Goal: Transaction & Acquisition: Purchase product/service

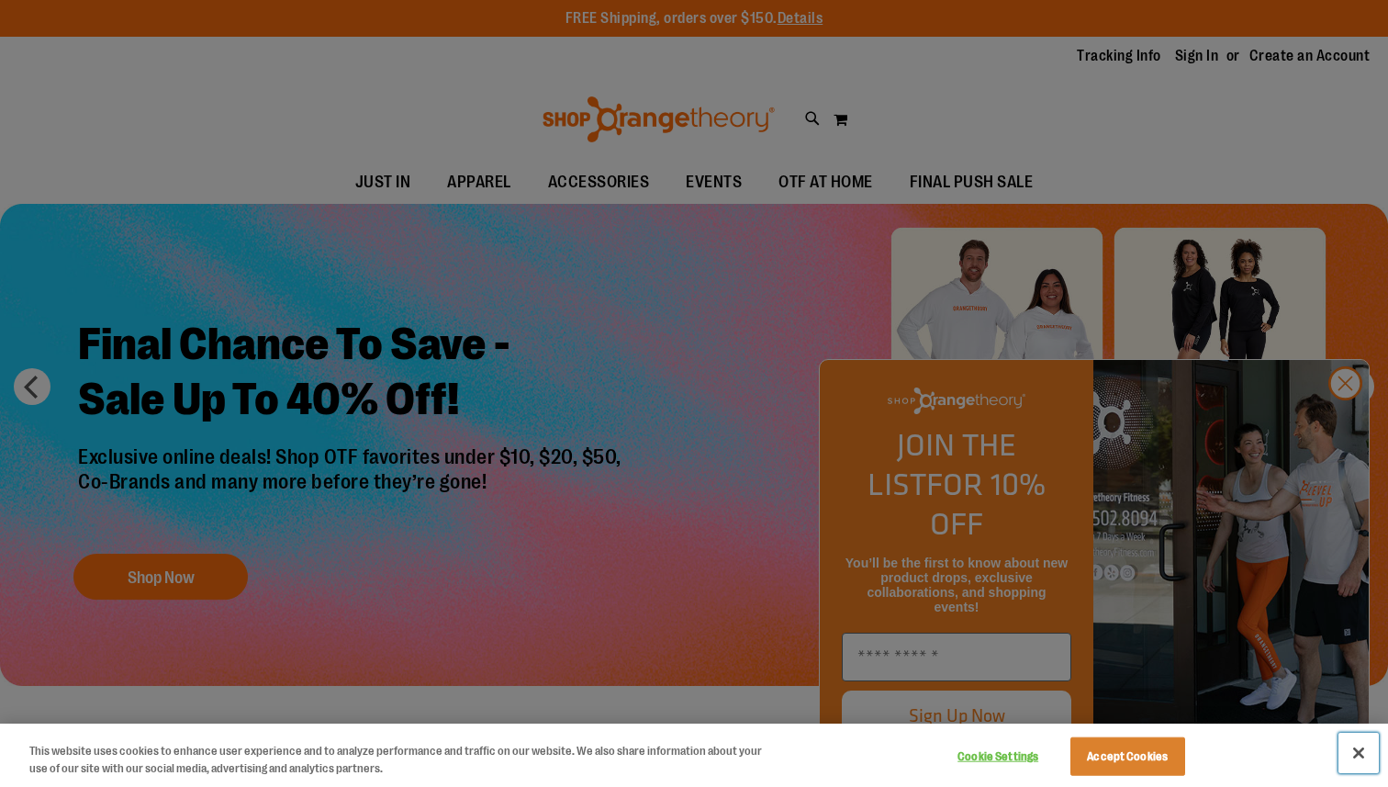
click at [1350, 750] on button "Close" at bounding box center [1359, 753] width 40 height 40
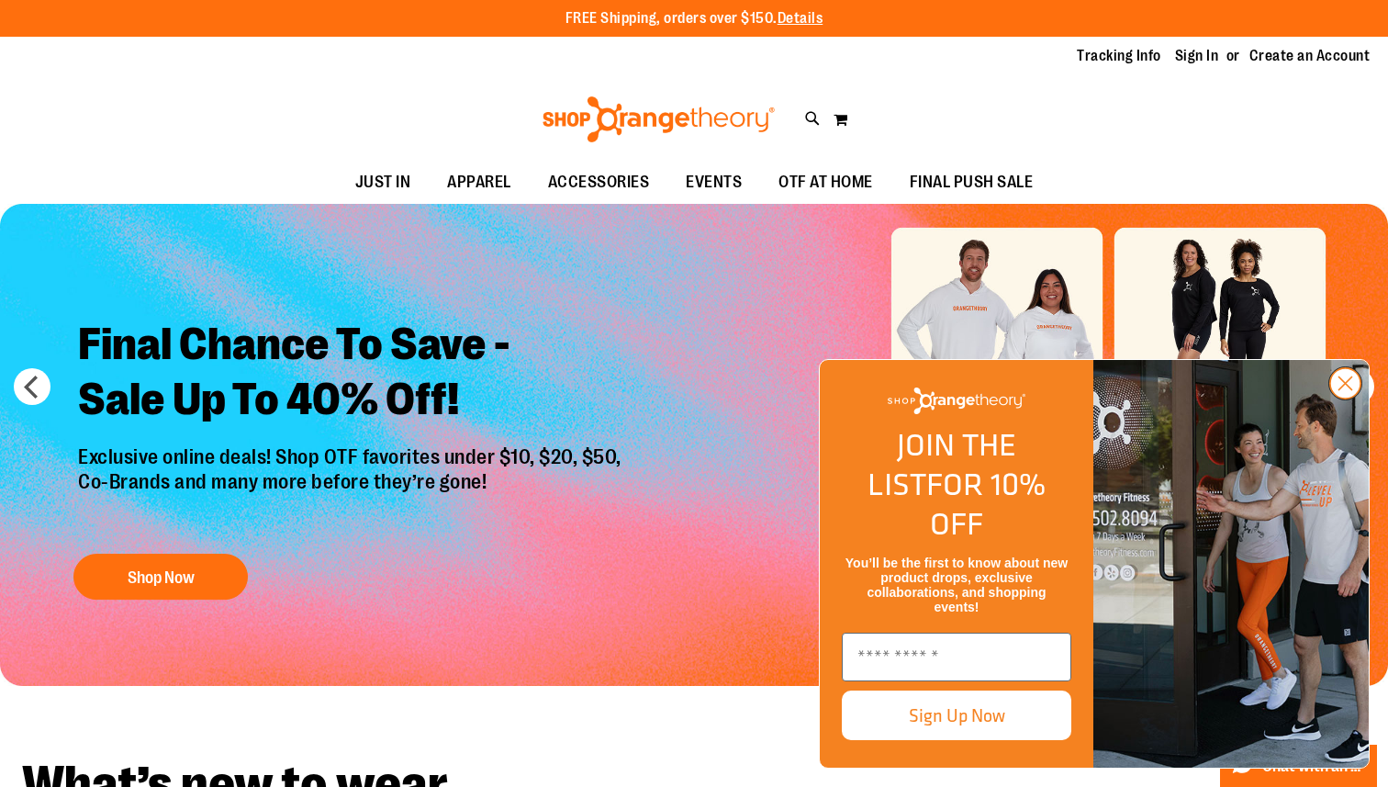
click at [1350, 398] on circle "Close dialog" at bounding box center [1345, 383] width 30 height 30
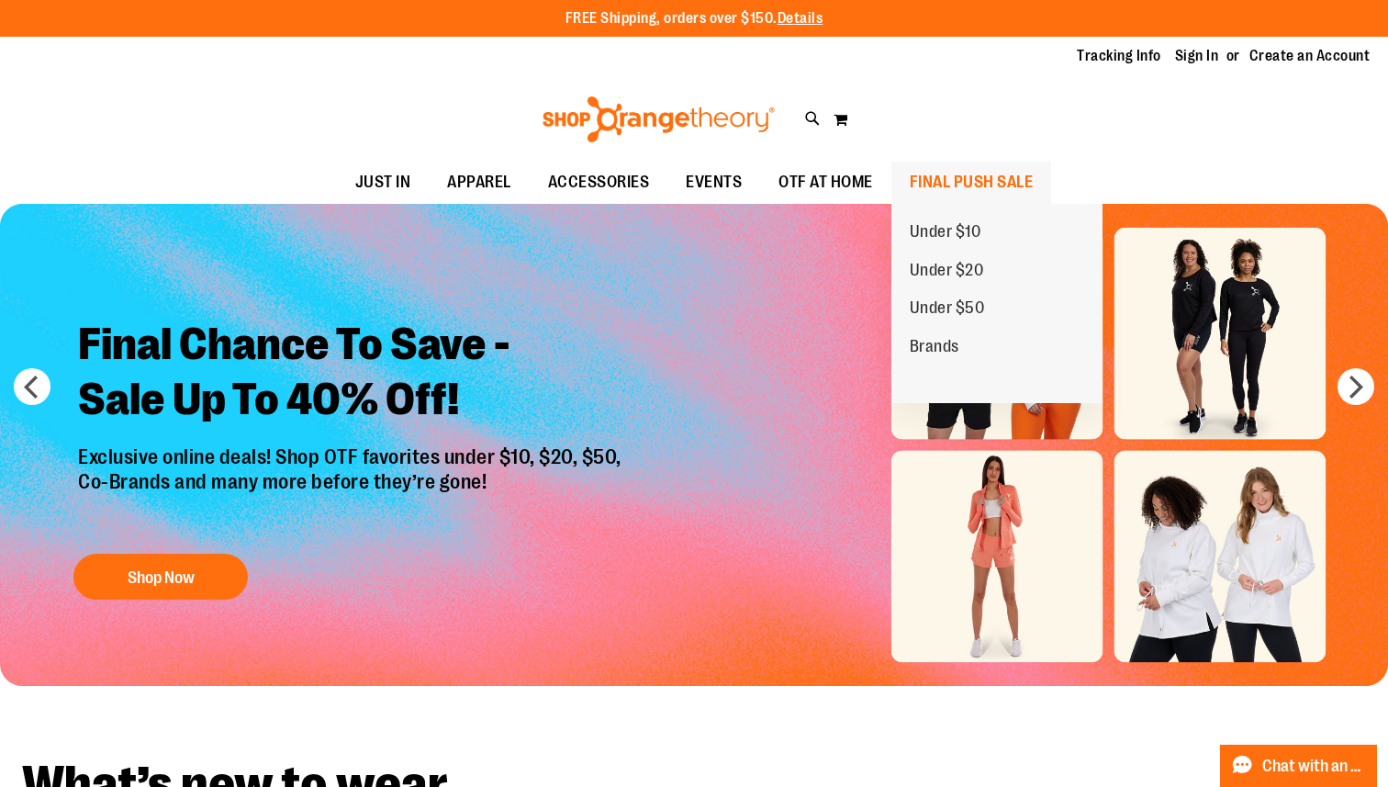
click at [959, 184] on span "FINAL PUSH SALE" at bounding box center [972, 182] width 124 height 41
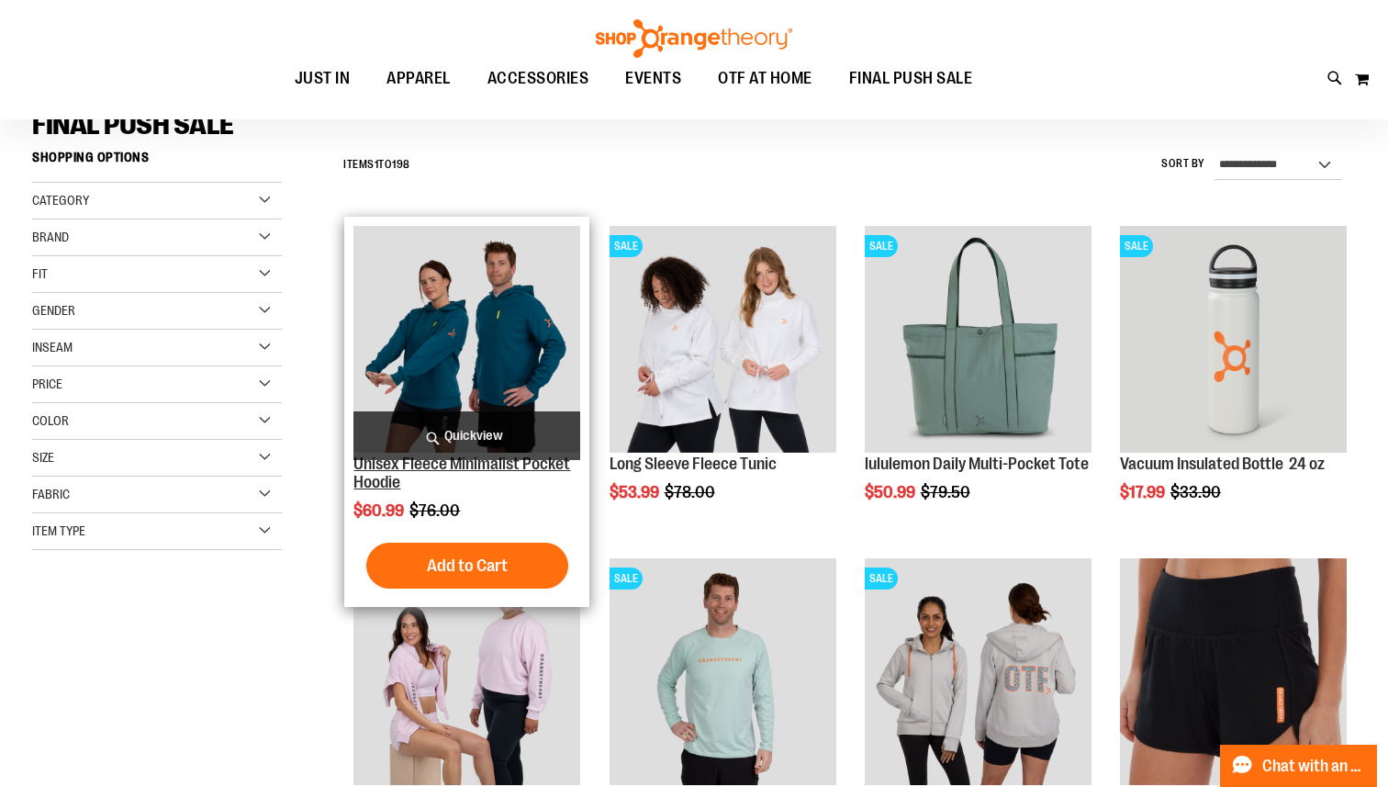
scroll to position [154, 0]
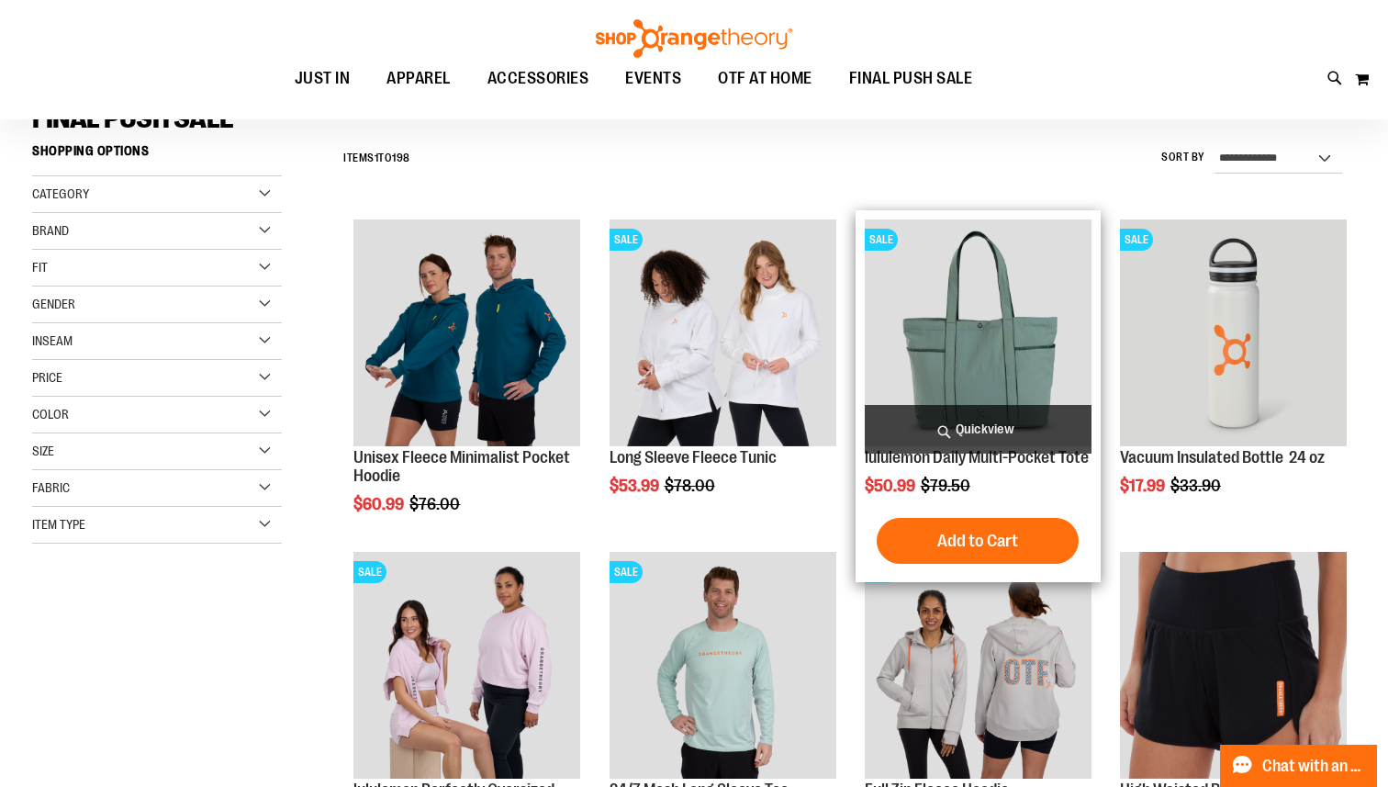
click at [987, 357] on img "product" at bounding box center [978, 332] width 227 height 227
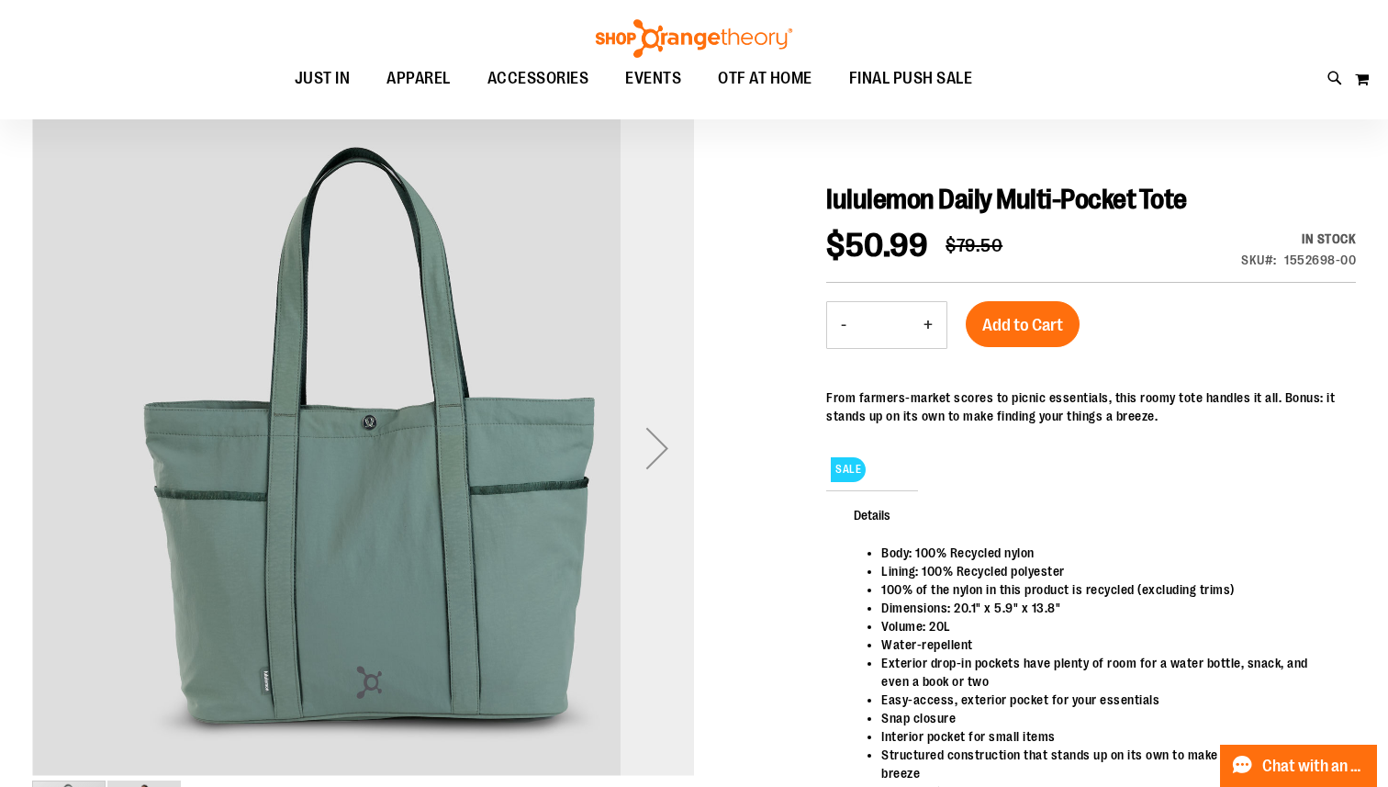
scroll to position [163, 0]
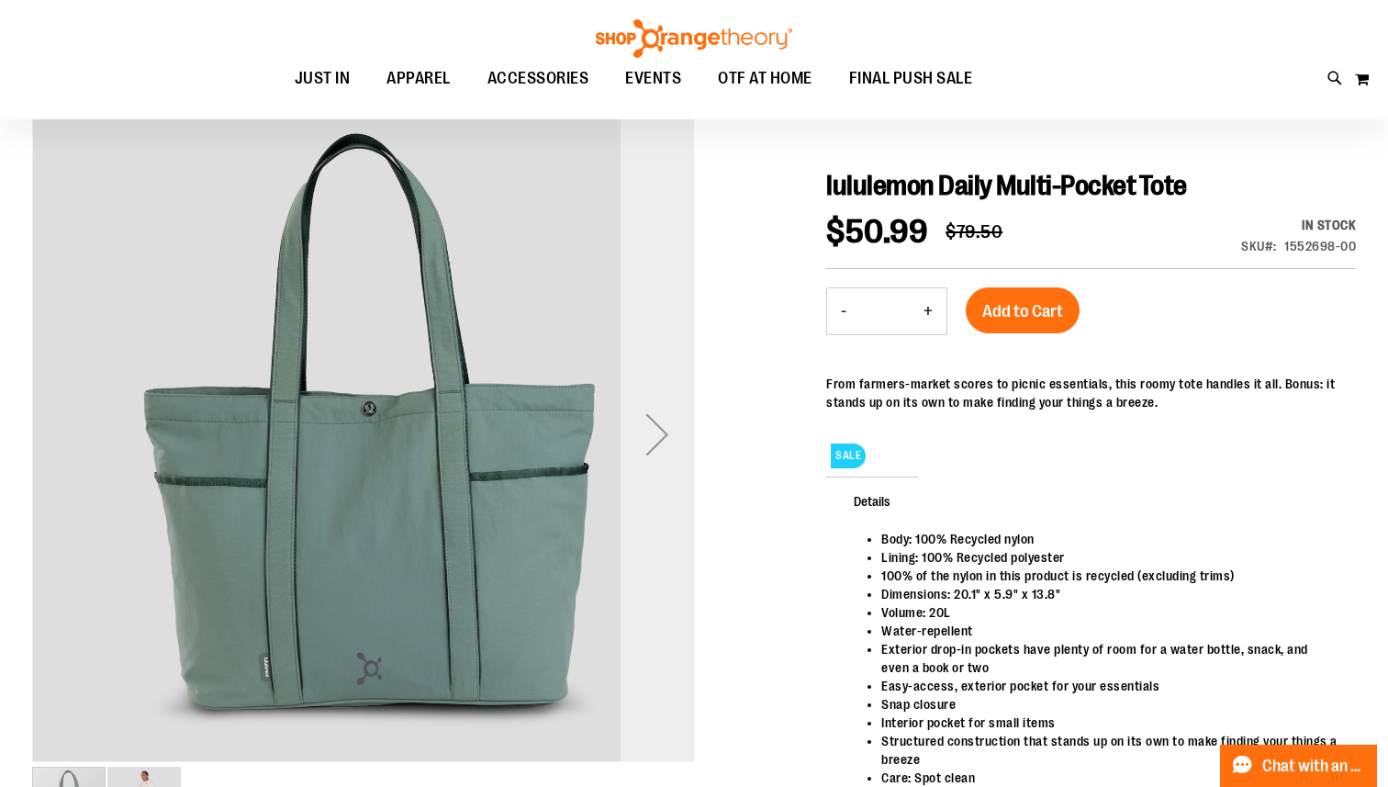
click at [653, 440] on div "Next" at bounding box center [657, 434] width 73 height 73
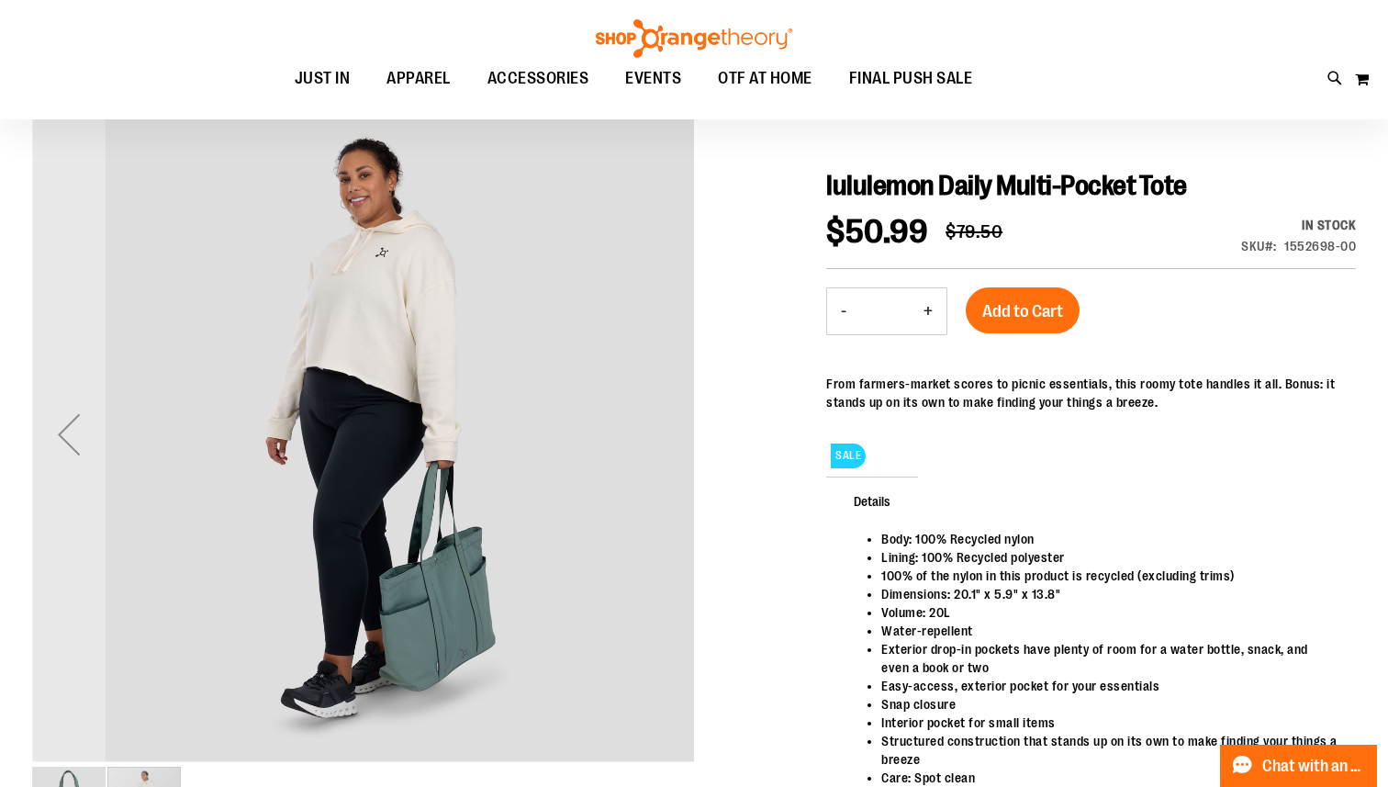
scroll to position [0, 0]
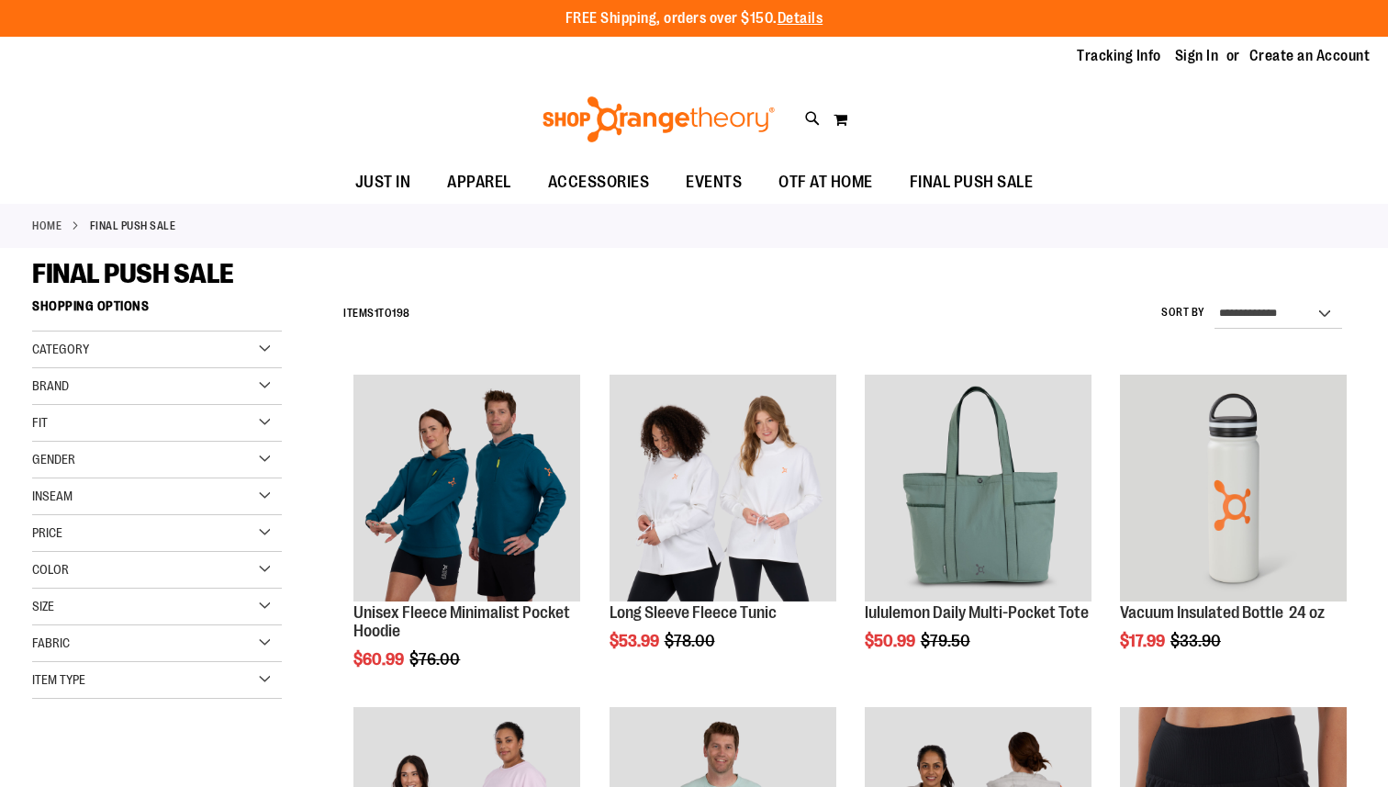
scroll to position [154, 0]
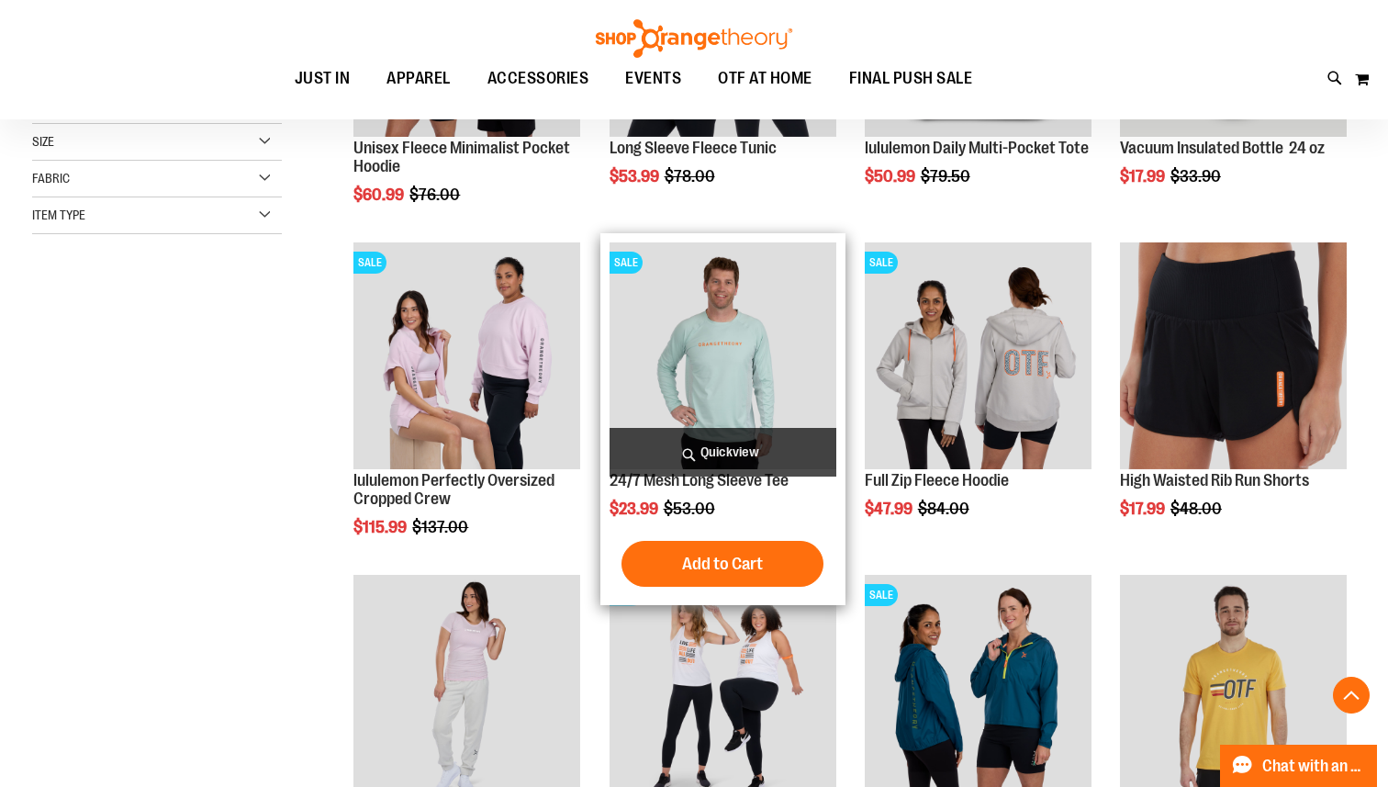
scroll to position [473, 0]
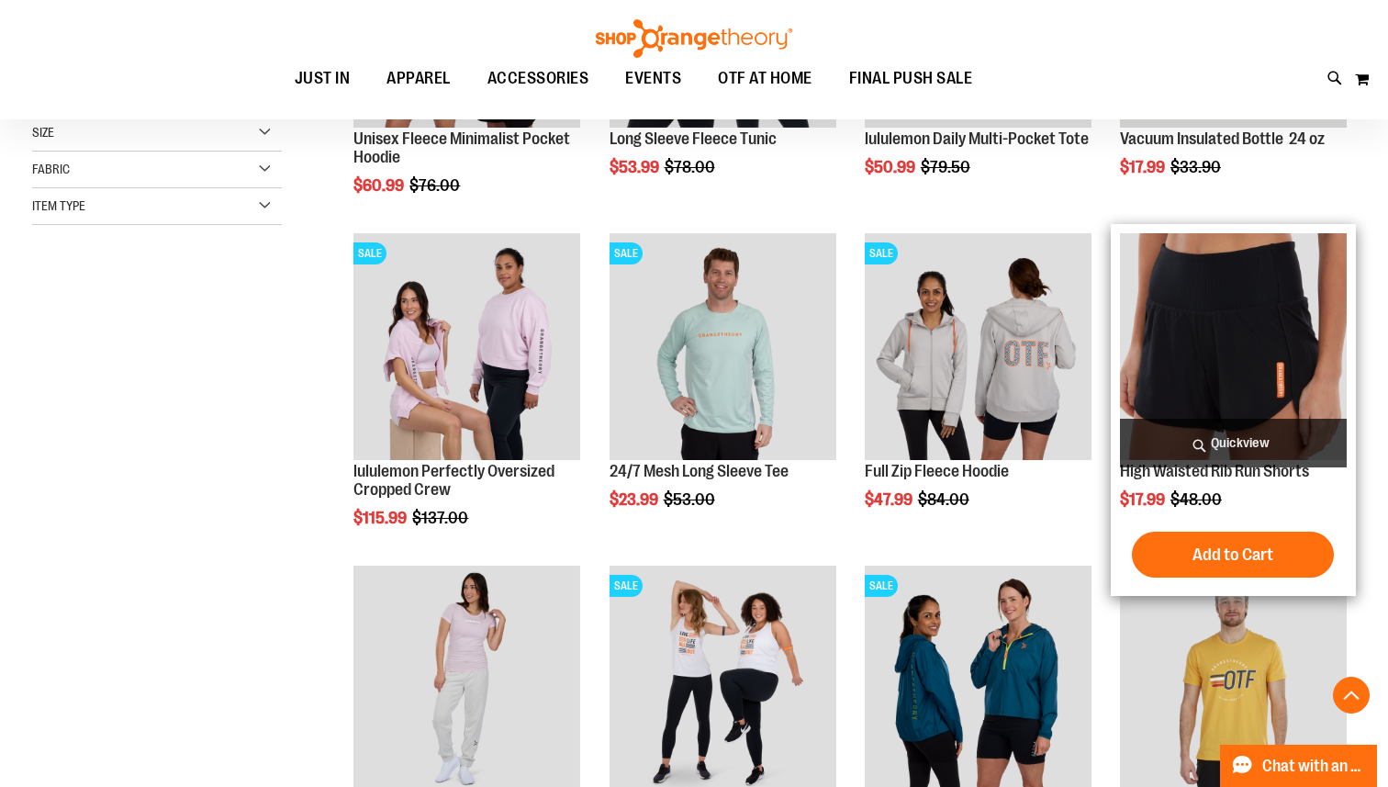
click at [1186, 352] on img "product" at bounding box center [1233, 346] width 227 height 227
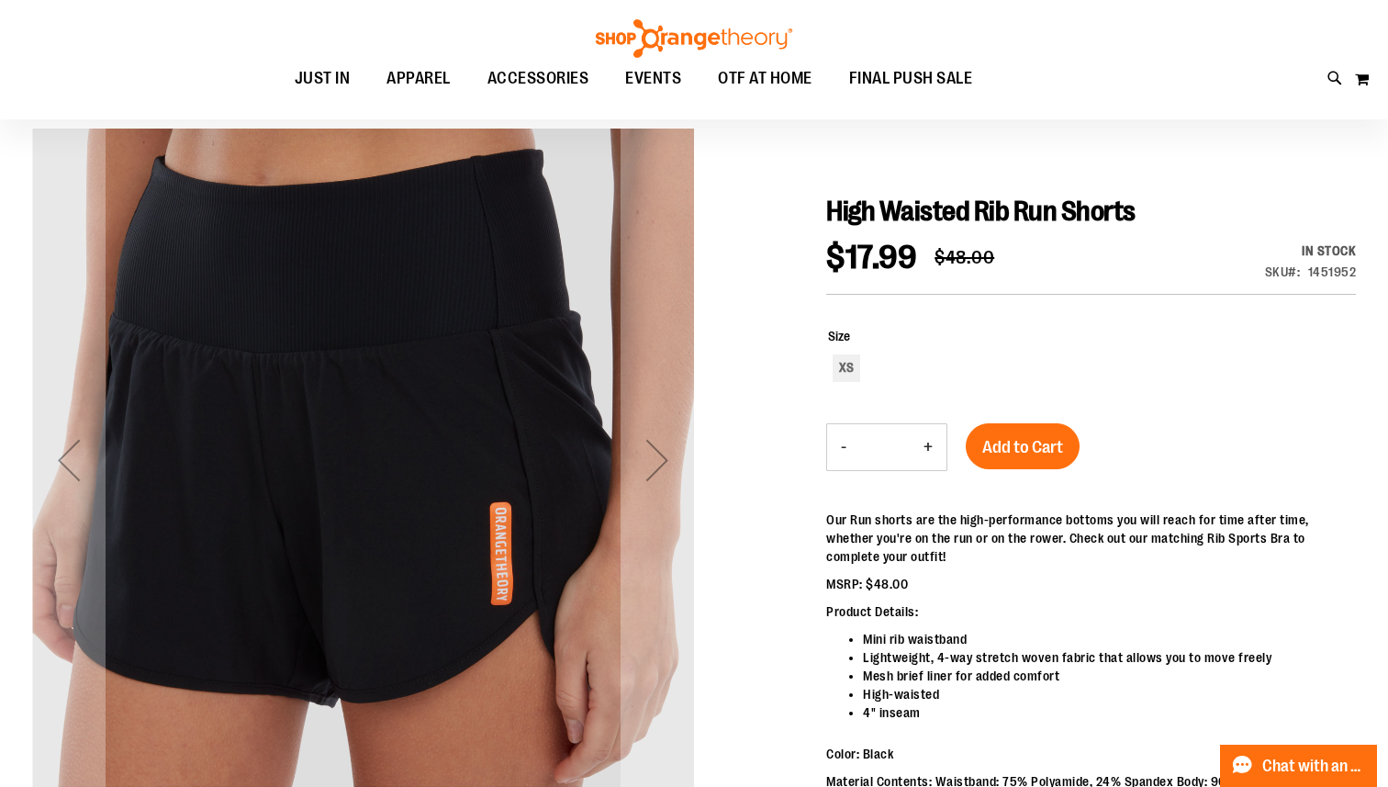
scroll to position [151, 0]
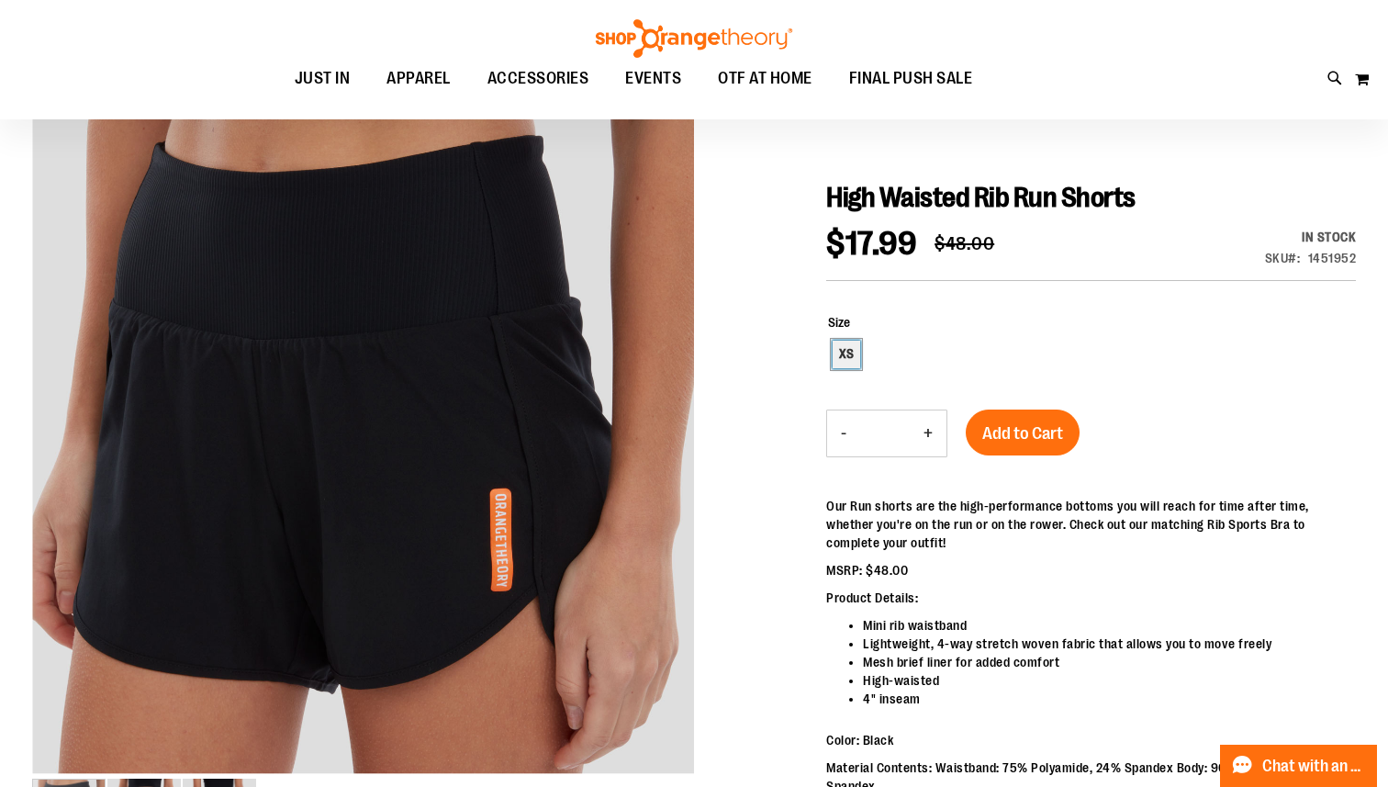
click at [849, 353] on div "XS" at bounding box center [847, 355] width 28 height 28
type input "***"
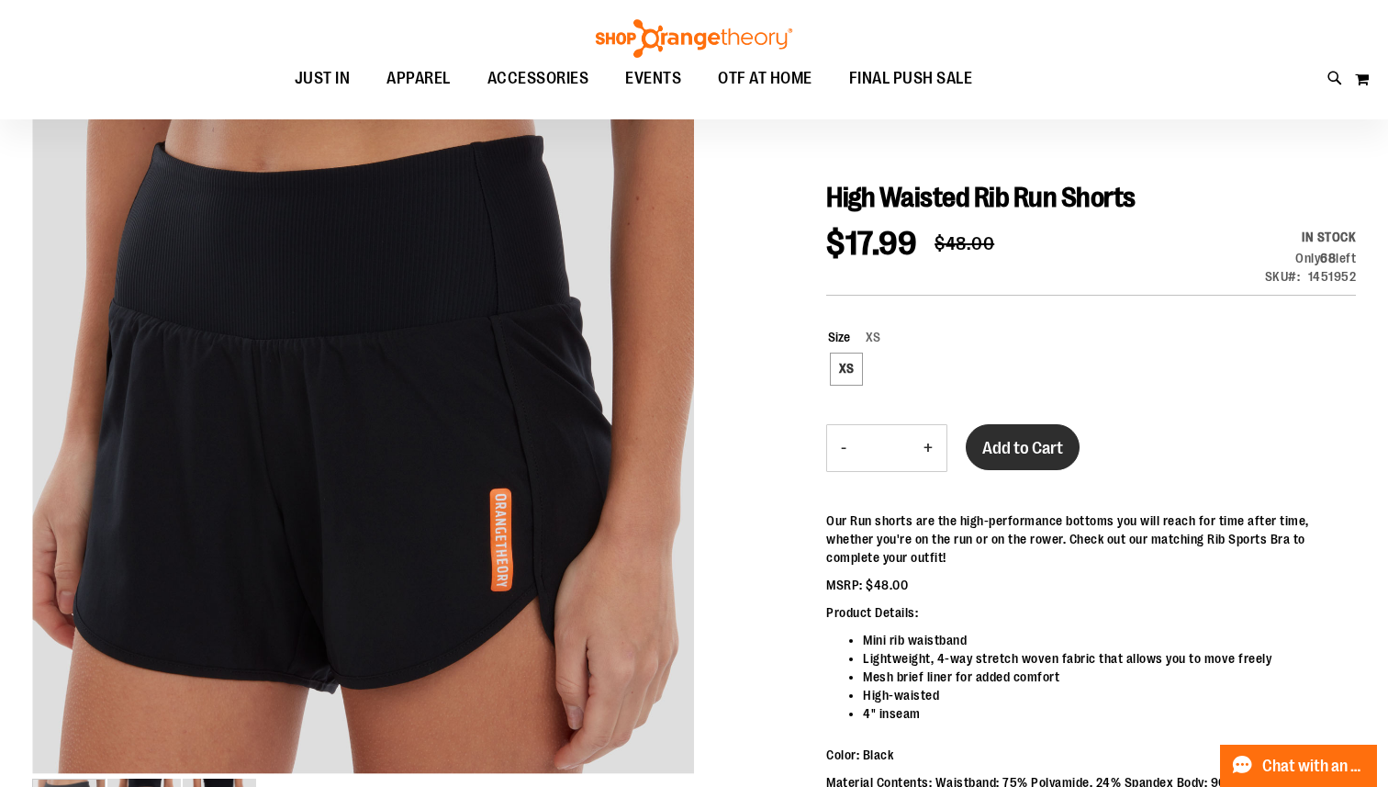
click at [1015, 443] on span "Add to Cart" at bounding box center [1022, 448] width 81 height 20
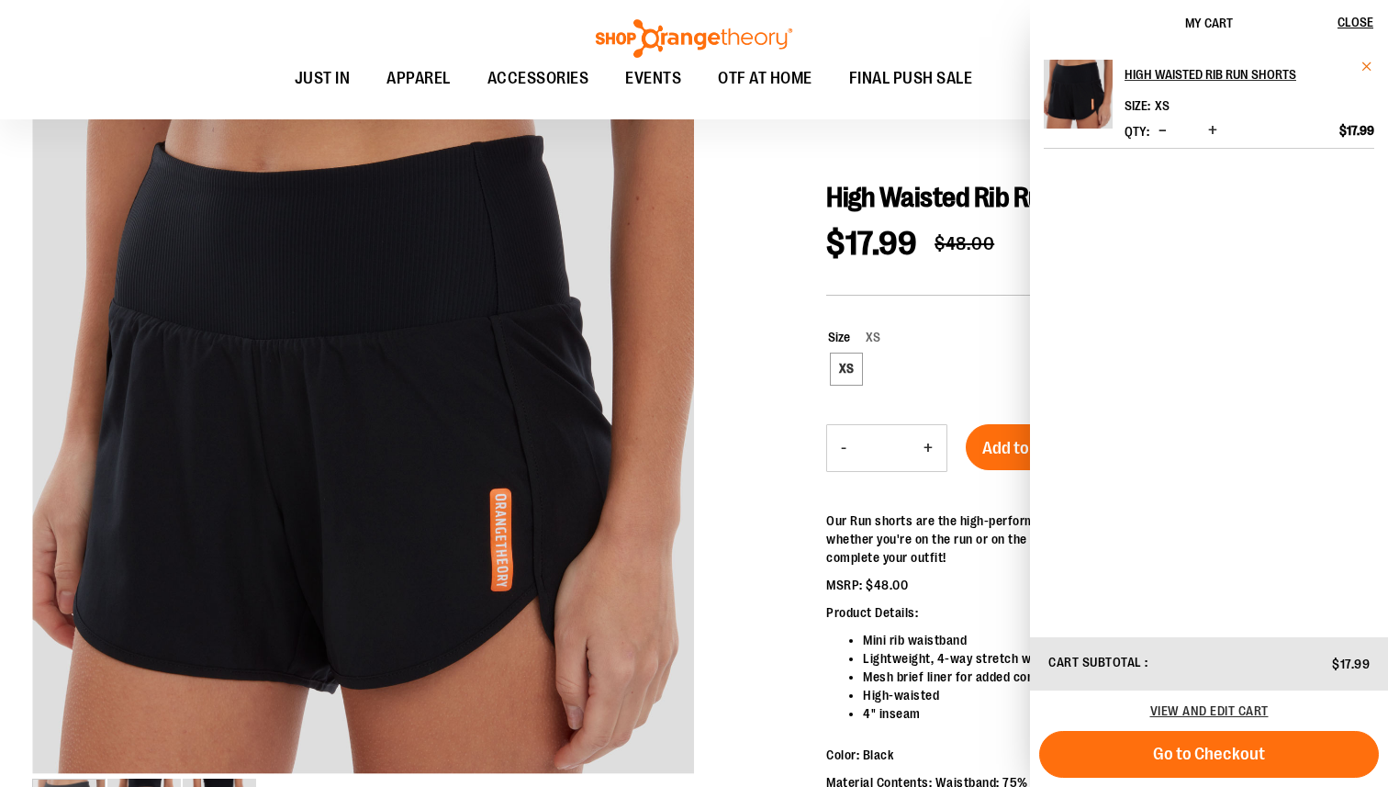
click at [1362, 73] on span "Remove item" at bounding box center [1368, 67] width 14 height 14
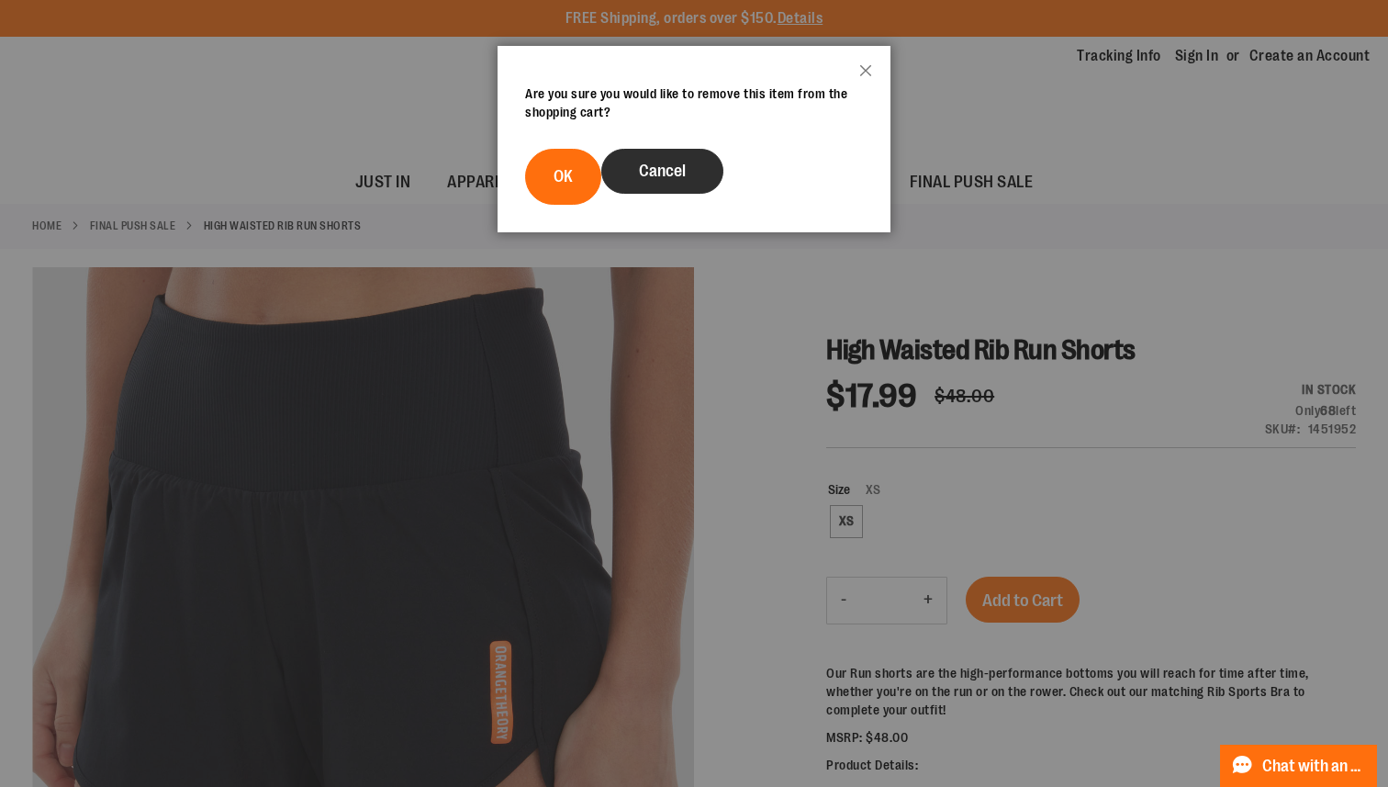
click at [681, 170] on span "Cancel" at bounding box center [662, 171] width 47 height 18
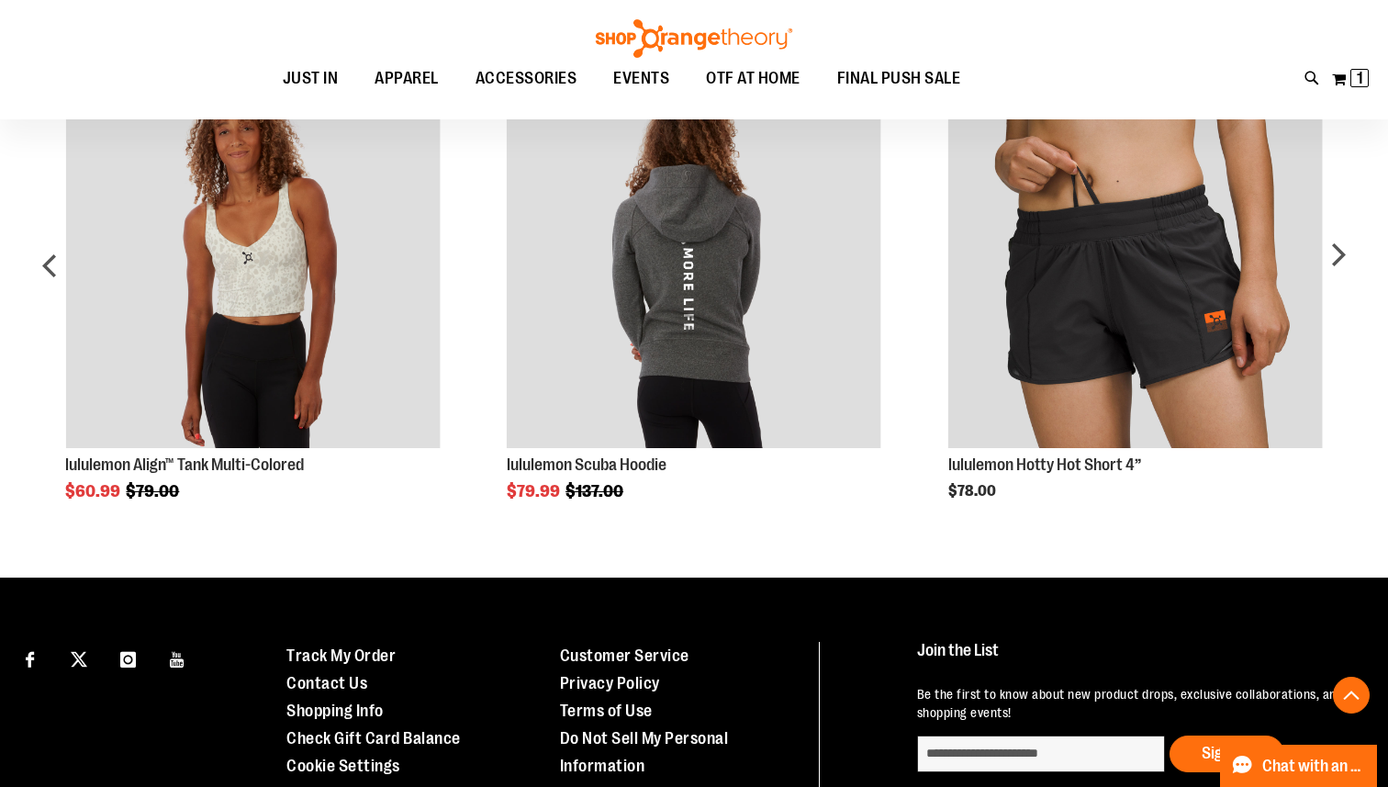
scroll to position [1567, 0]
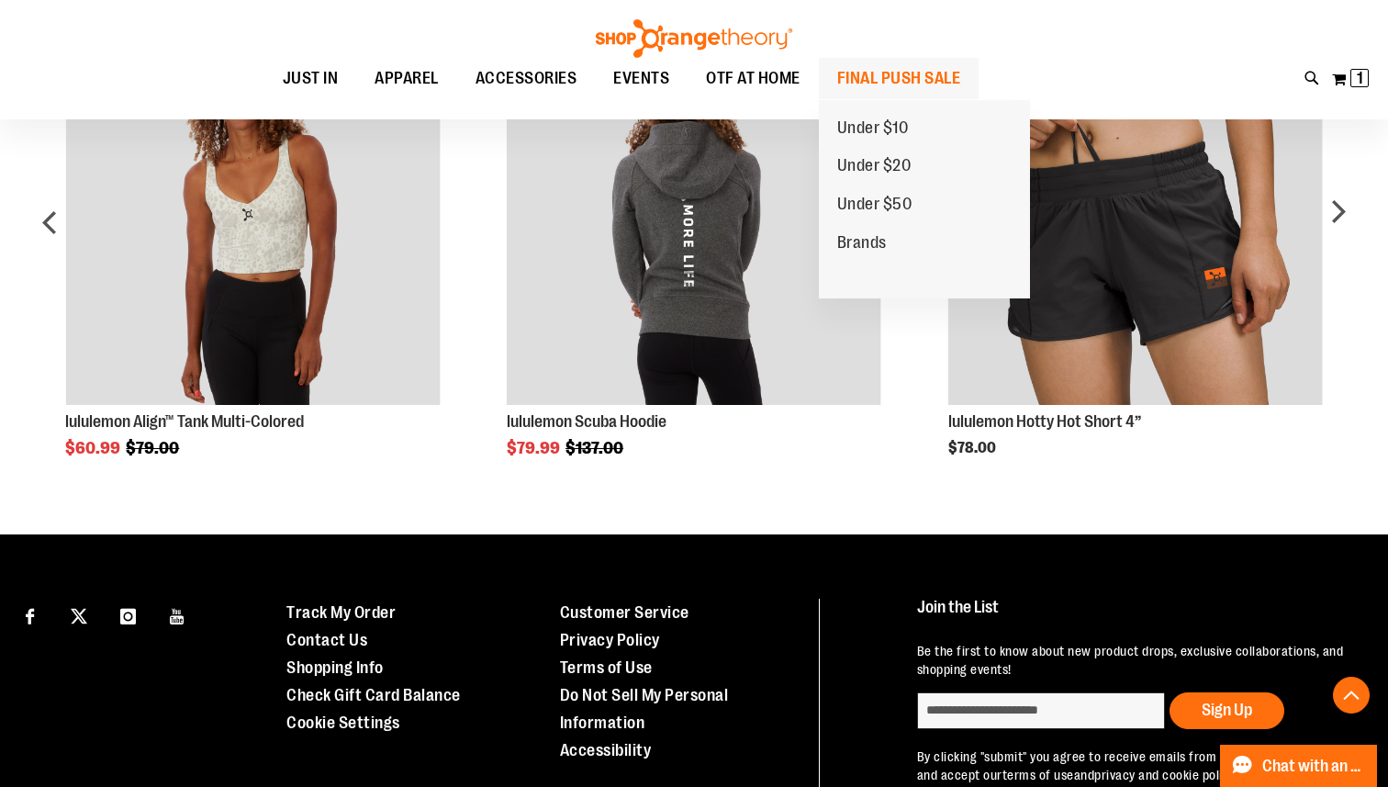
click at [899, 70] on span "FINAL PUSH SALE" at bounding box center [899, 78] width 124 height 41
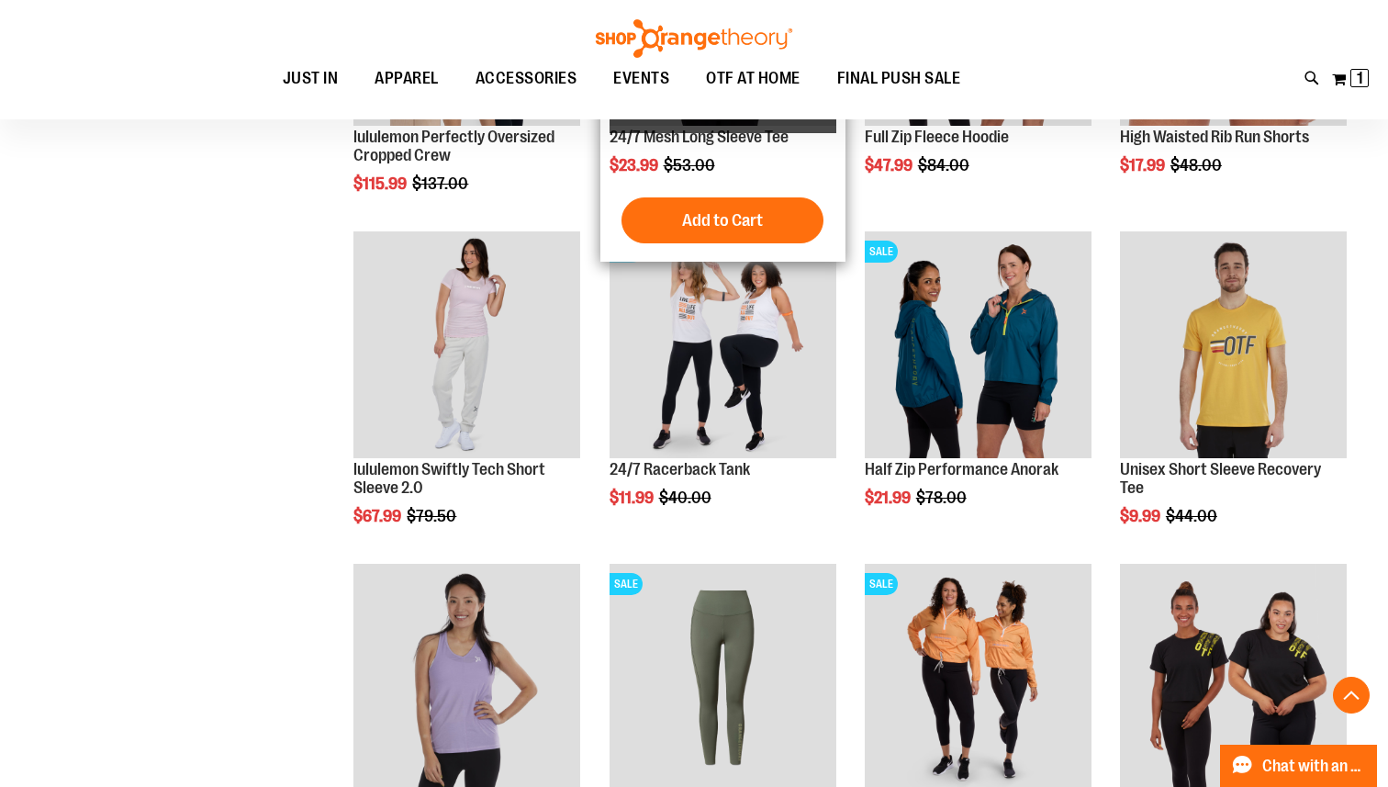
scroll to position [806, 0]
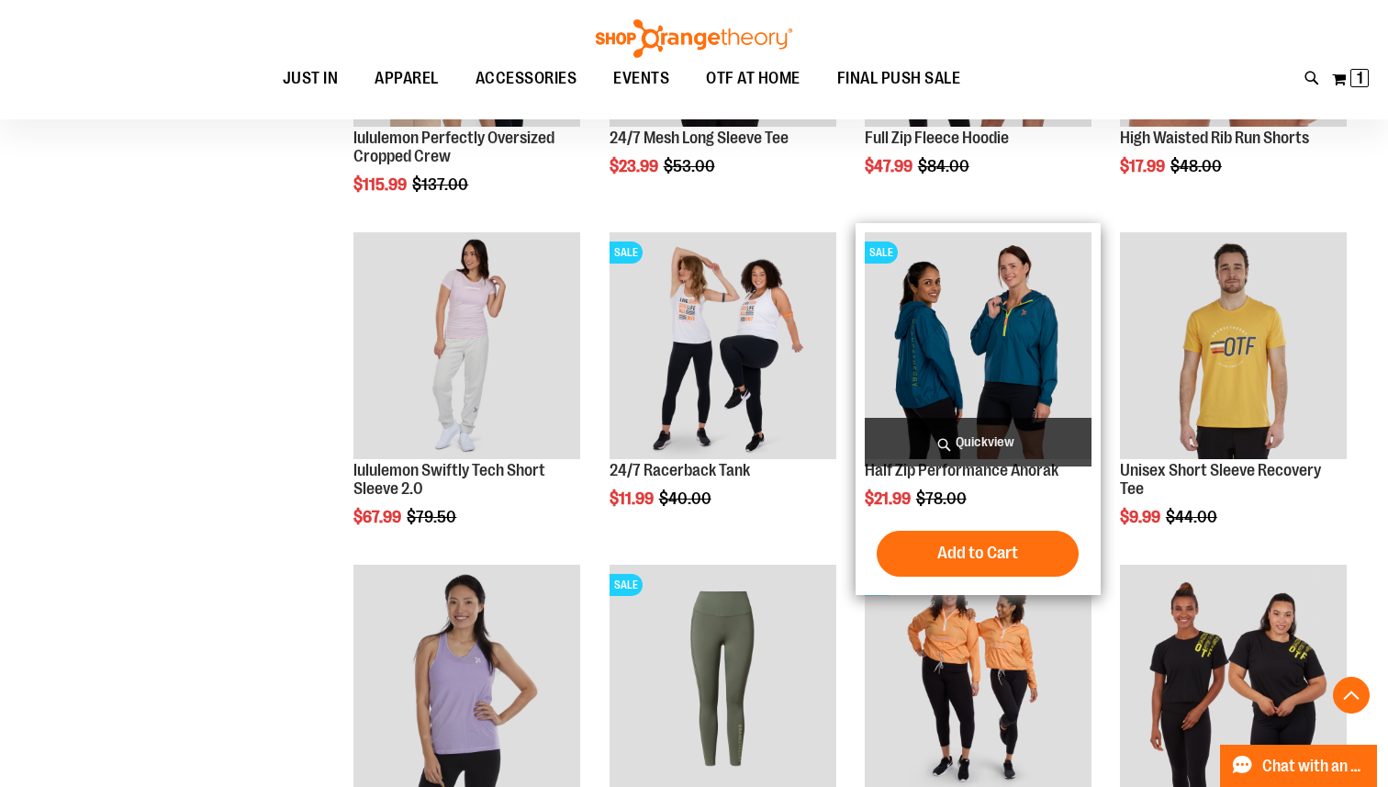
click at [974, 352] on img "product" at bounding box center [978, 345] width 227 height 227
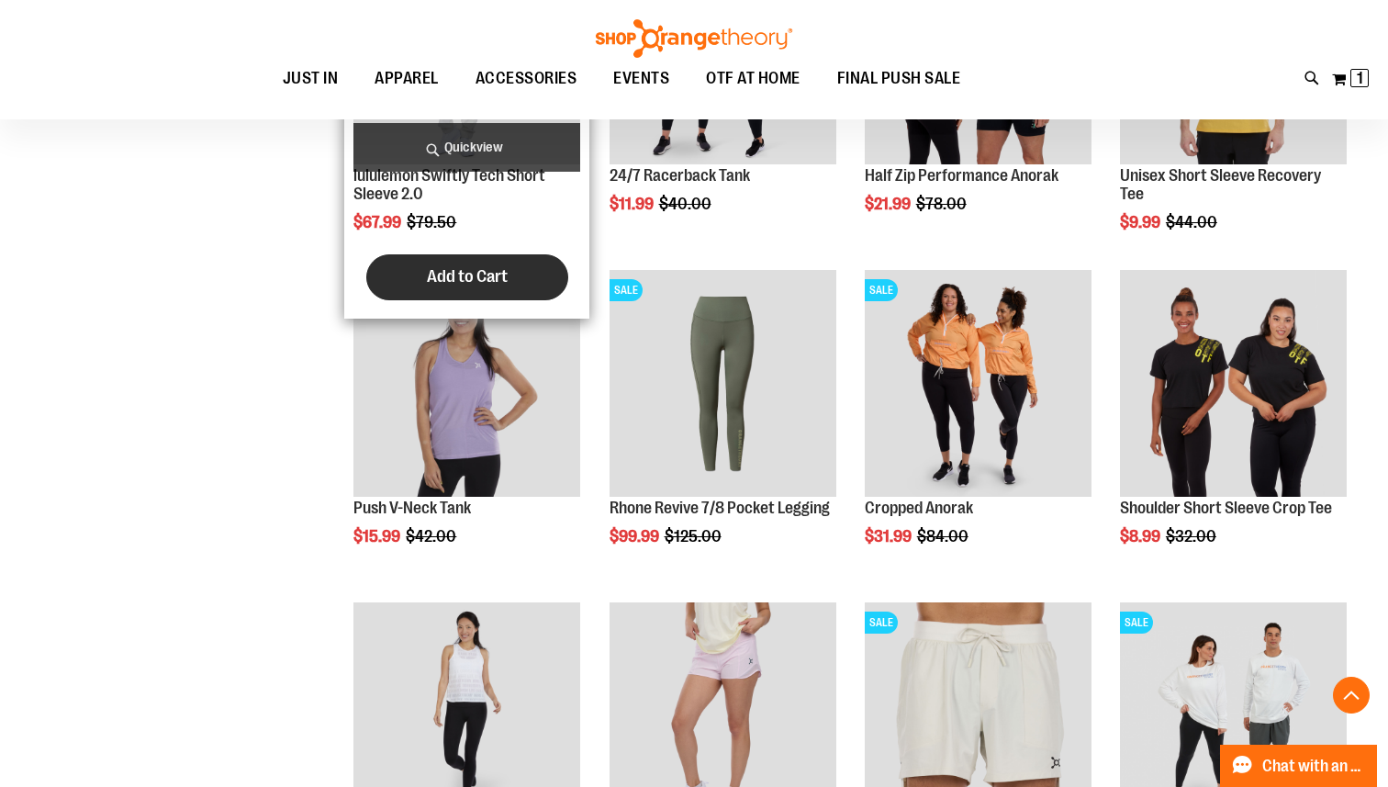
scroll to position [936, 0]
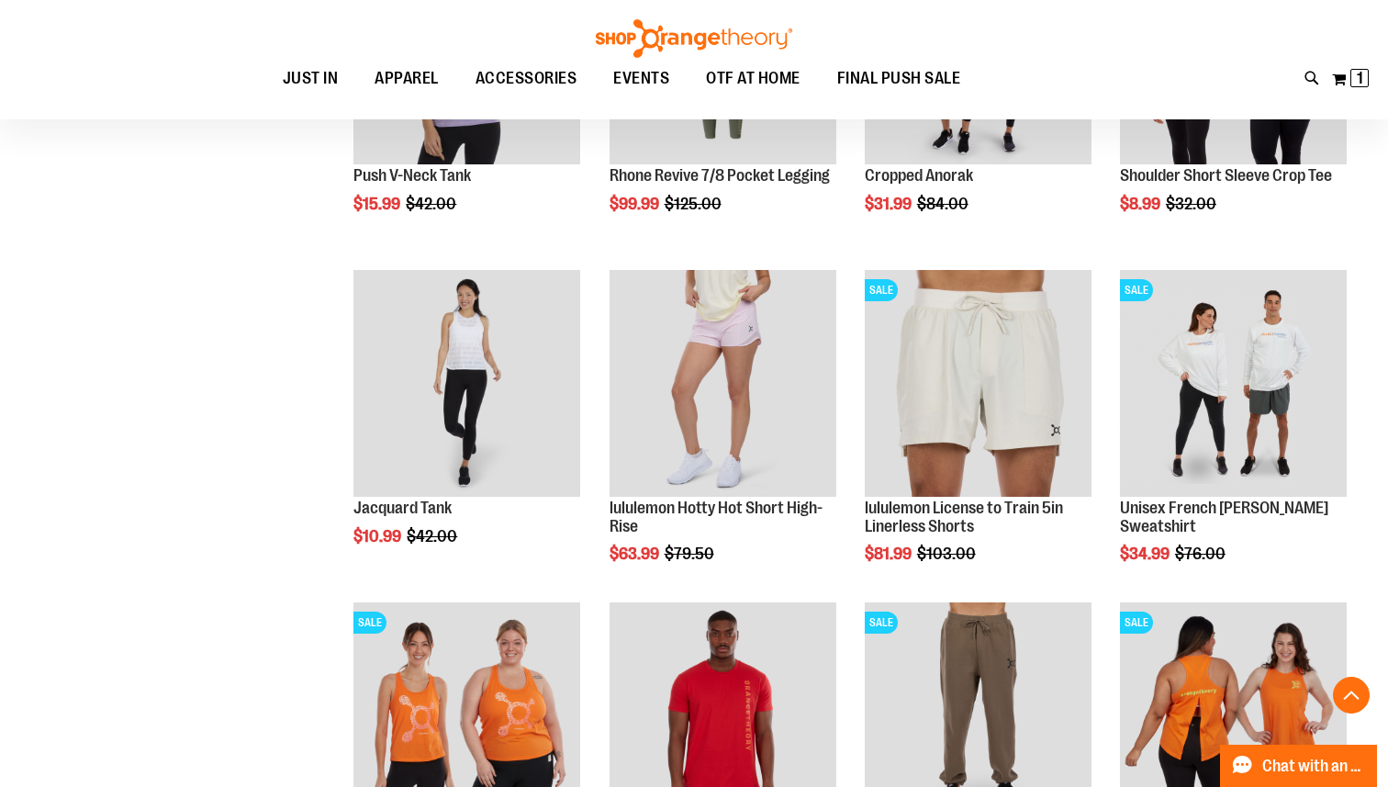
scroll to position [1250, 0]
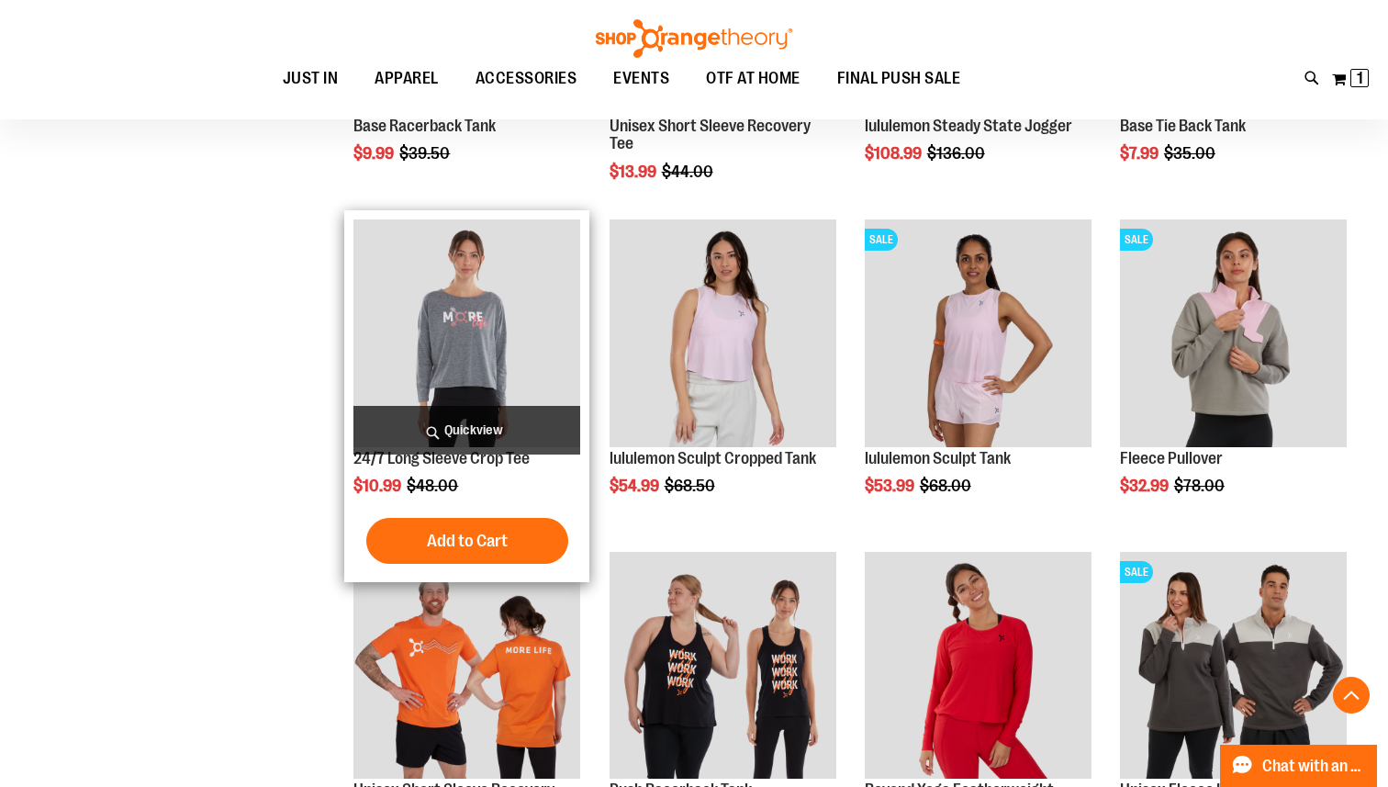
scroll to position [1954, 0]
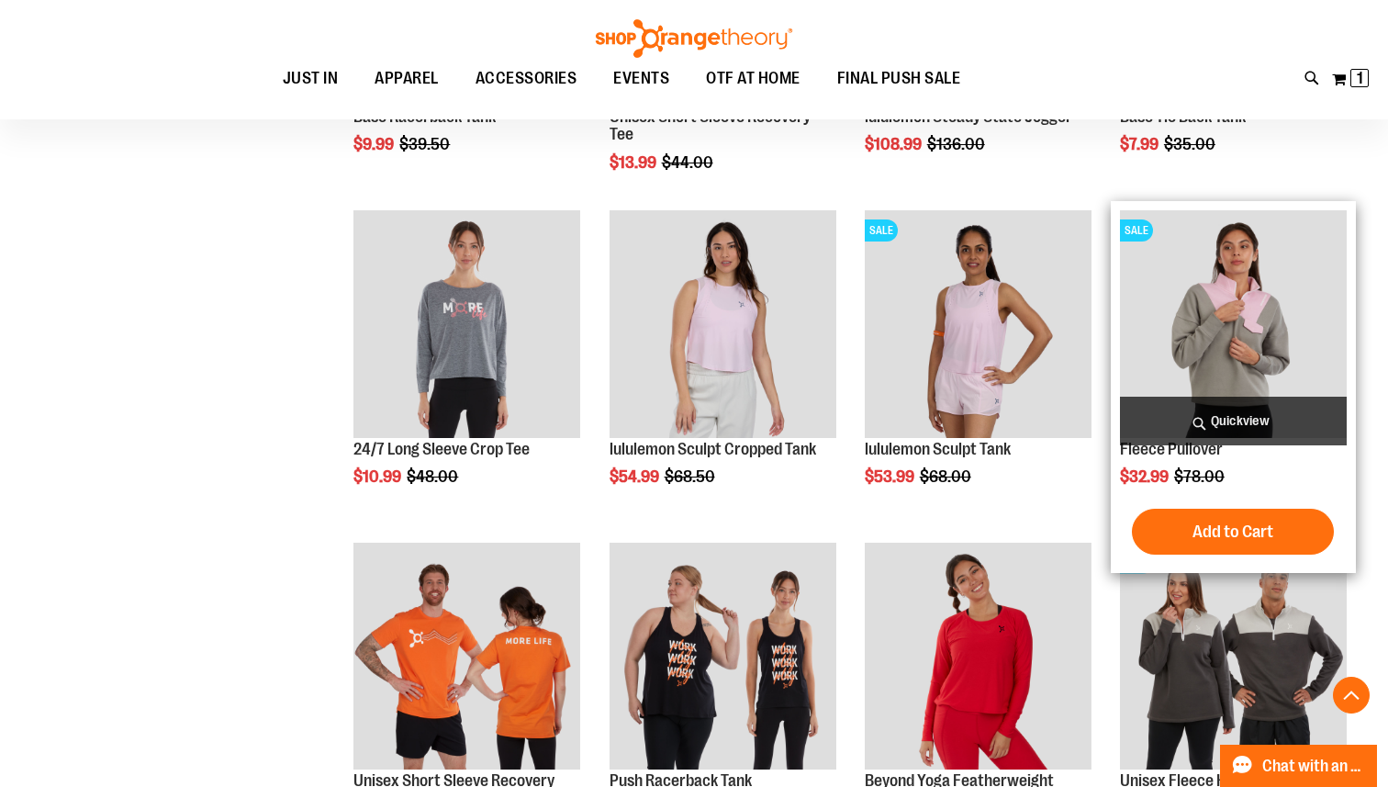
click at [1173, 361] on img "product" at bounding box center [1233, 323] width 227 height 227
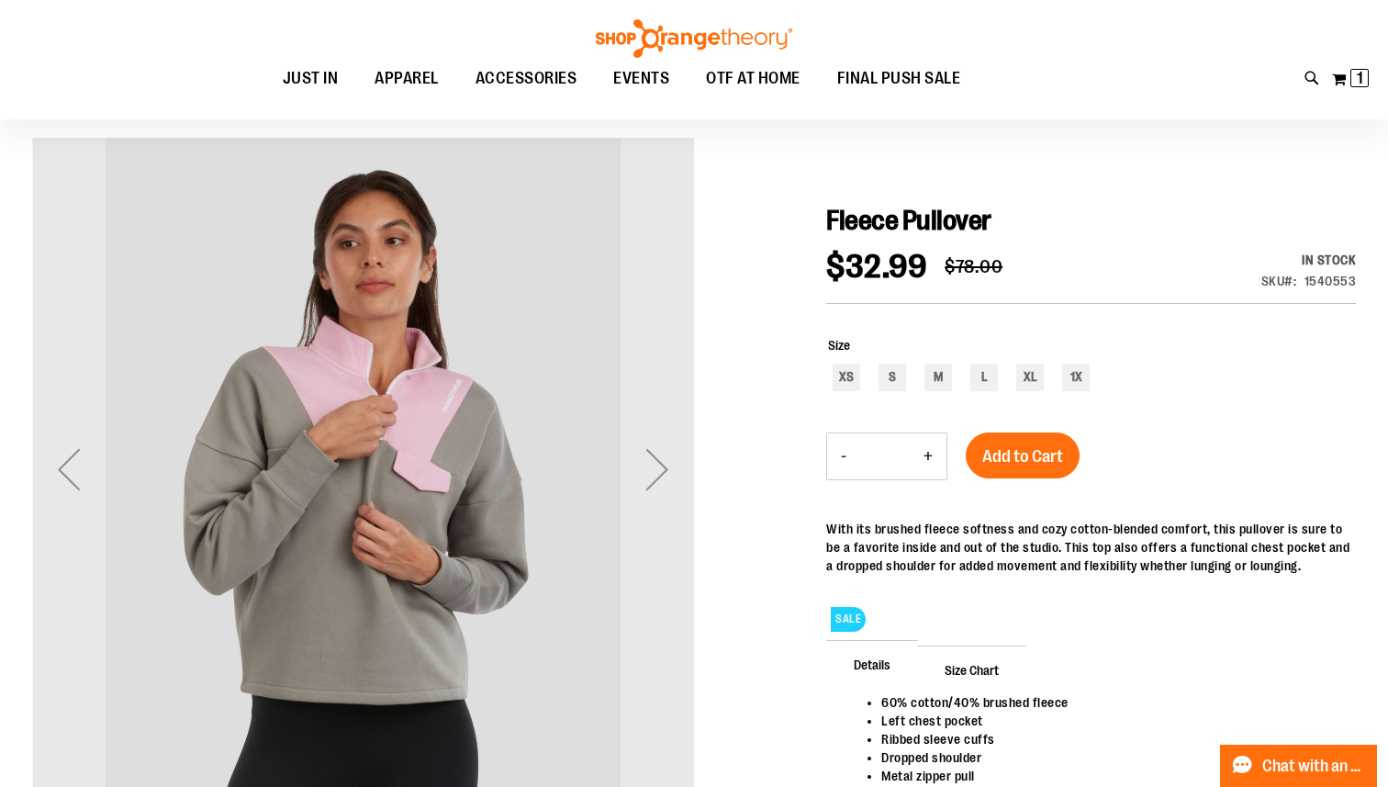
scroll to position [171, 0]
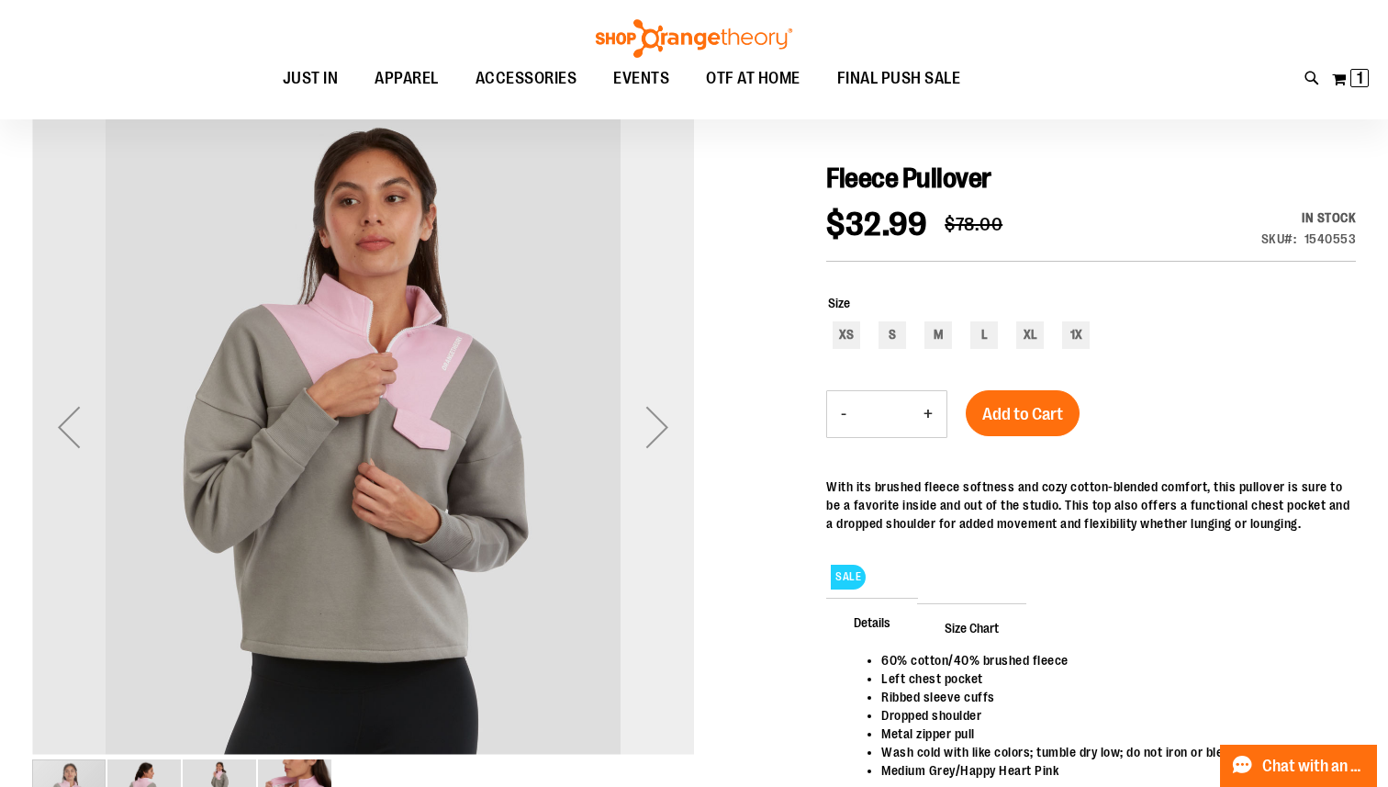
click at [654, 430] on div "Next" at bounding box center [657, 426] width 73 height 73
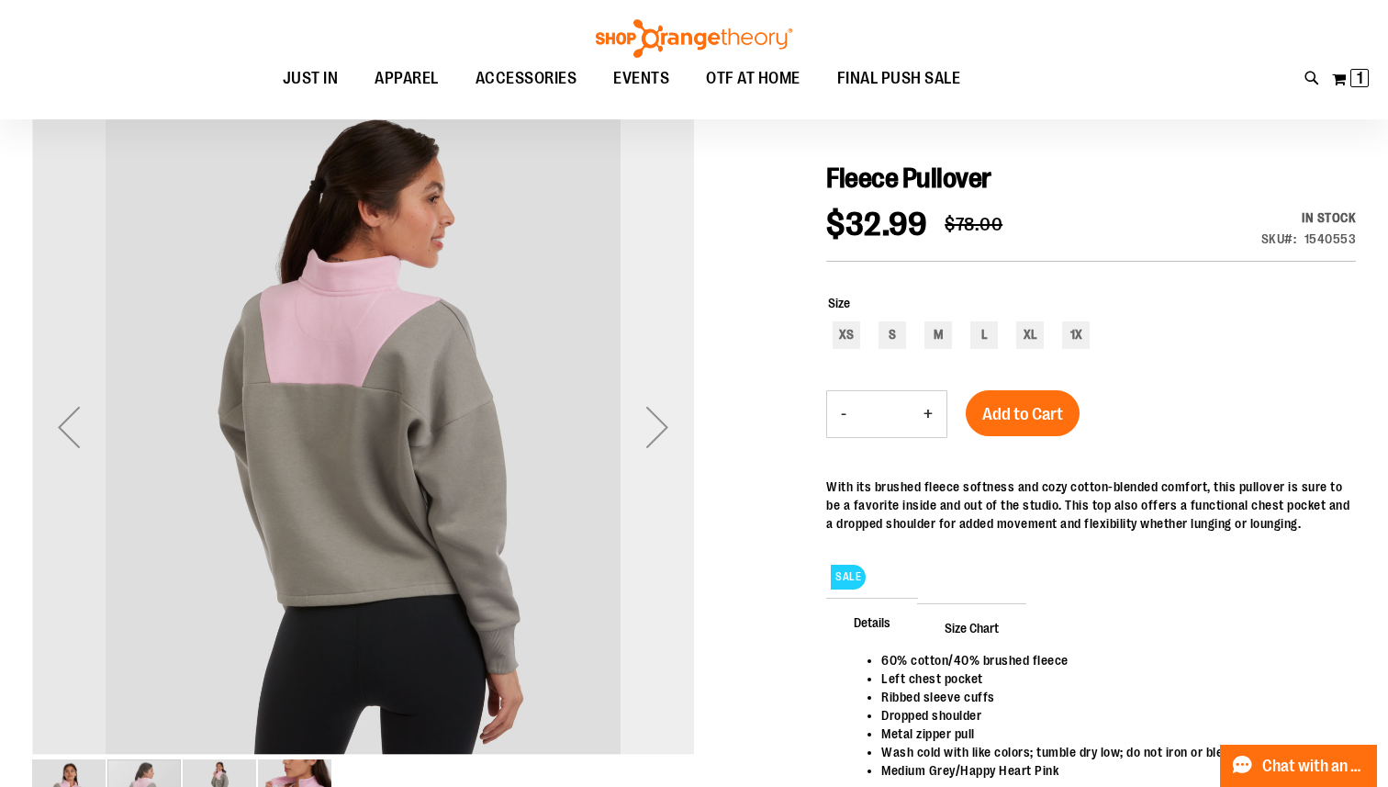
click at [654, 429] on div "Next" at bounding box center [657, 426] width 73 height 73
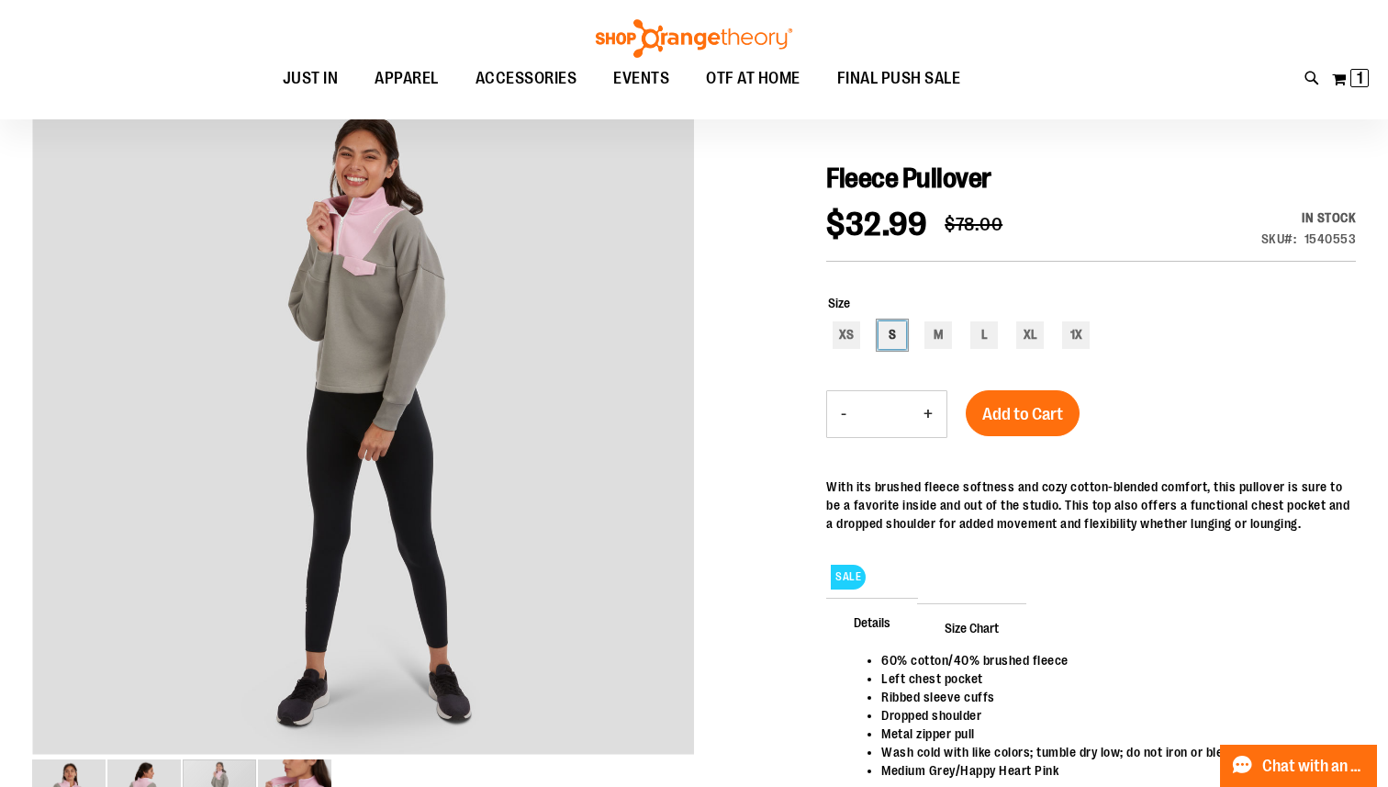
click at [883, 337] on div "S" at bounding box center [893, 335] width 28 height 28
type input "***"
click at [1025, 412] on span "Add to Cart" at bounding box center [1022, 414] width 81 height 20
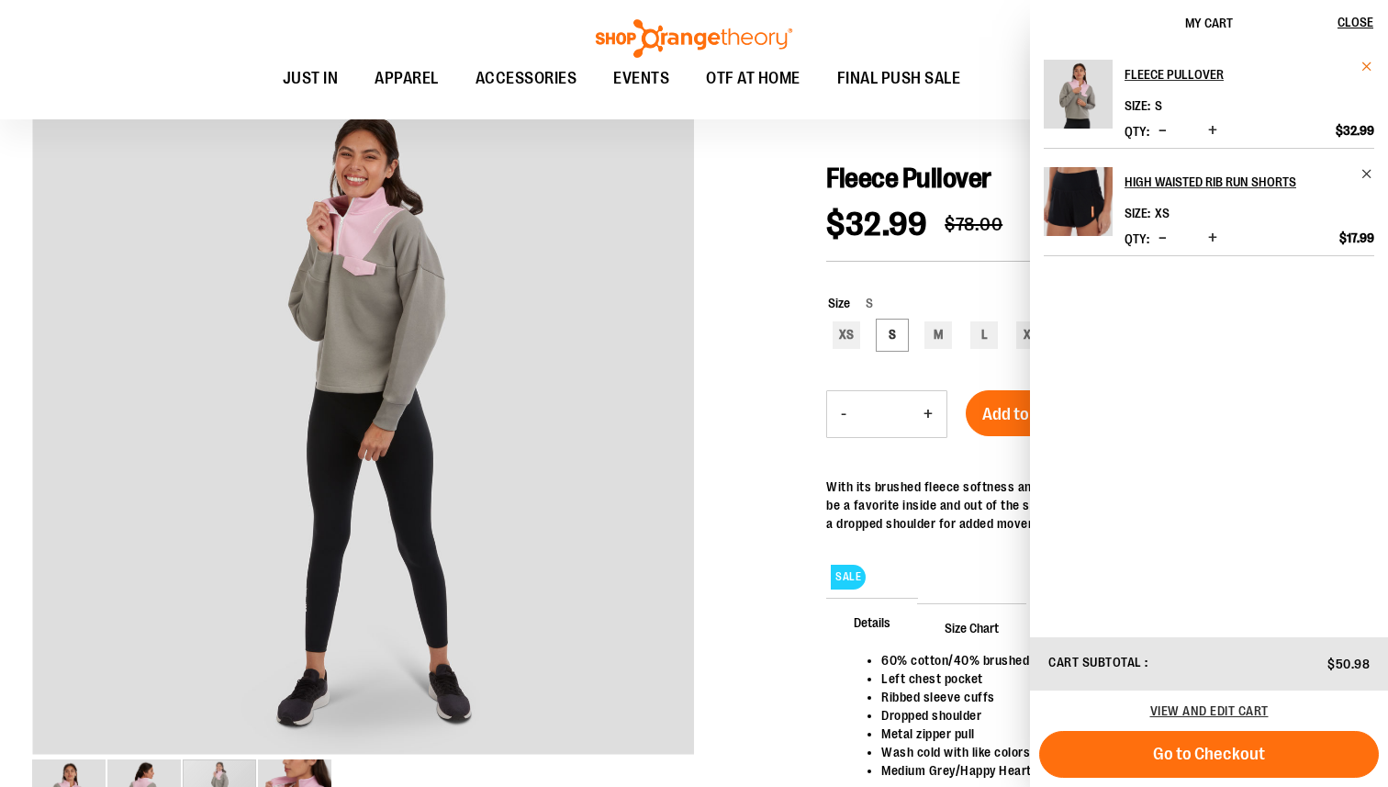
click at [1362, 64] on span "Remove item" at bounding box center [1368, 67] width 14 height 14
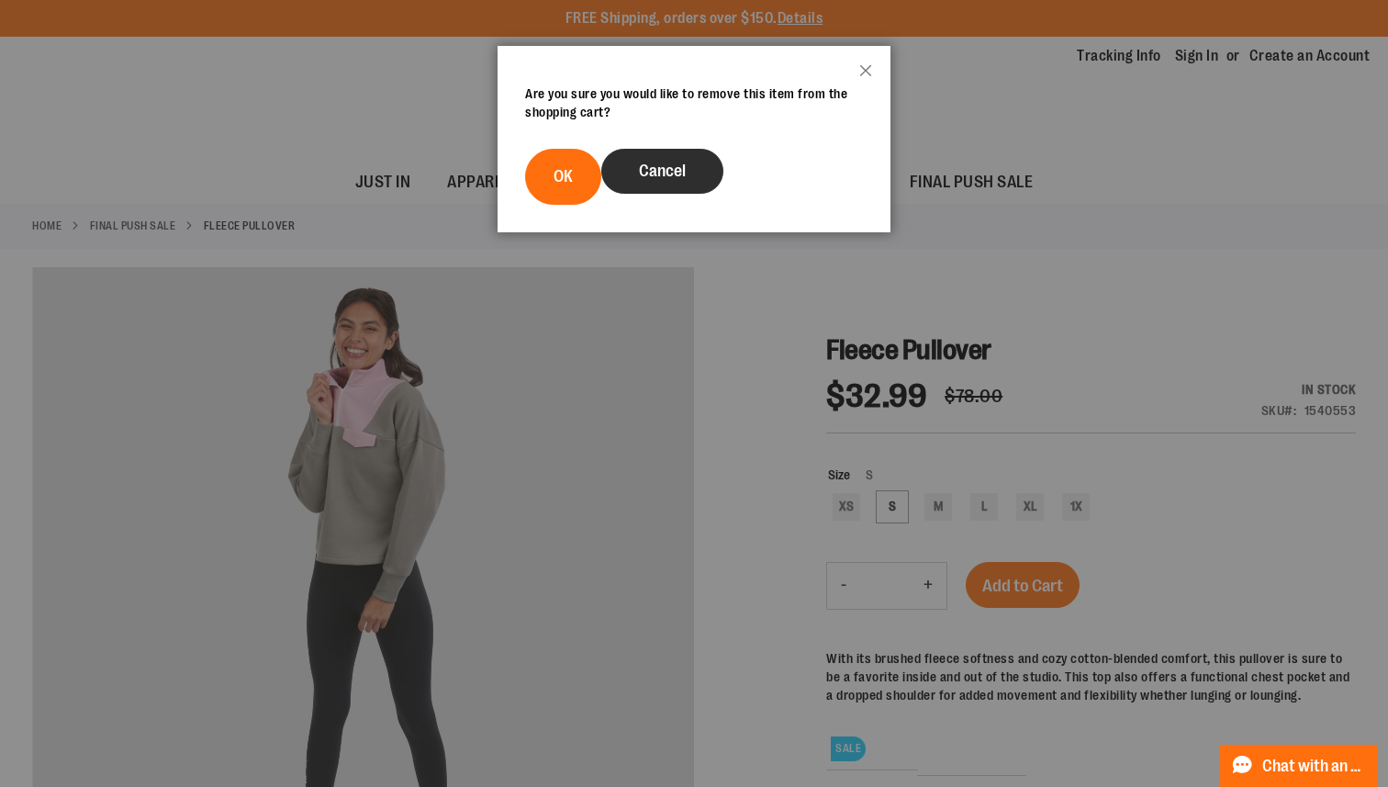
click at [650, 174] on span "Cancel" at bounding box center [662, 171] width 47 height 18
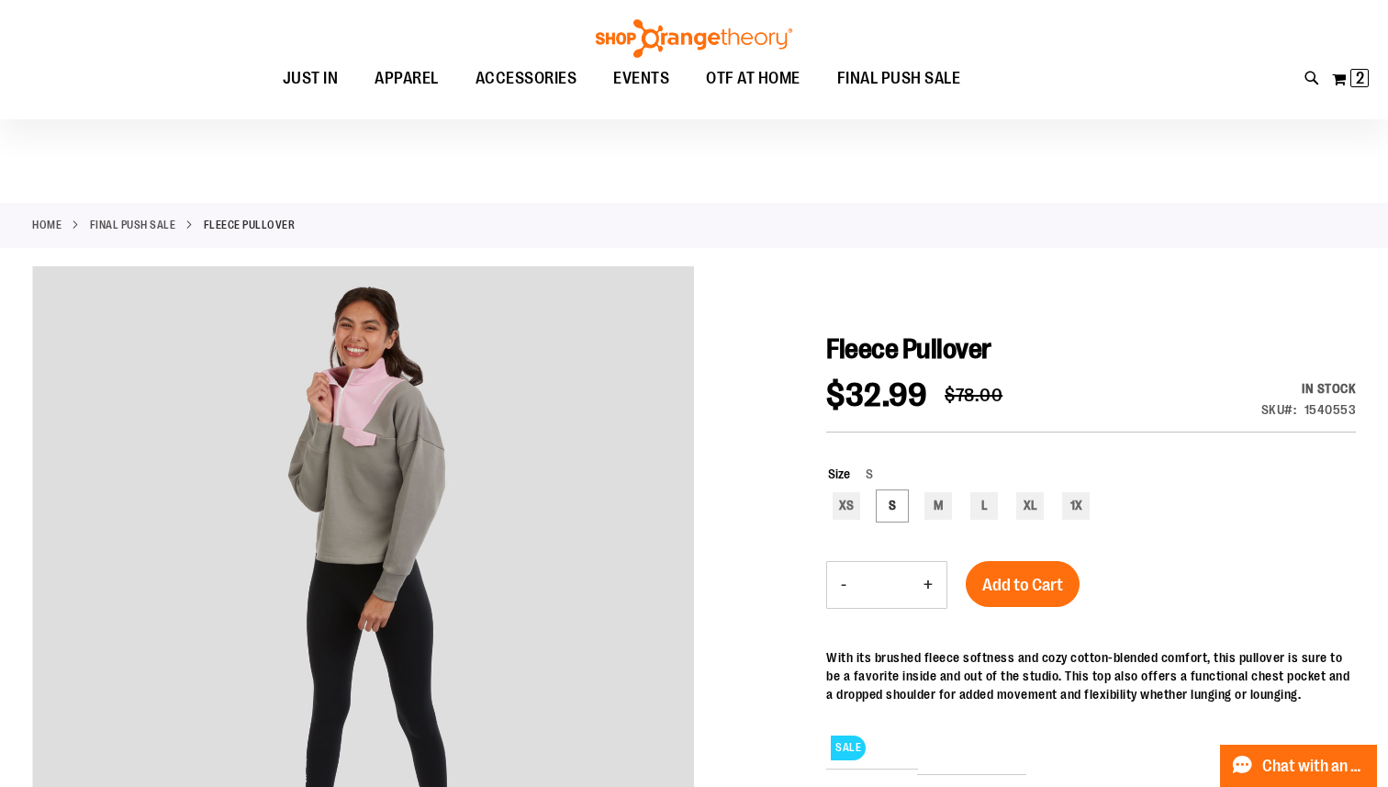
scroll to position [170, 0]
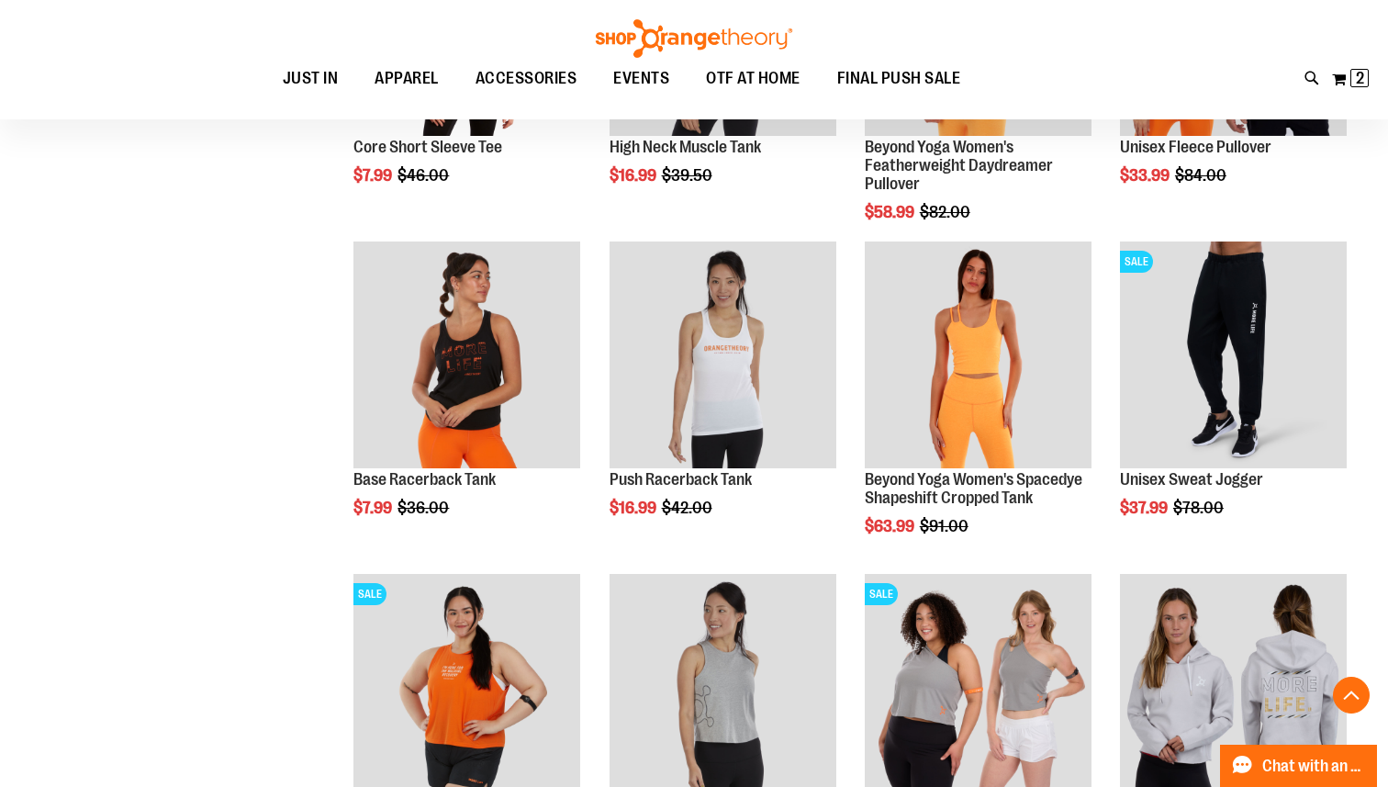
scroll to position [1069, 0]
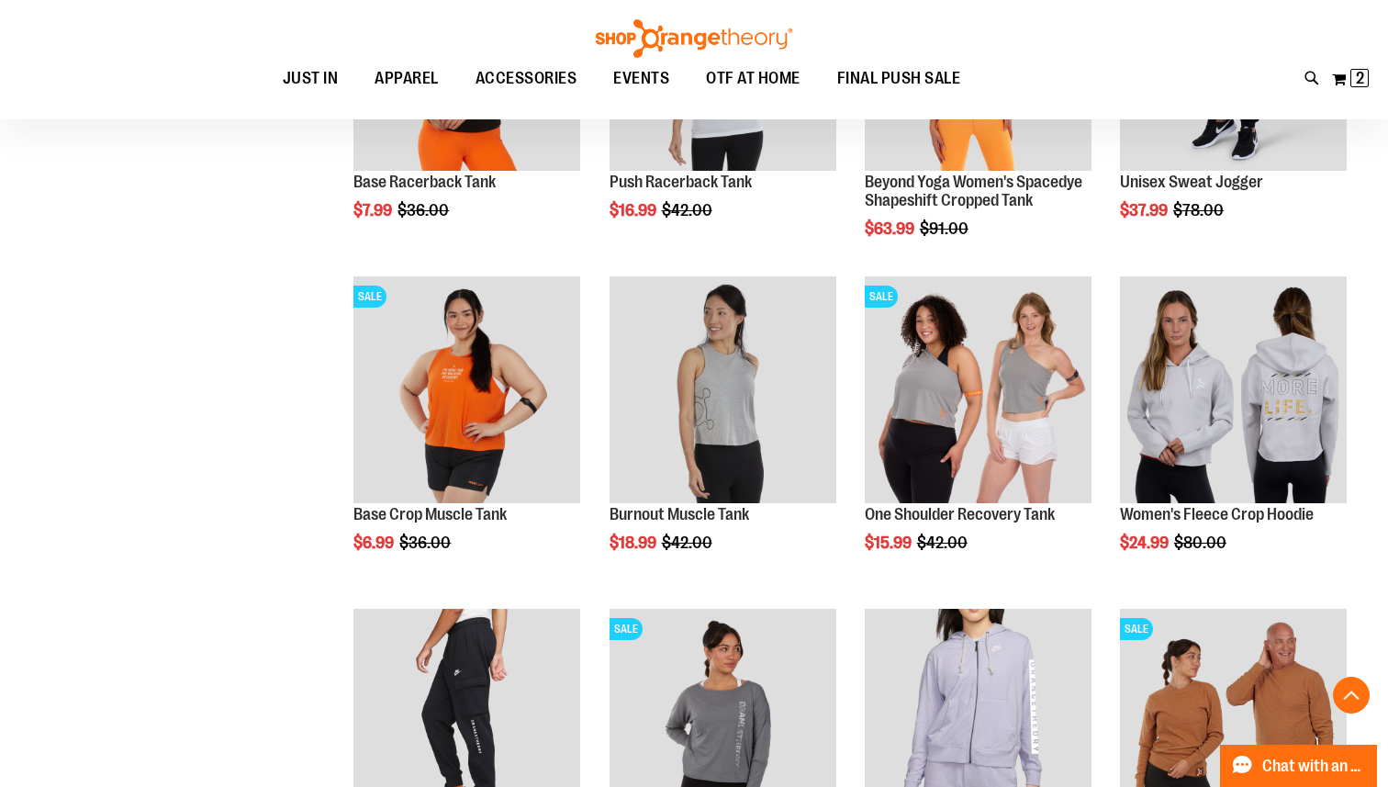
scroll to position [1302, 0]
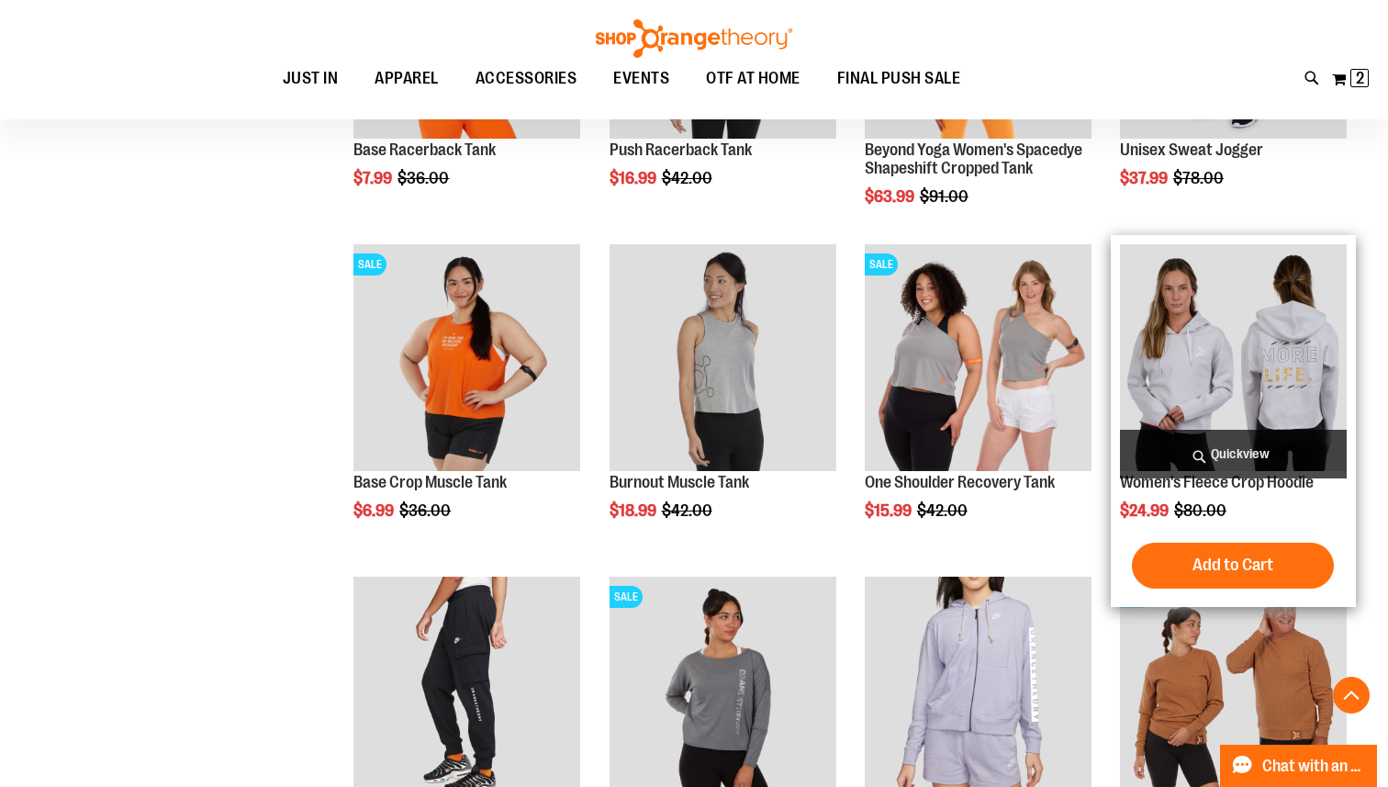
click at [1263, 356] on img "product" at bounding box center [1233, 357] width 227 height 227
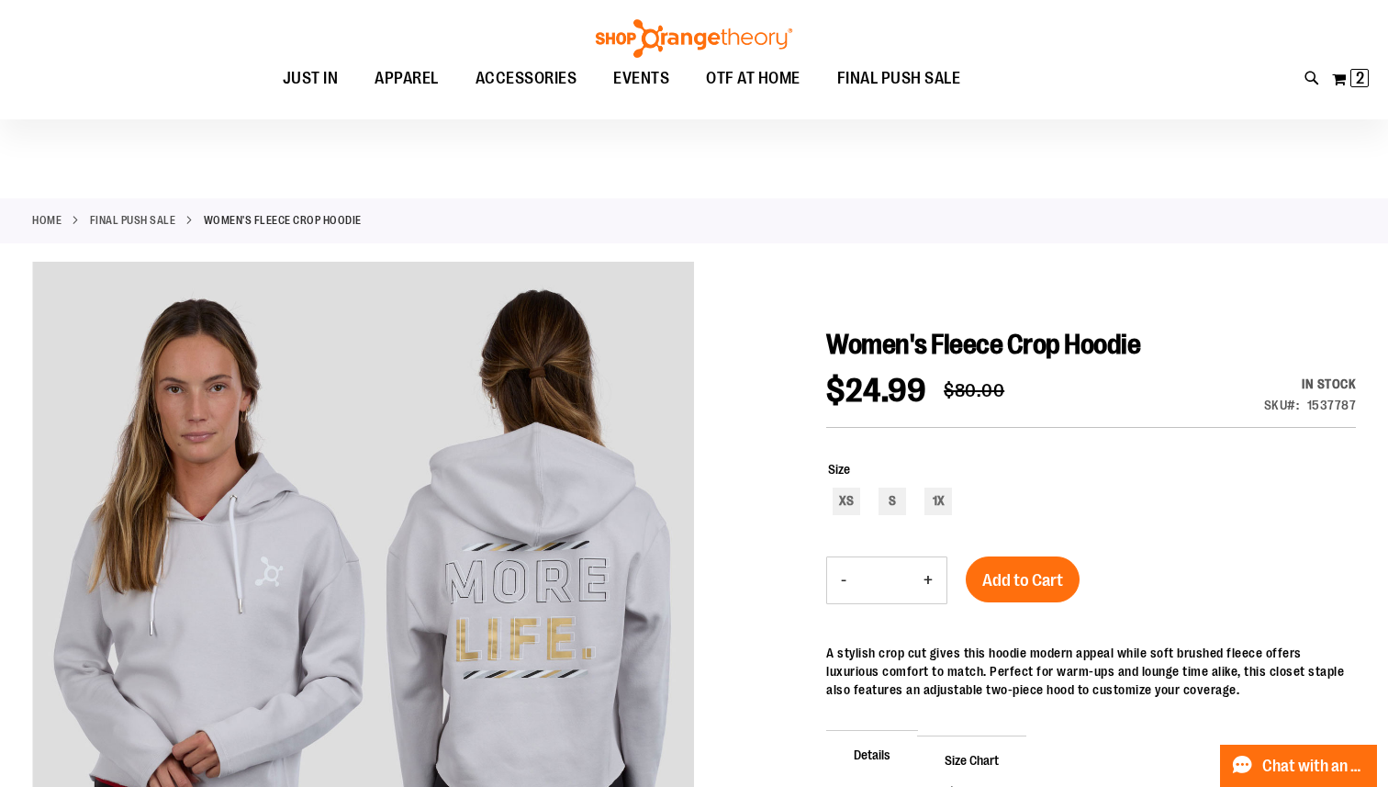
scroll to position [4, 0]
click at [896, 497] on div "S" at bounding box center [893, 502] width 28 height 28
type input "***"
click at [1019, 584] on span "Add to Cart" at bounding box center [1022, 581] width 81 height 20
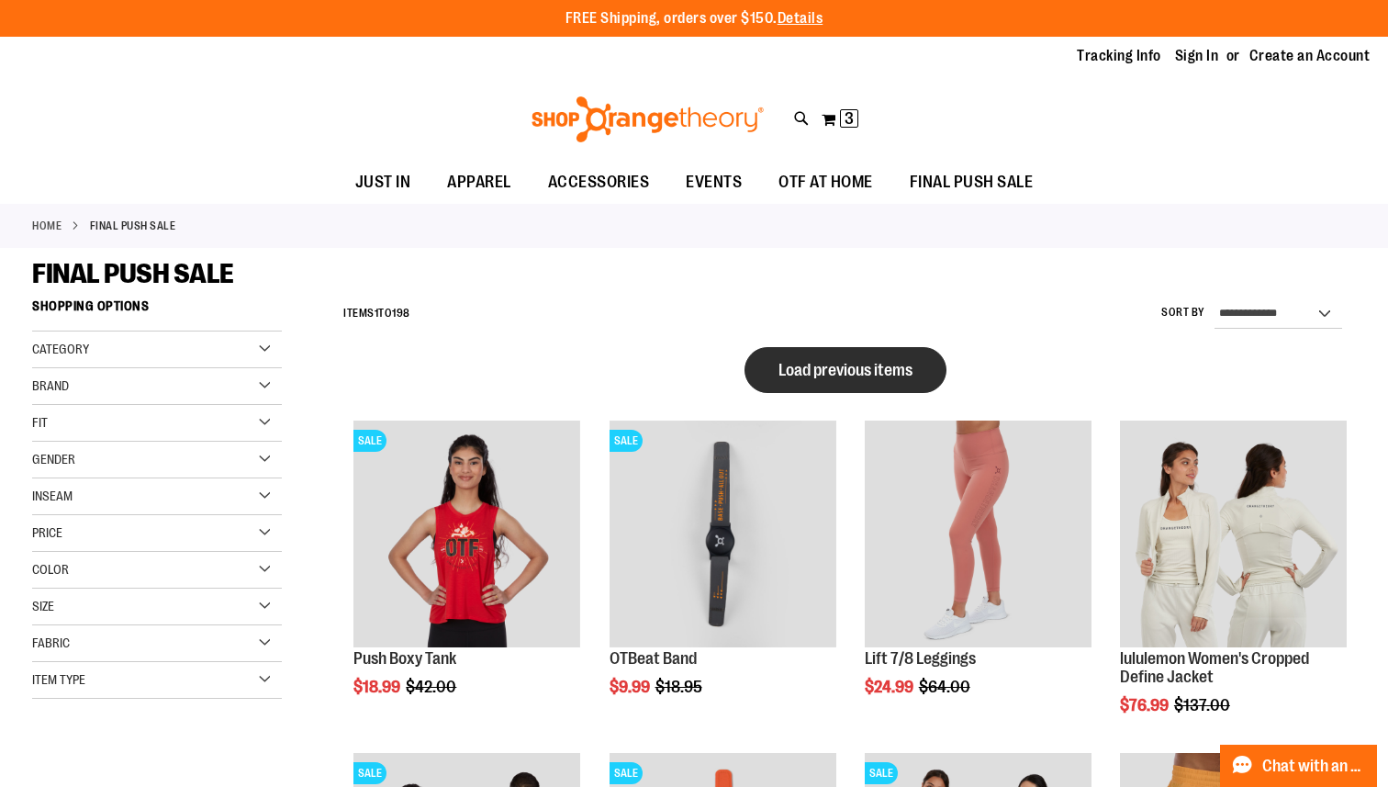
click at [873, 367] on span "Load previous items" at bounding box center [846, 370] width 134 height 18
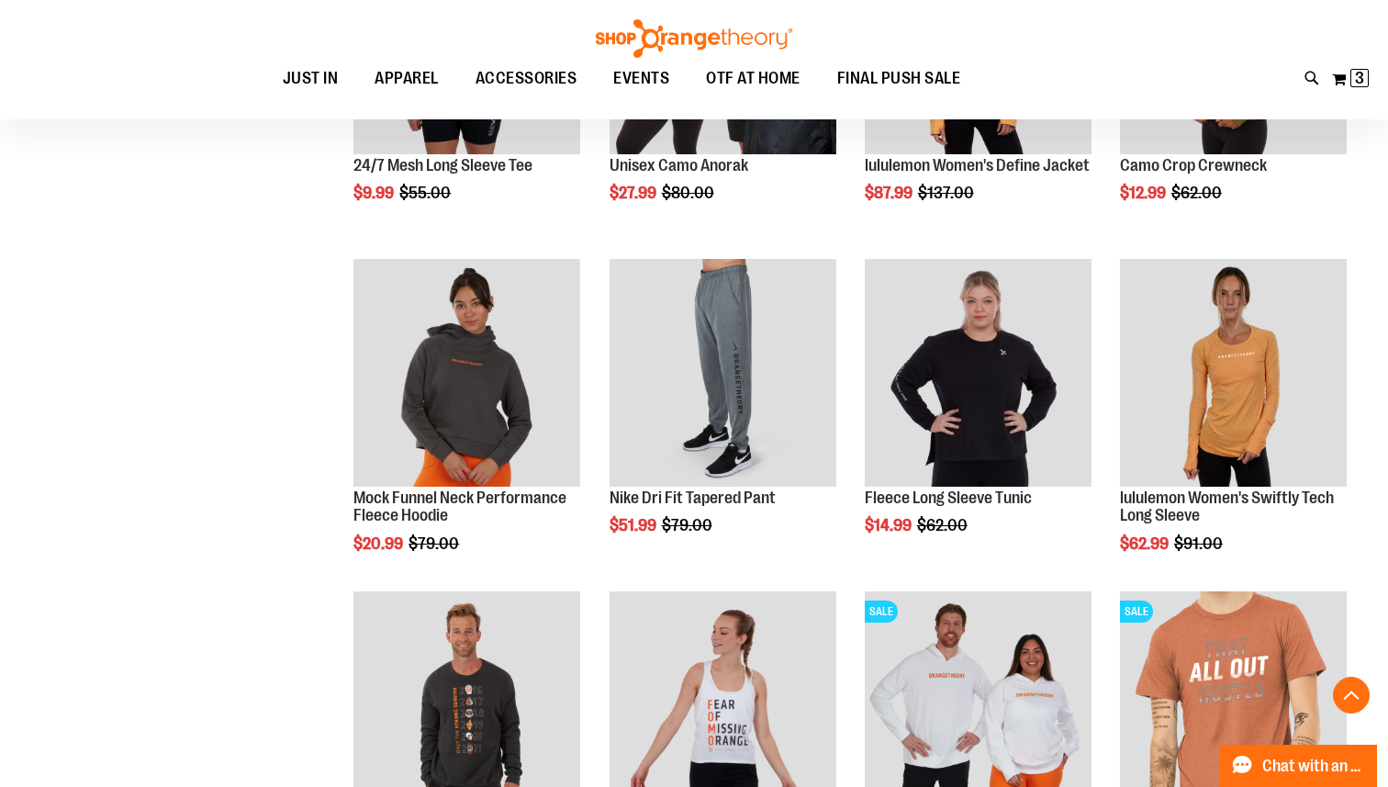
scroll to position [2002, 0]
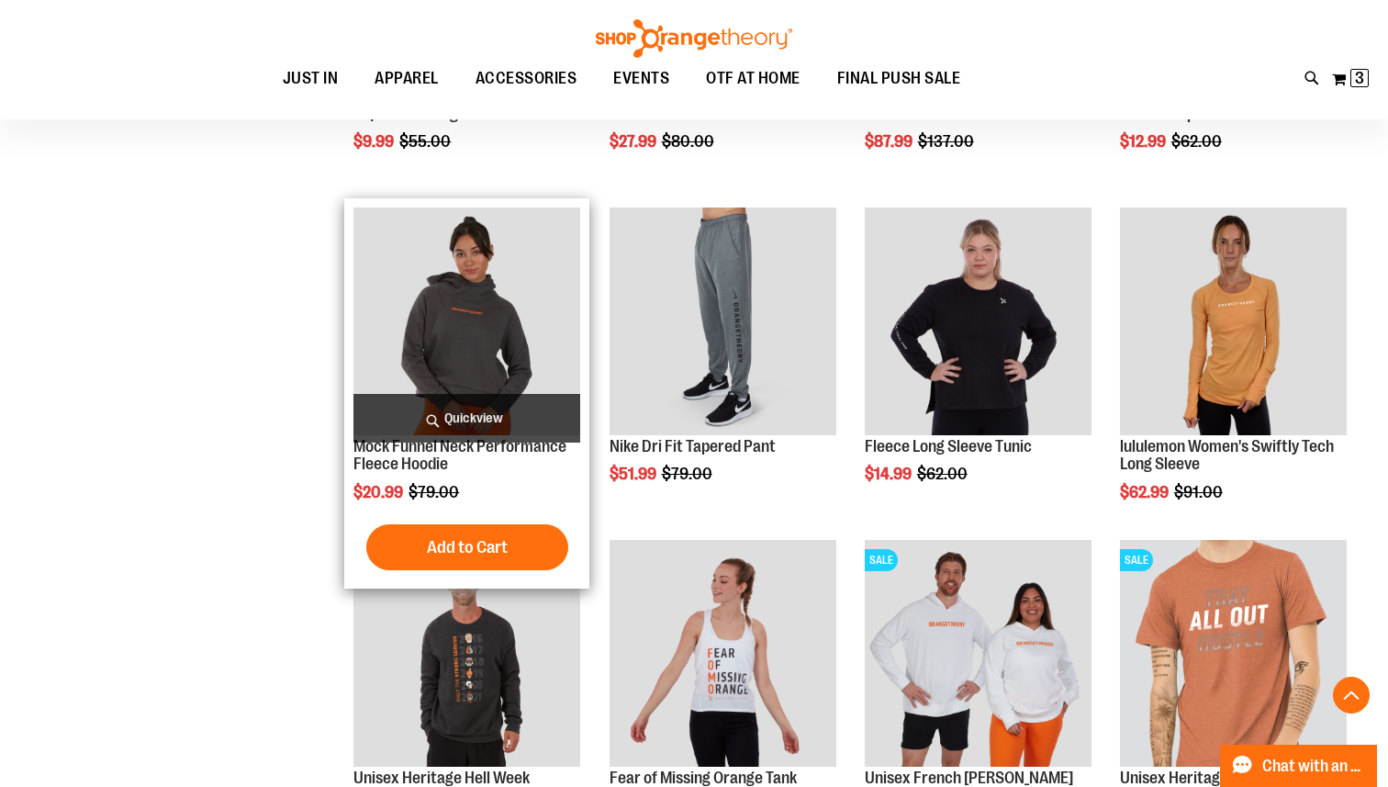
click at [465, 344] on img "product" at bounding box center [466, 320] width 227 height 227
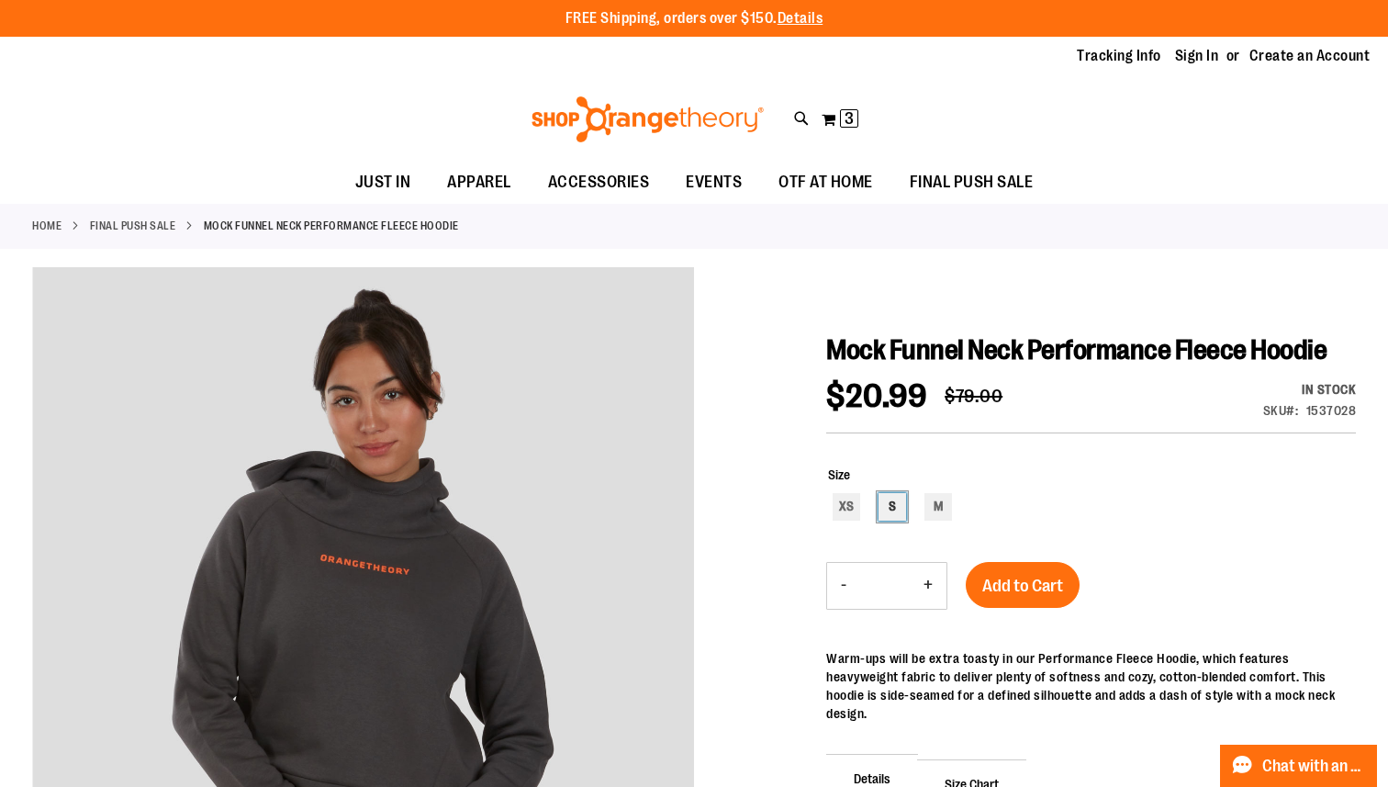
click at [886, 499] on div "S" at bounding box center [893, 507] width 28 height 28
type input "***"
click at [1037, 590] on span "Add to Cart" at bounding box center [1022, 586] width 81 height 20
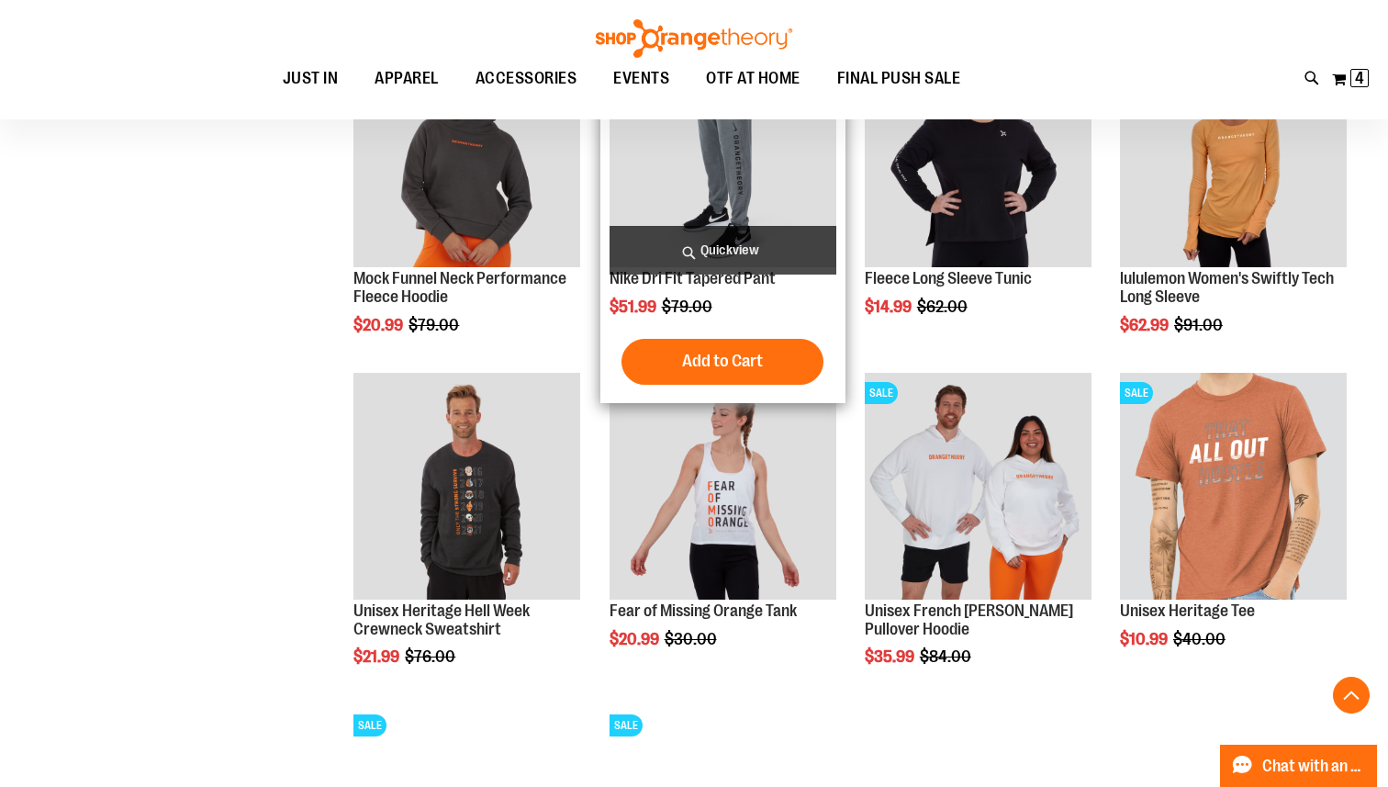
scroll to position [1181, 0]
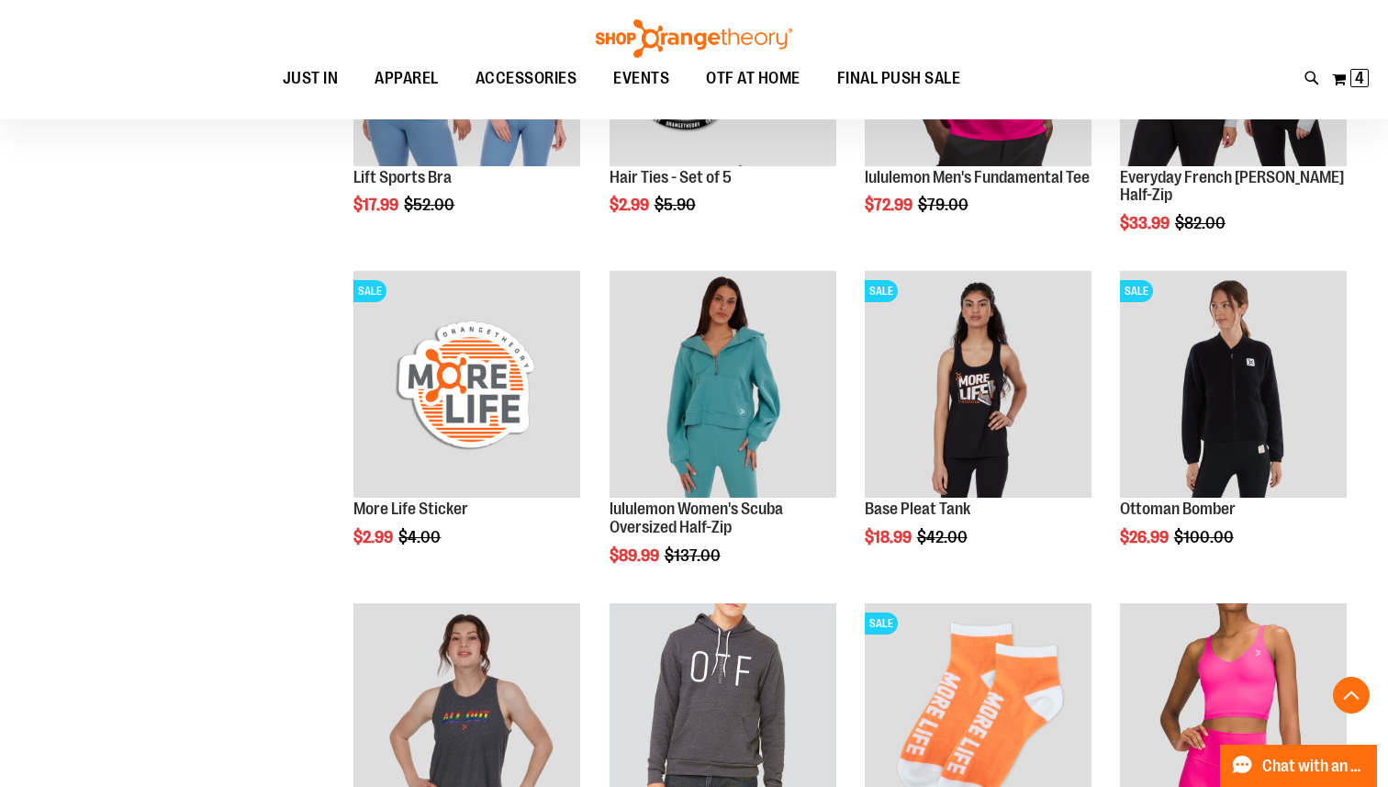
scroll to position [2281, 0]
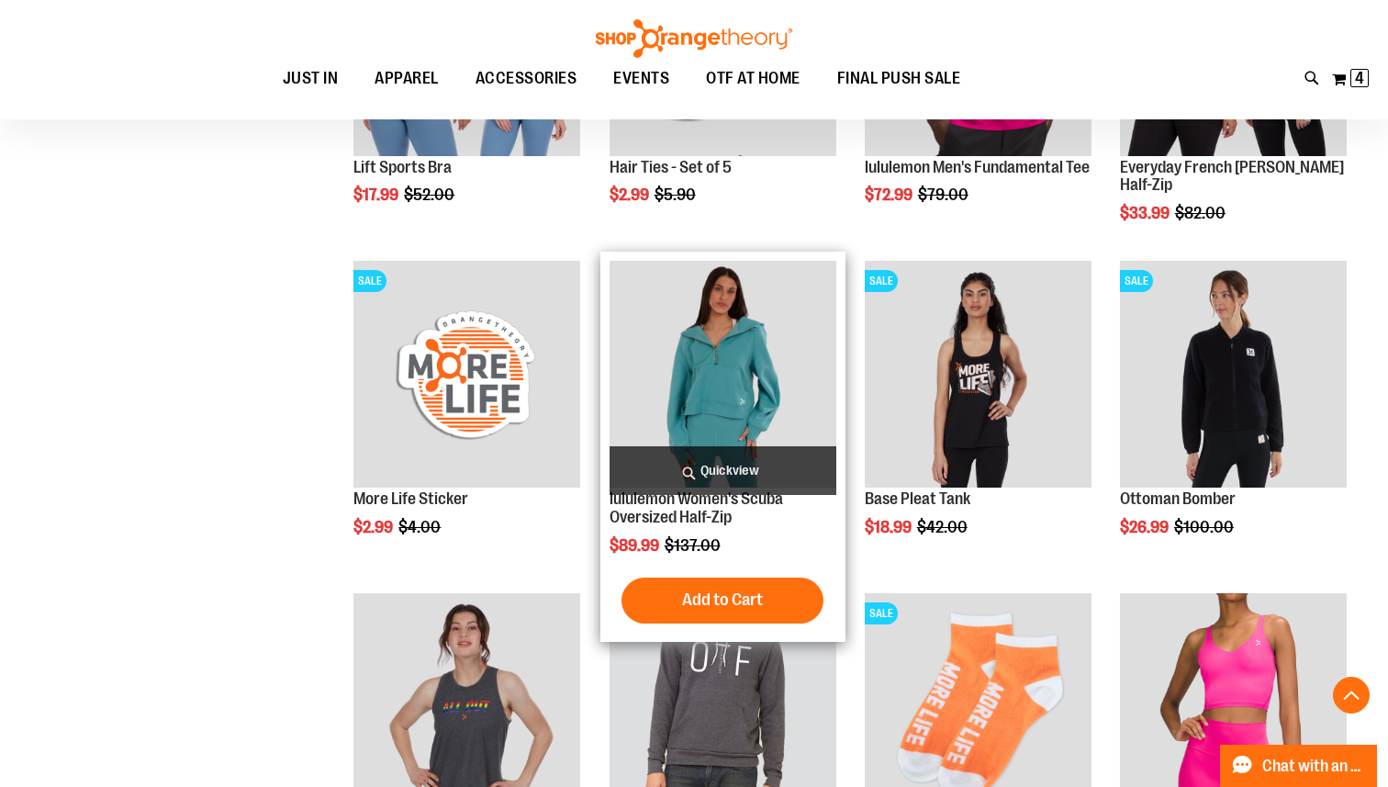
click at [751, 322] on img "product" at bounding box center [723, 374] width 227 height 227
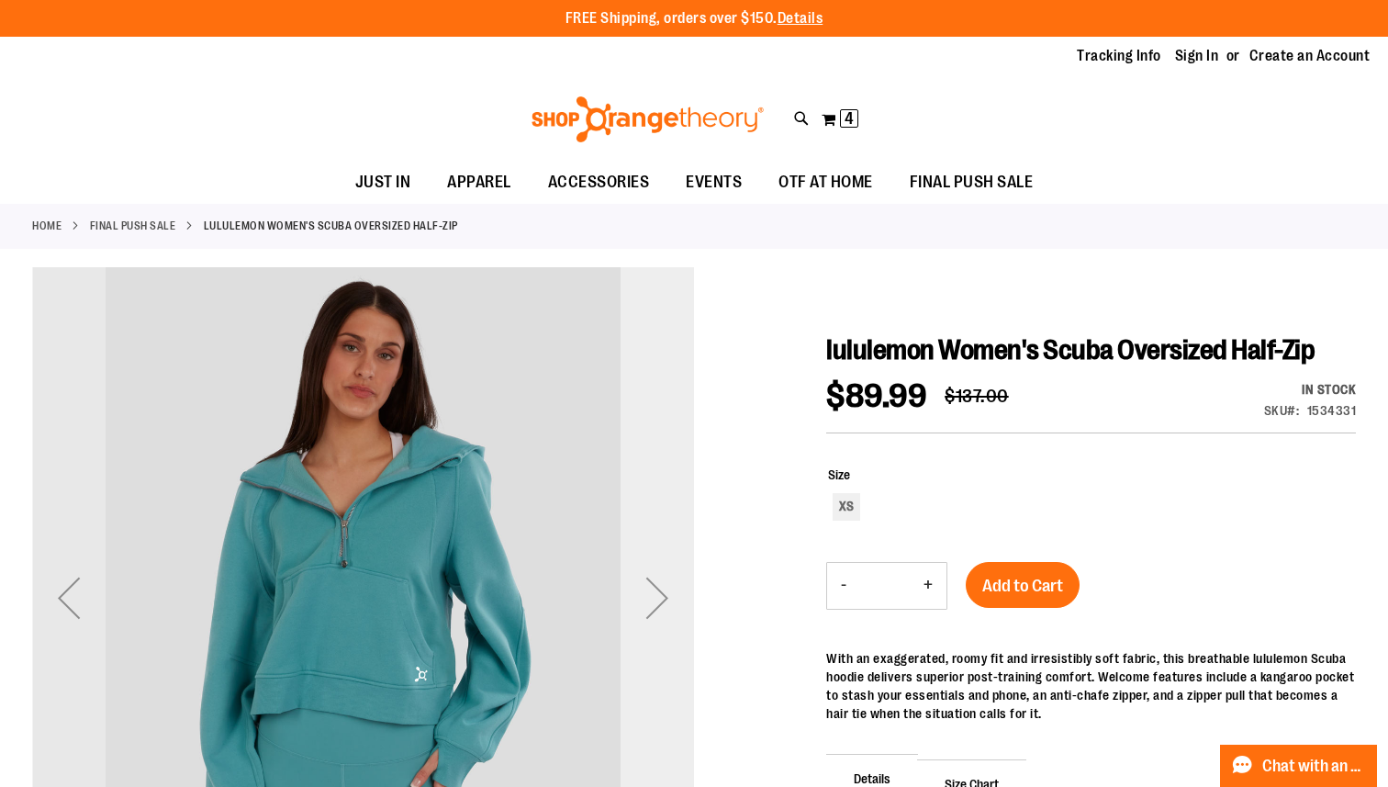
click at [654, 598] on div "Next" at bounding box center [657, 597] width 73 height 73
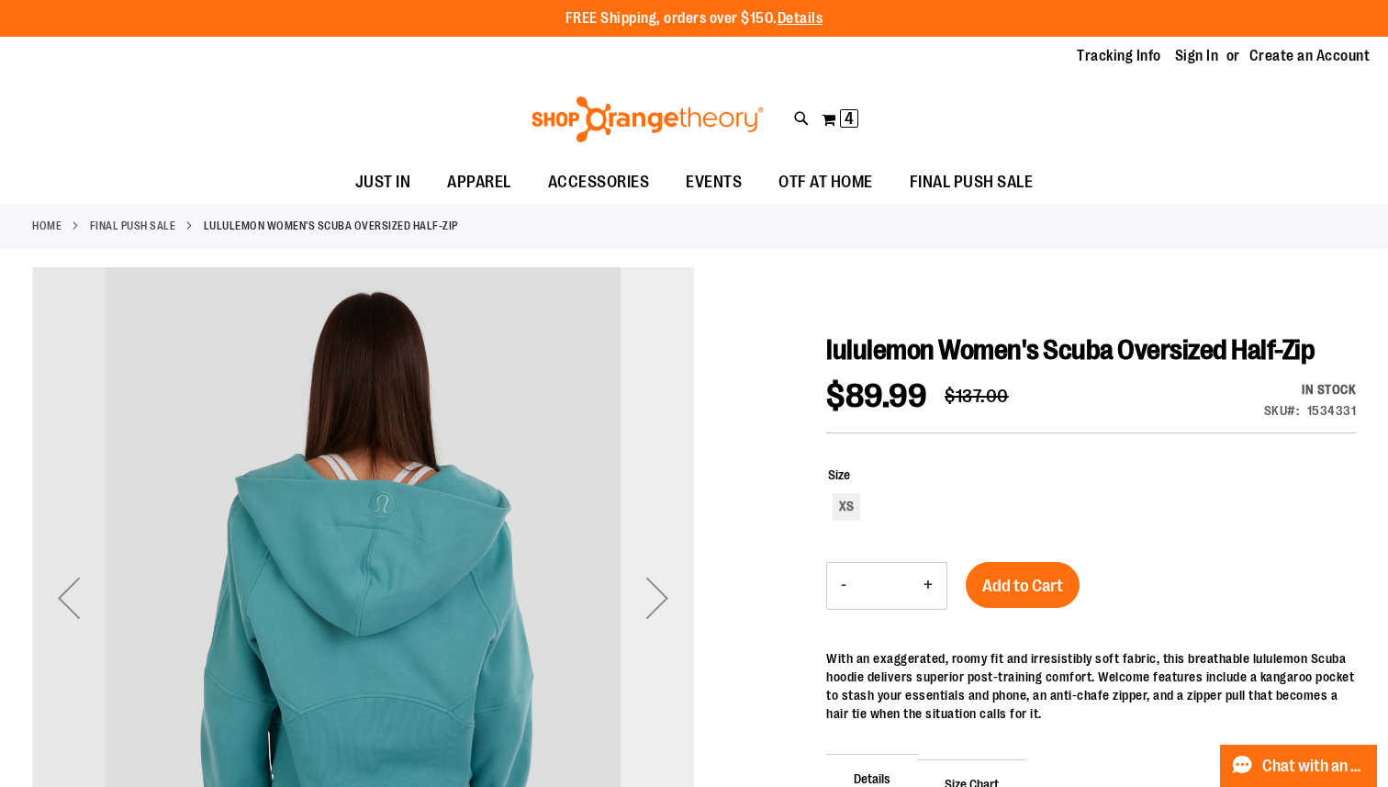
click at [654, 597] on div "Next" at bounding box center [657, 597] width 73 height 73
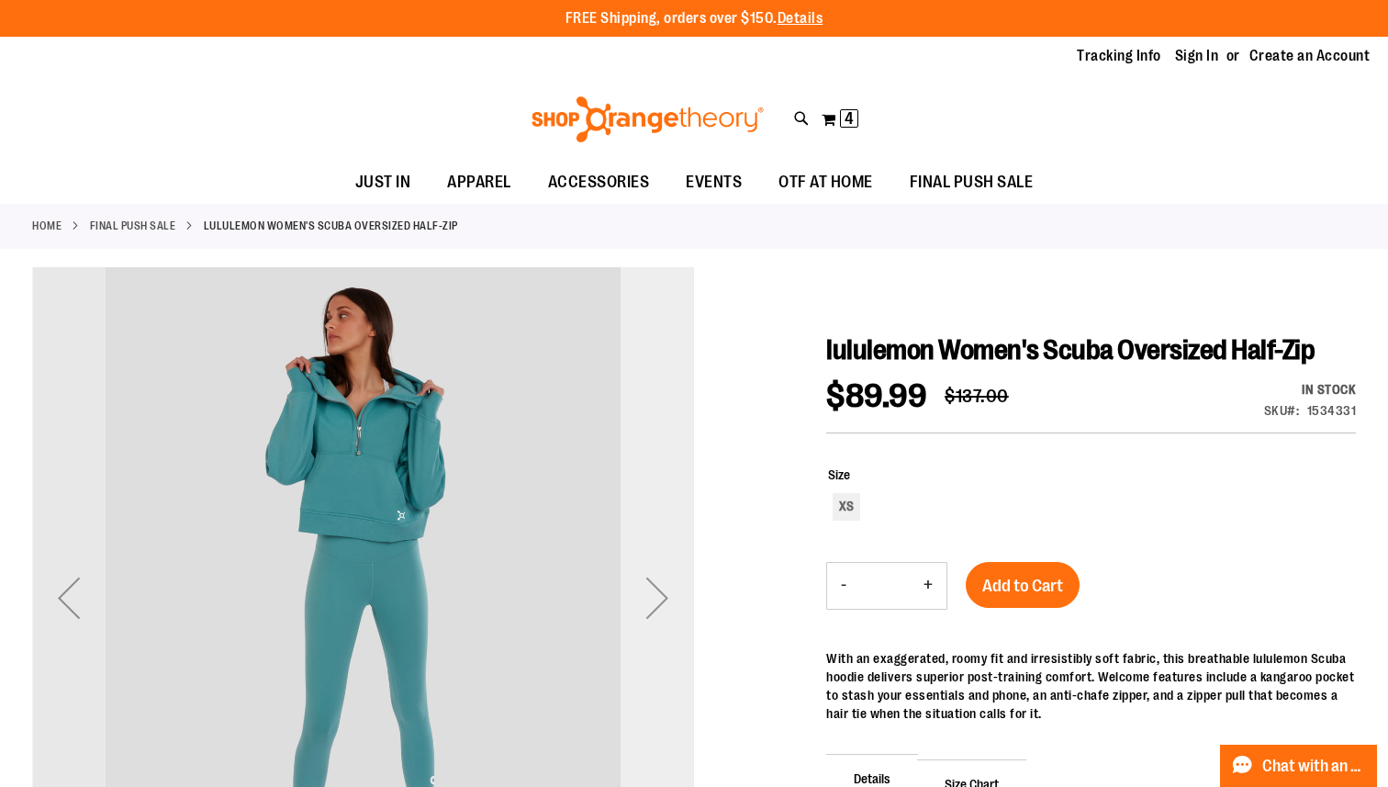
click at [657, 595] on div "Next" at bounding box center [657, 597] width 73 height 73
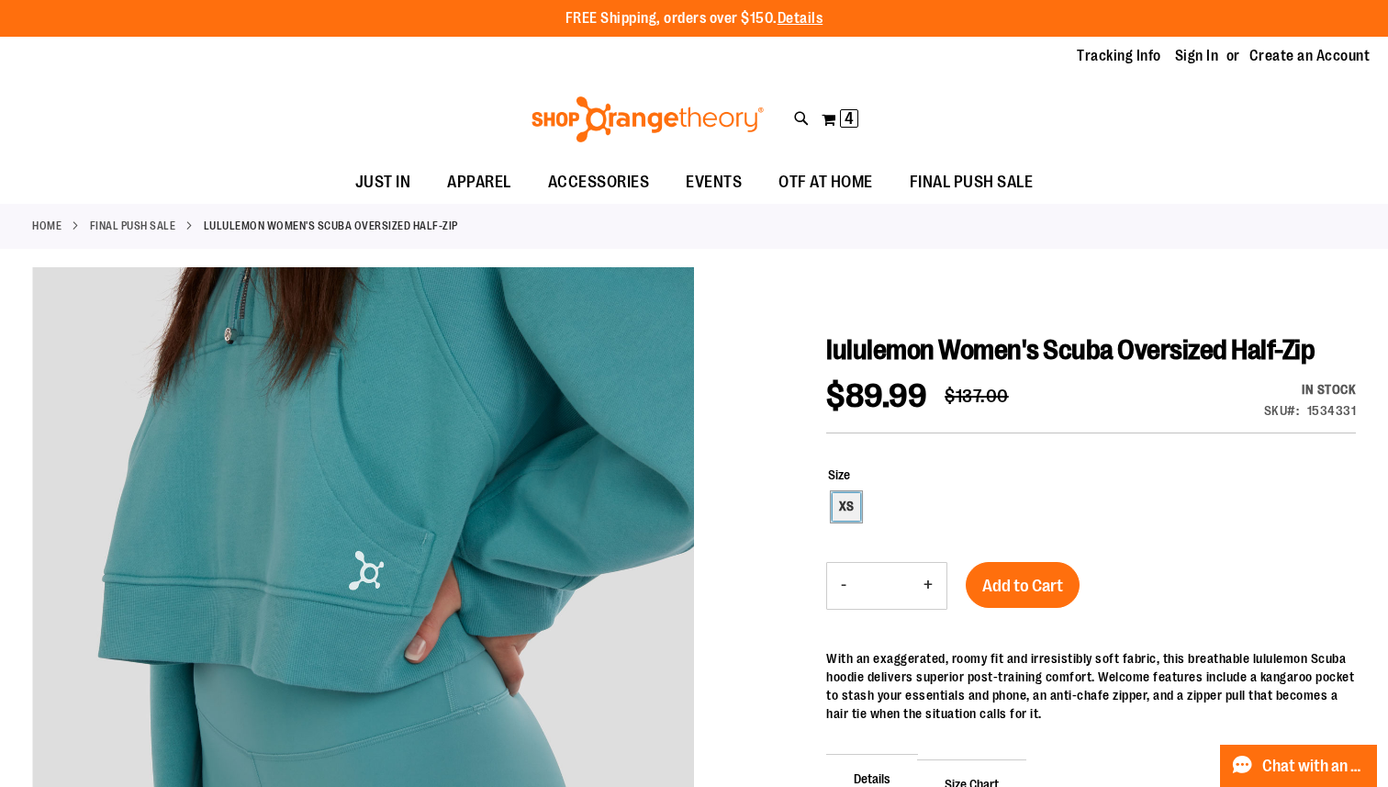
click at [844, 507] on div "XS" at bounding box center [847, 507] width 28 height 28
type input "***"
click at [1050, 583] on span "Add to Cart" at bounding box center [1022, 586] width 81 height 20
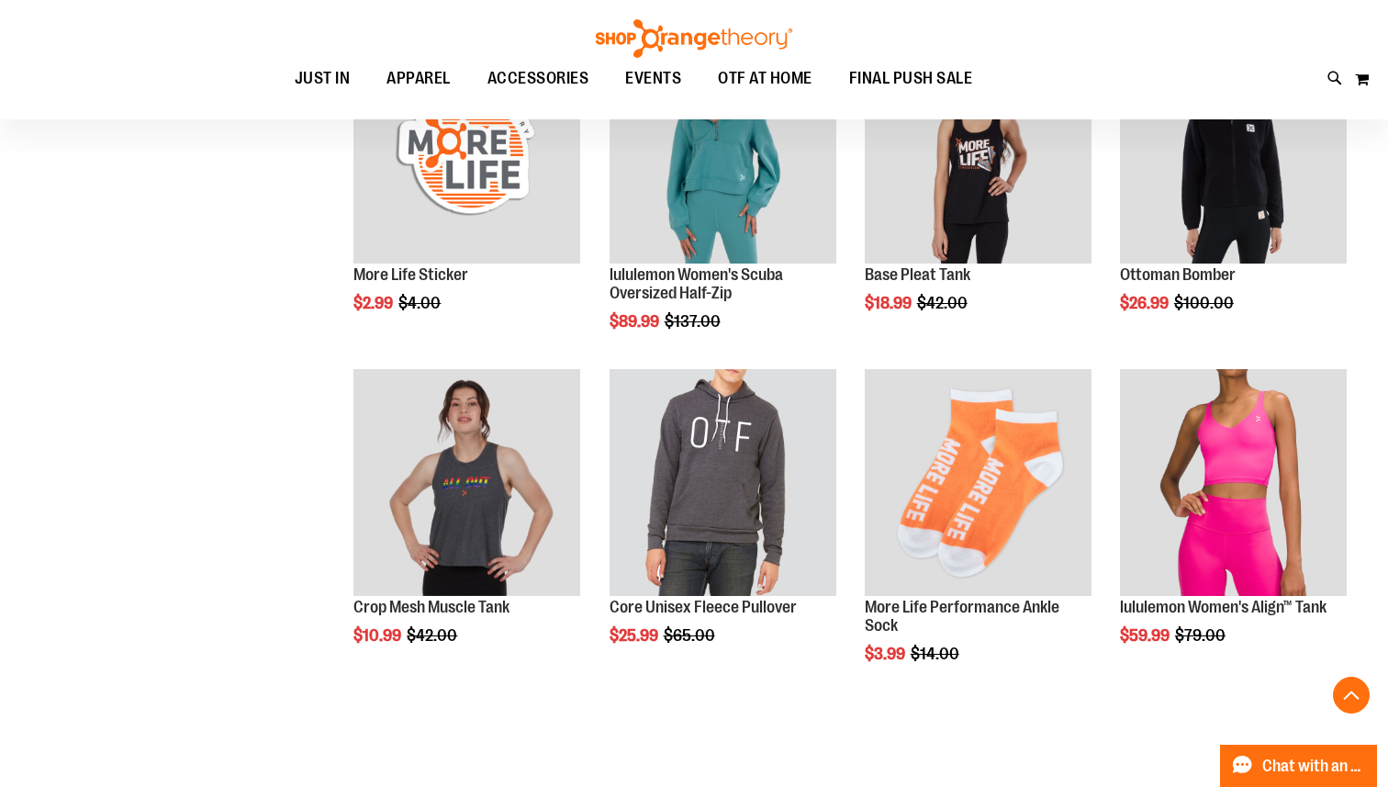
scroll to position [488, 0]
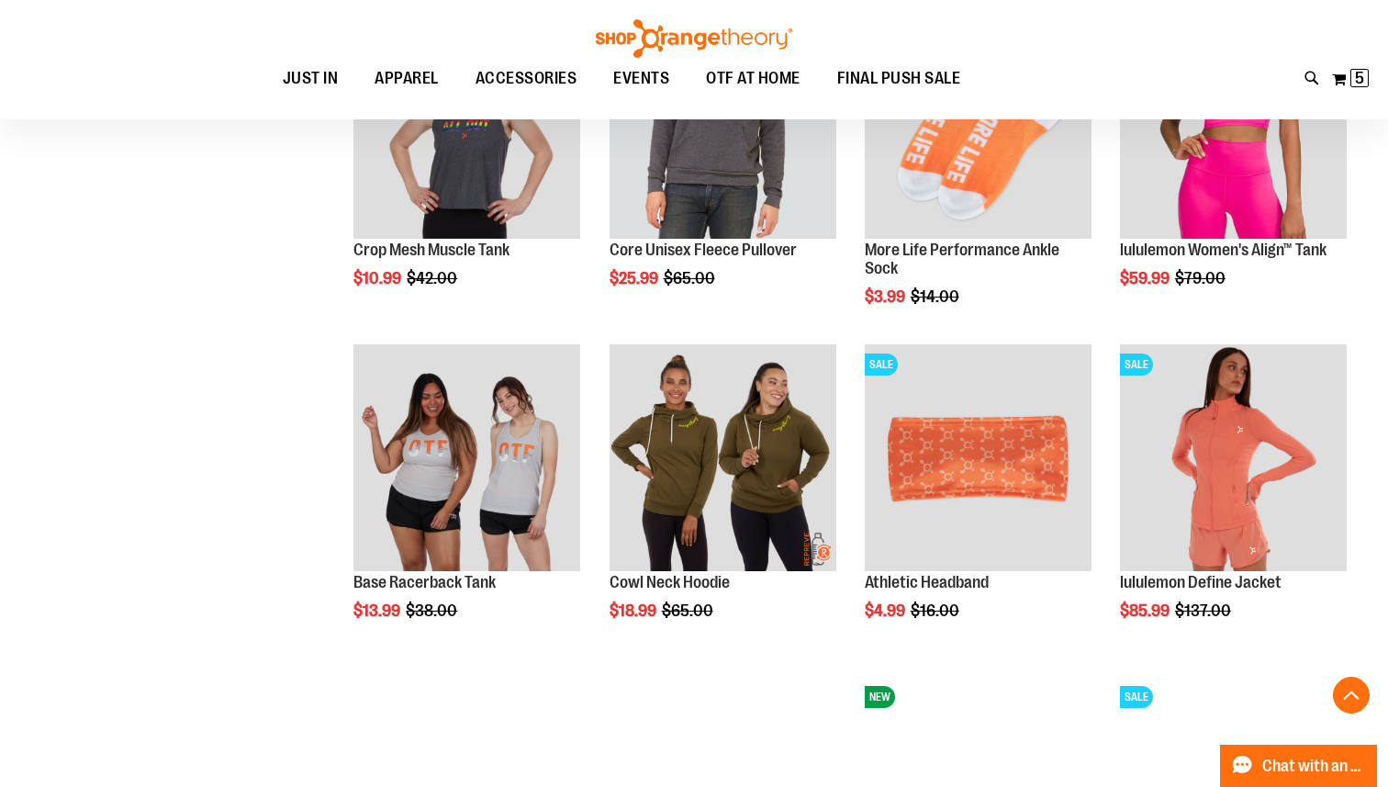
scroll to position [873, 0]
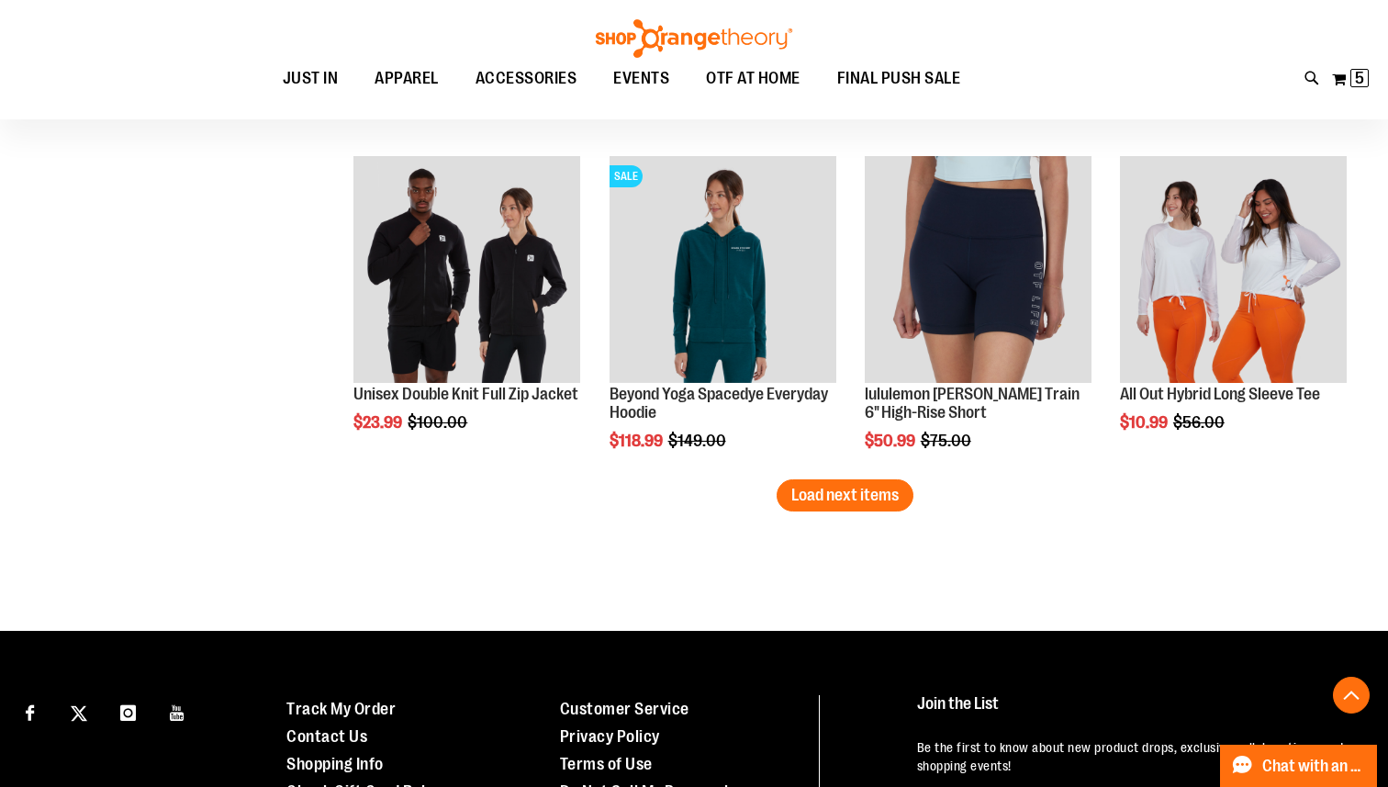
scroll to position [2760, 0]
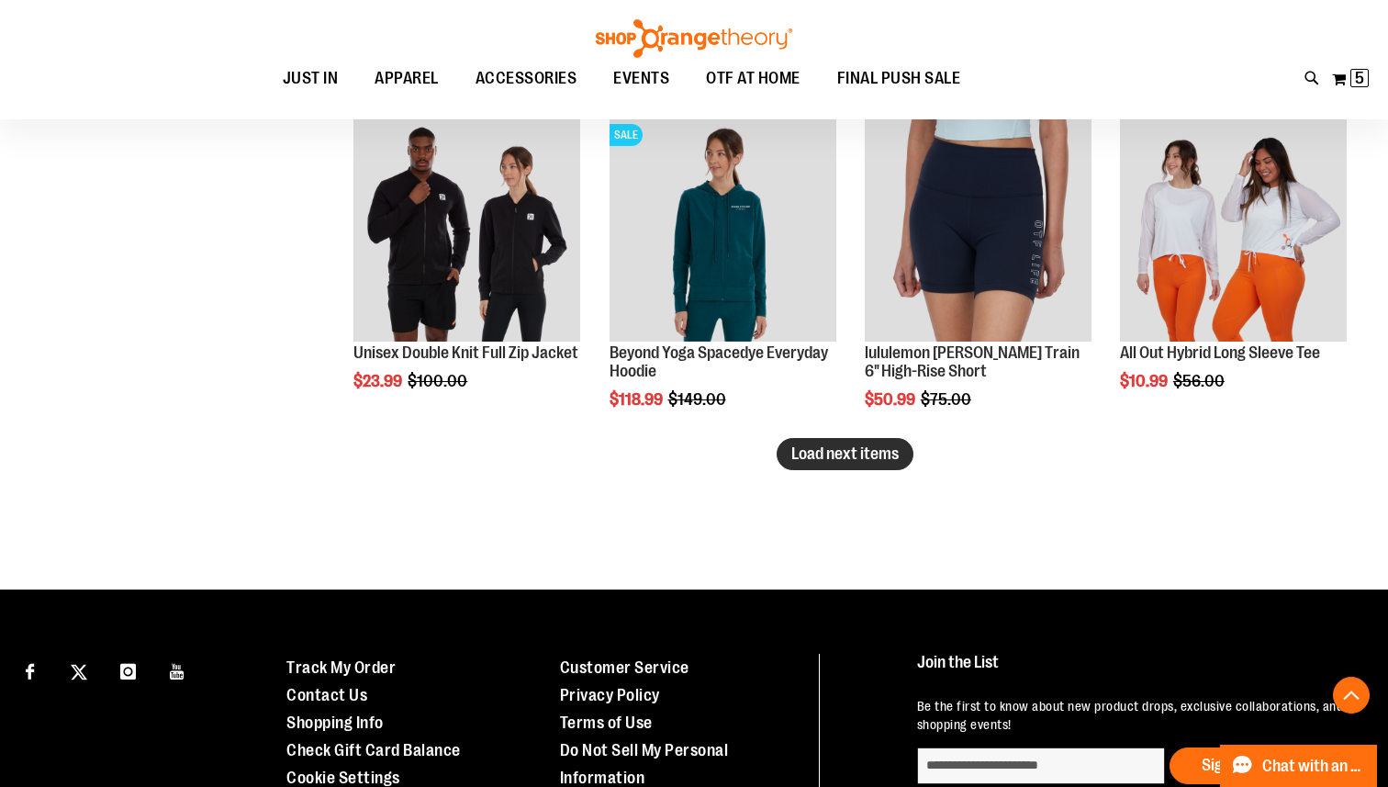
click at [850, 451] on span "Load next items" at bounding box center [844, 453] width 107 height 18
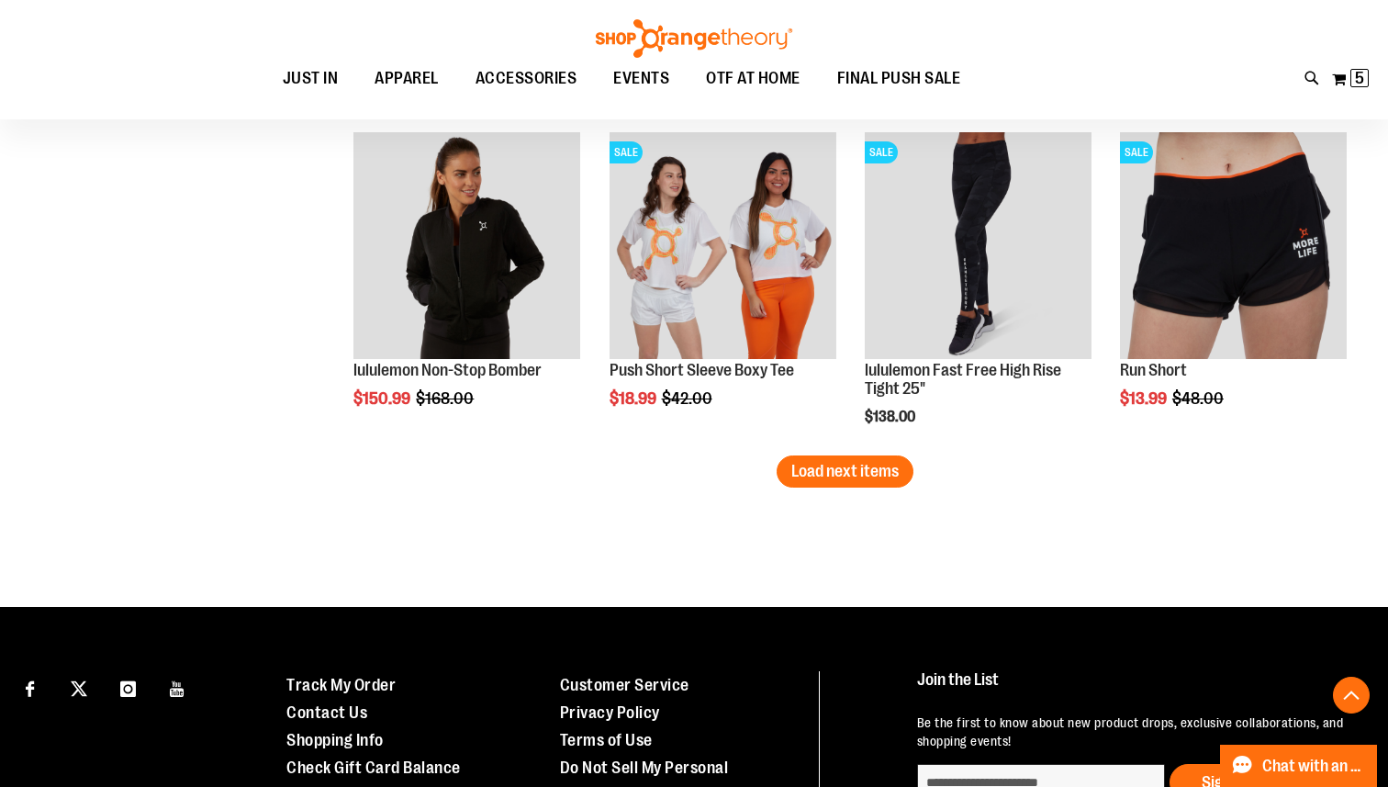
scroll to position [3751, 0]
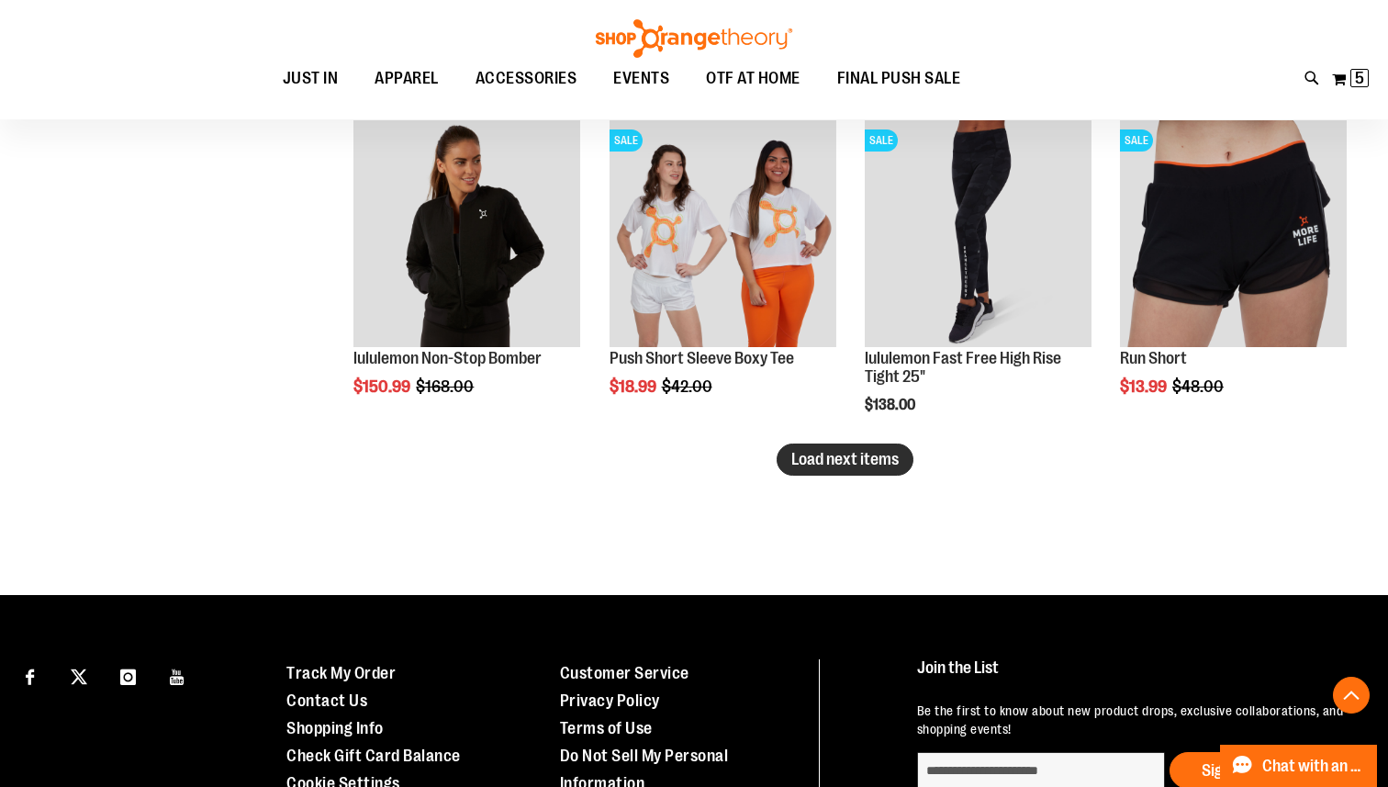
click at [831, 458] on span "Load next items" at bounding box center [844, 459] width 107 height 18
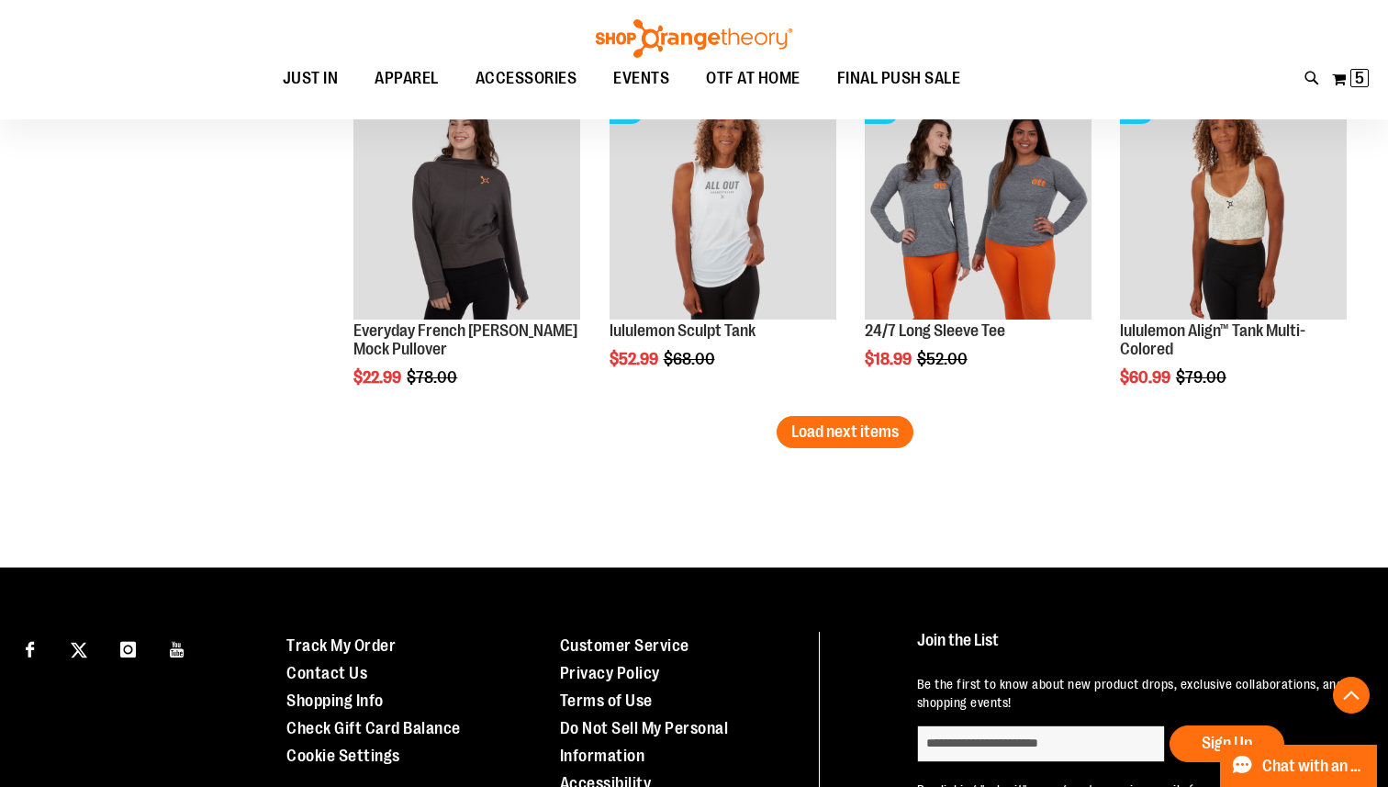
scroll to position [4780, 0]
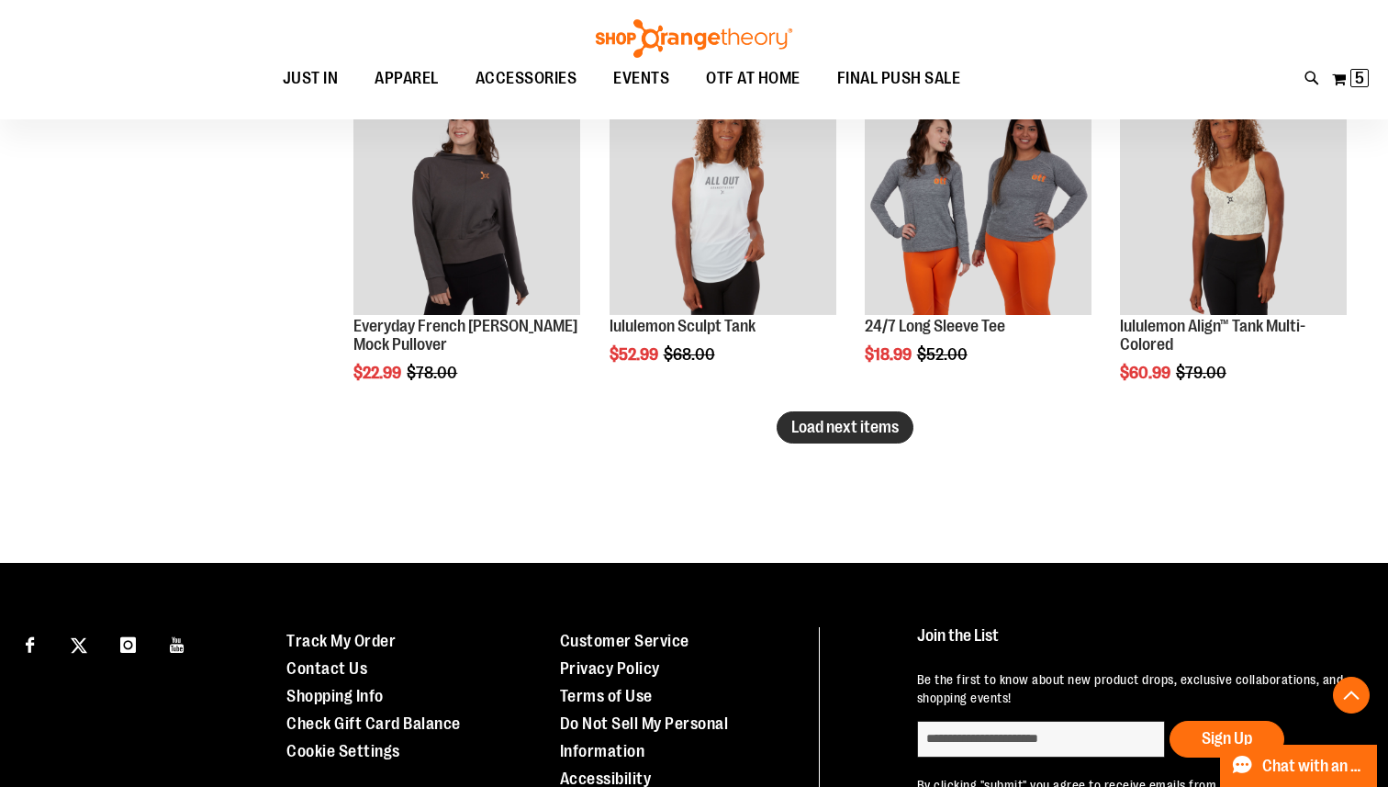
click at [828, 420] on span "Load next items" at bounding box center [844, 427] width 107 height 18
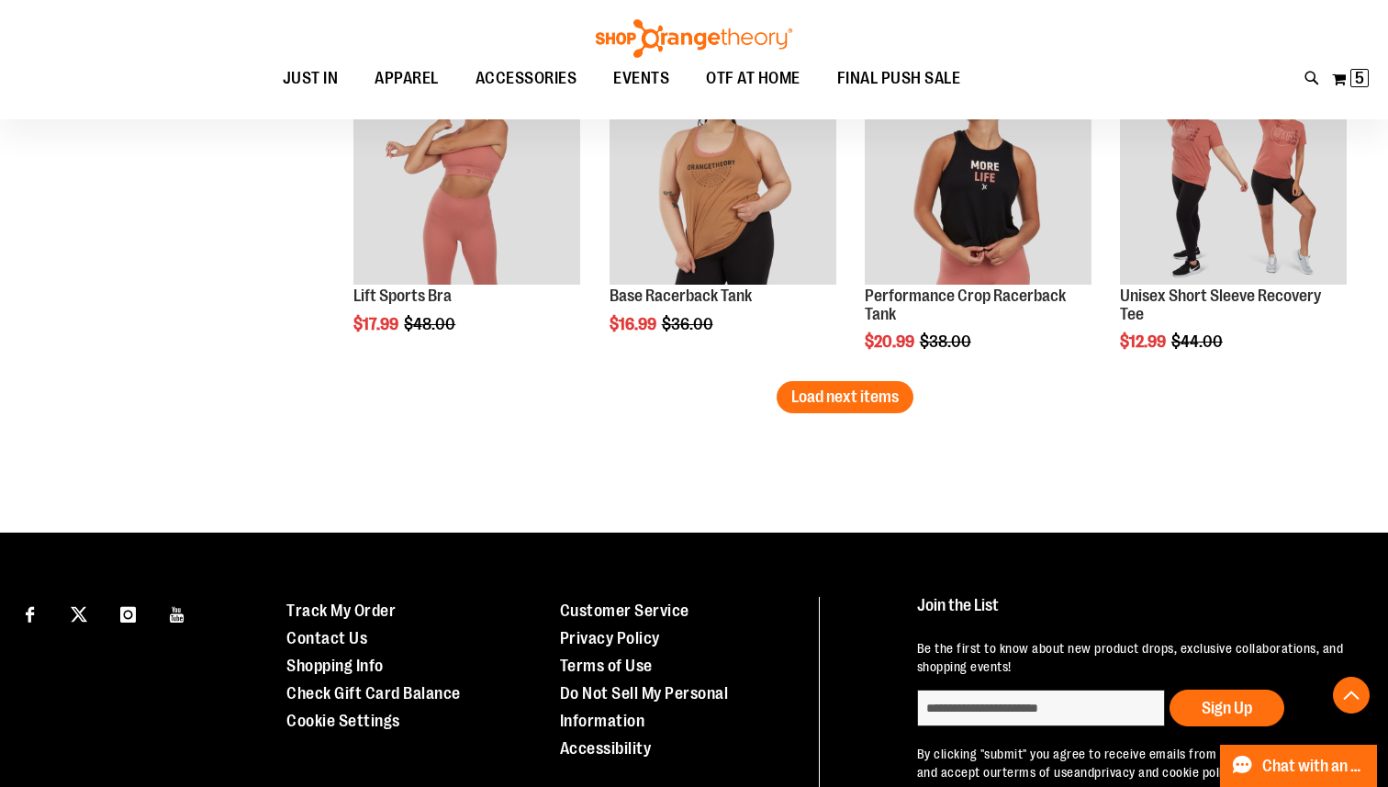
scroll to position [5808, 0]
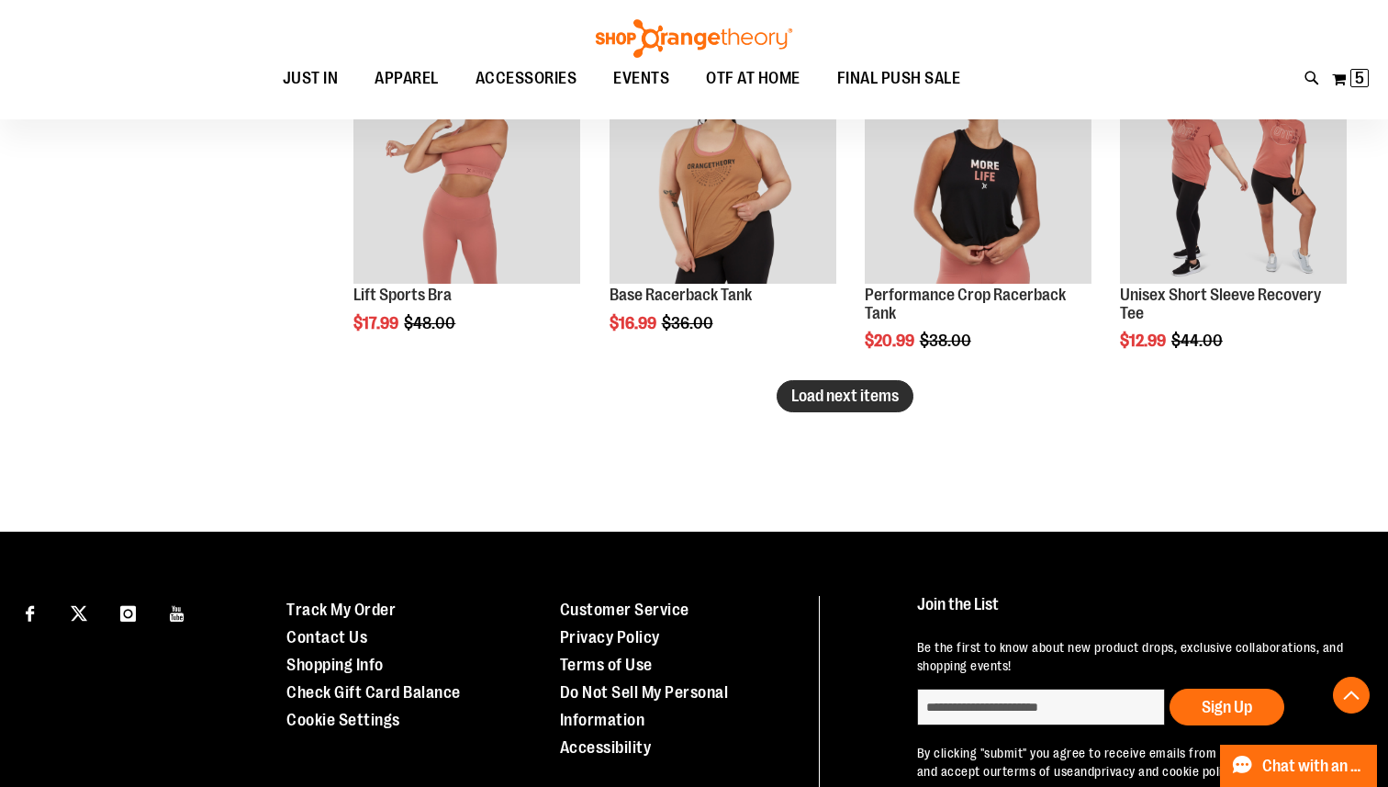
click at [826, 400] on span "Load next items" at bounding box center [844, 396] width 107 height 18
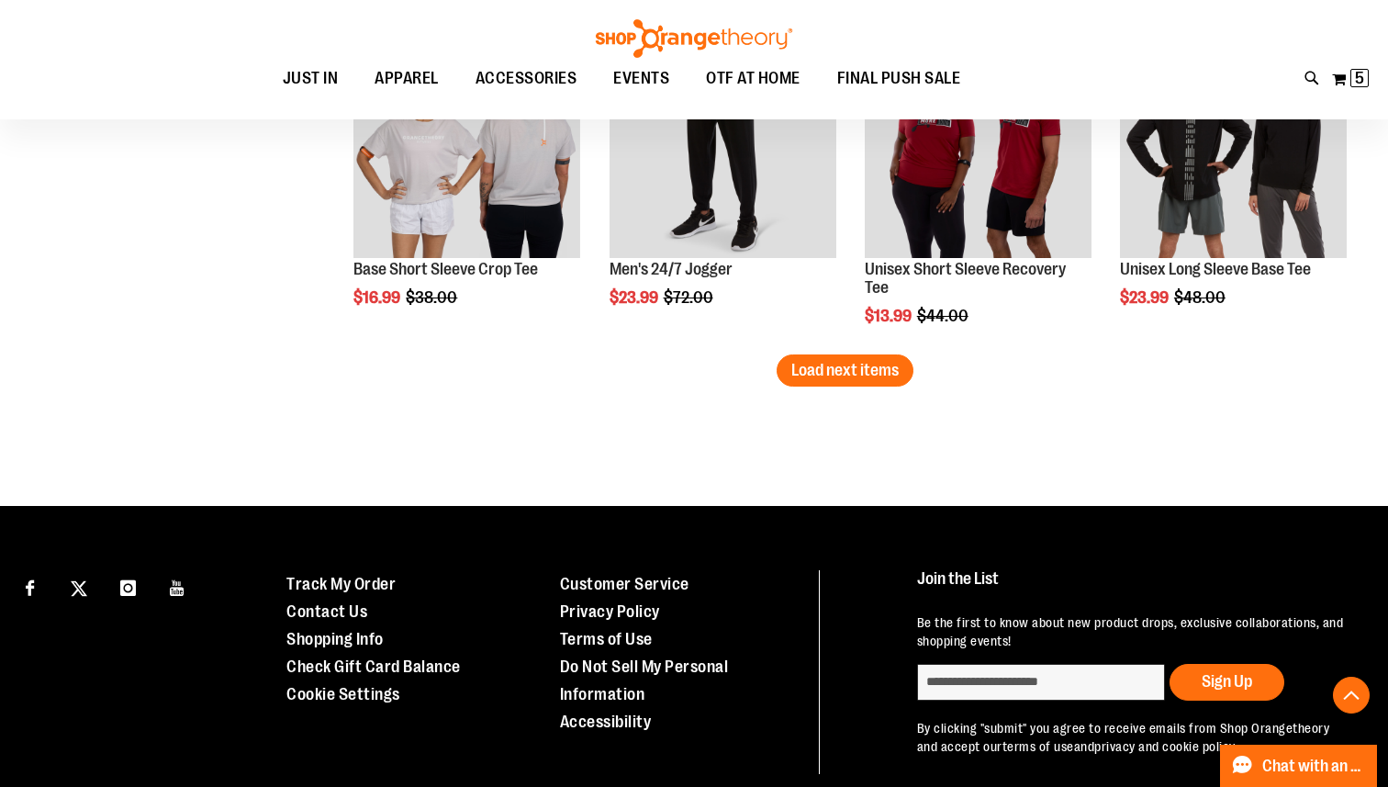
scroll to position [6873, 0]
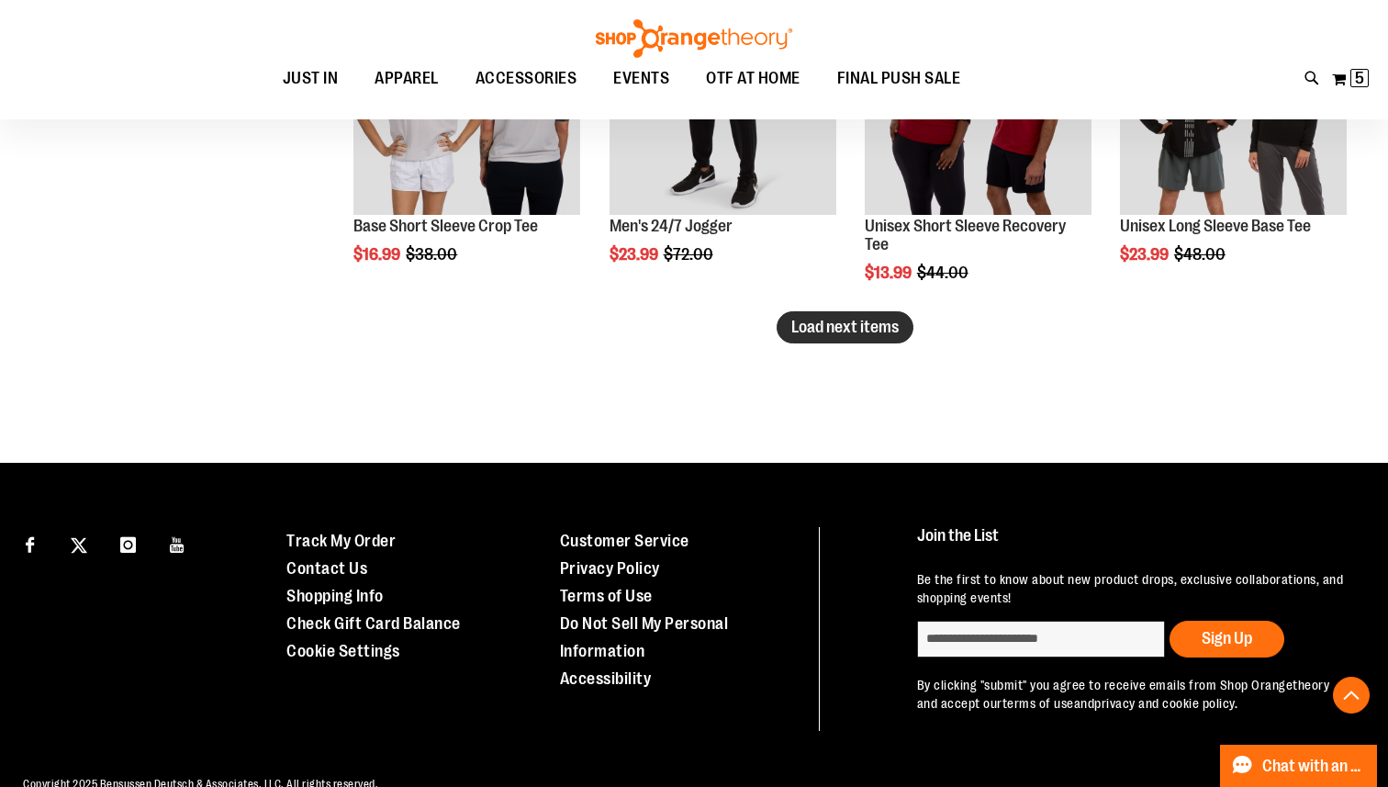
click at [861, 331] on span "Load next items" at bounding box center [844, 327] width 107 height 18
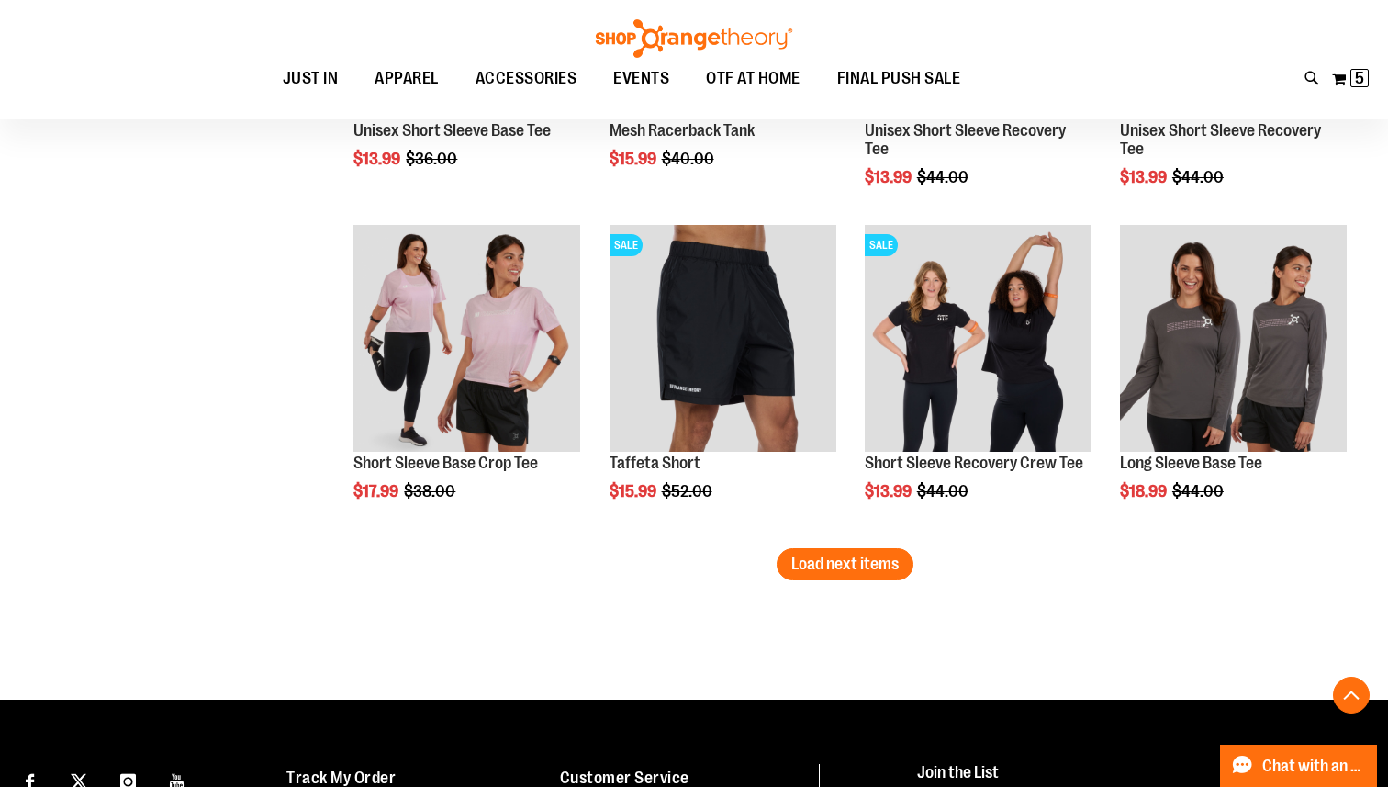
scroll to position [7681, 0]
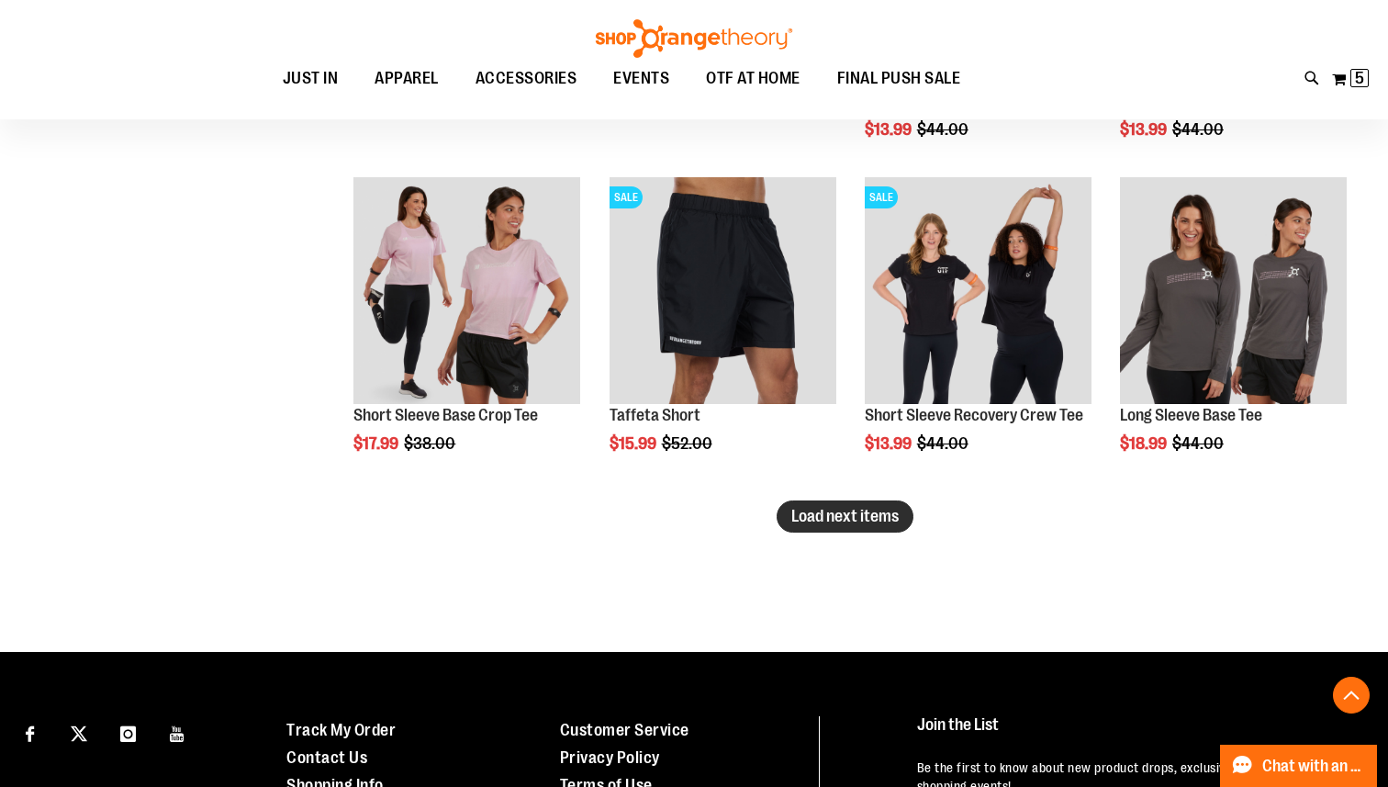
click at [828, 528] on button "Load next items" at bounding box center [845, 516] width 137 height 32
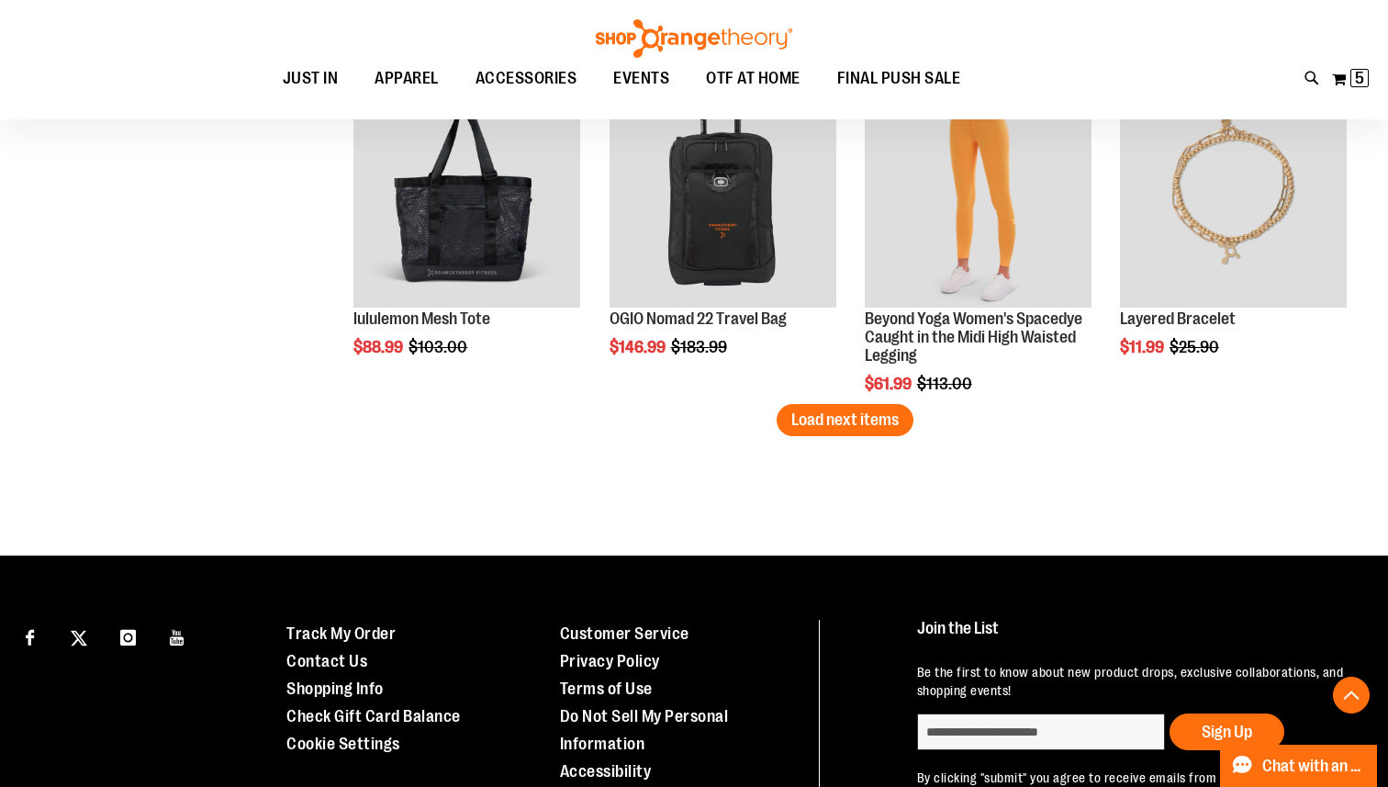
scroll to position [8819, 0]
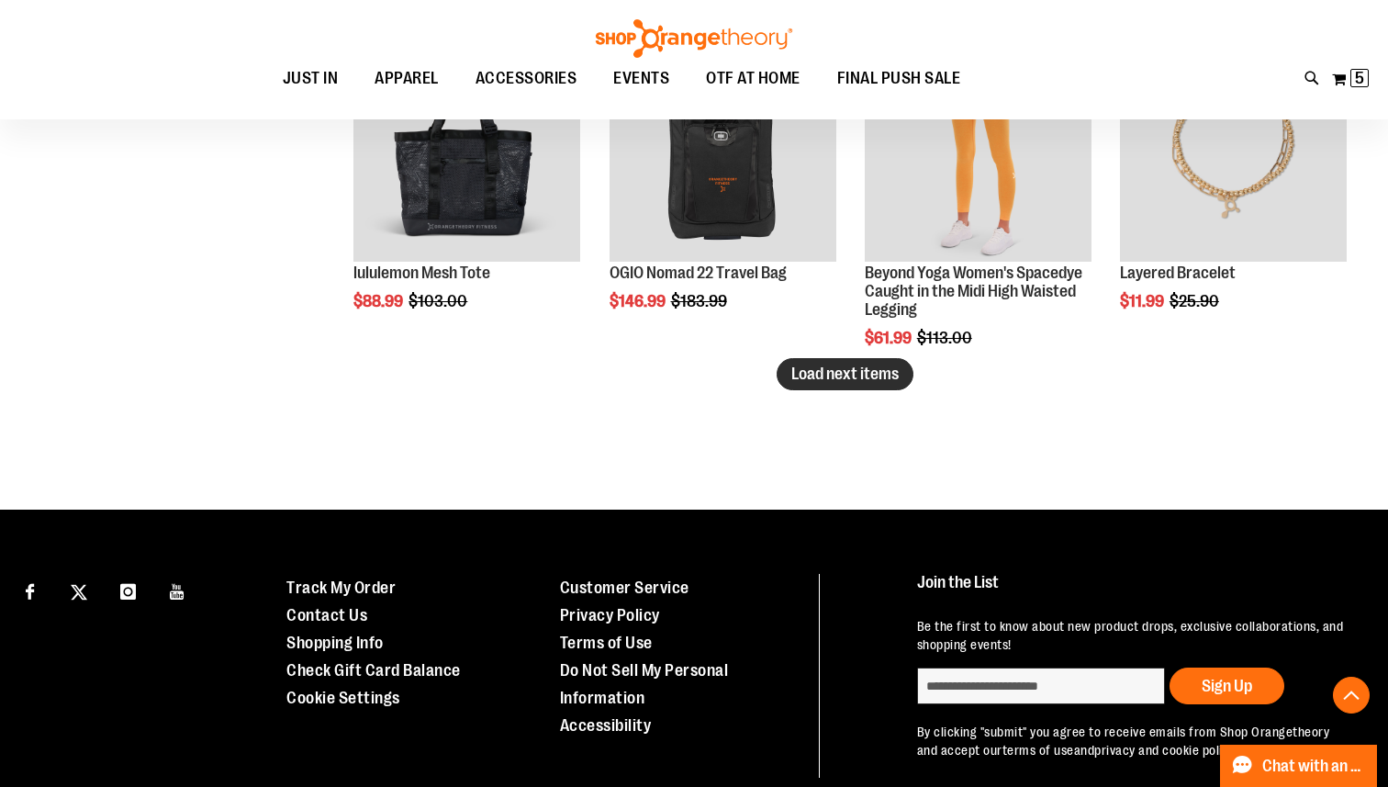
click at [838, 367] on span "Load next items" at bounding box center [844, 373] width 107 height 18
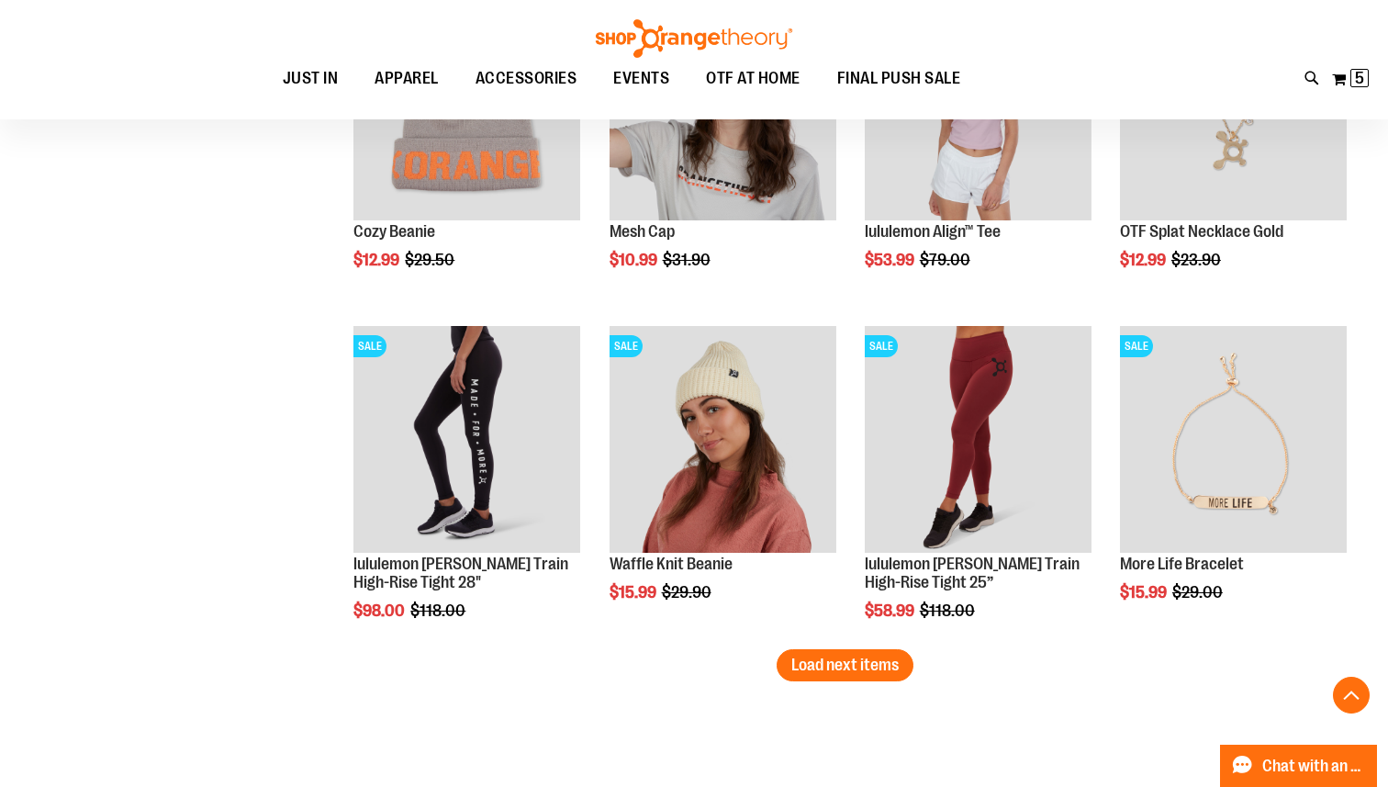
scroll to position [9554, 0]
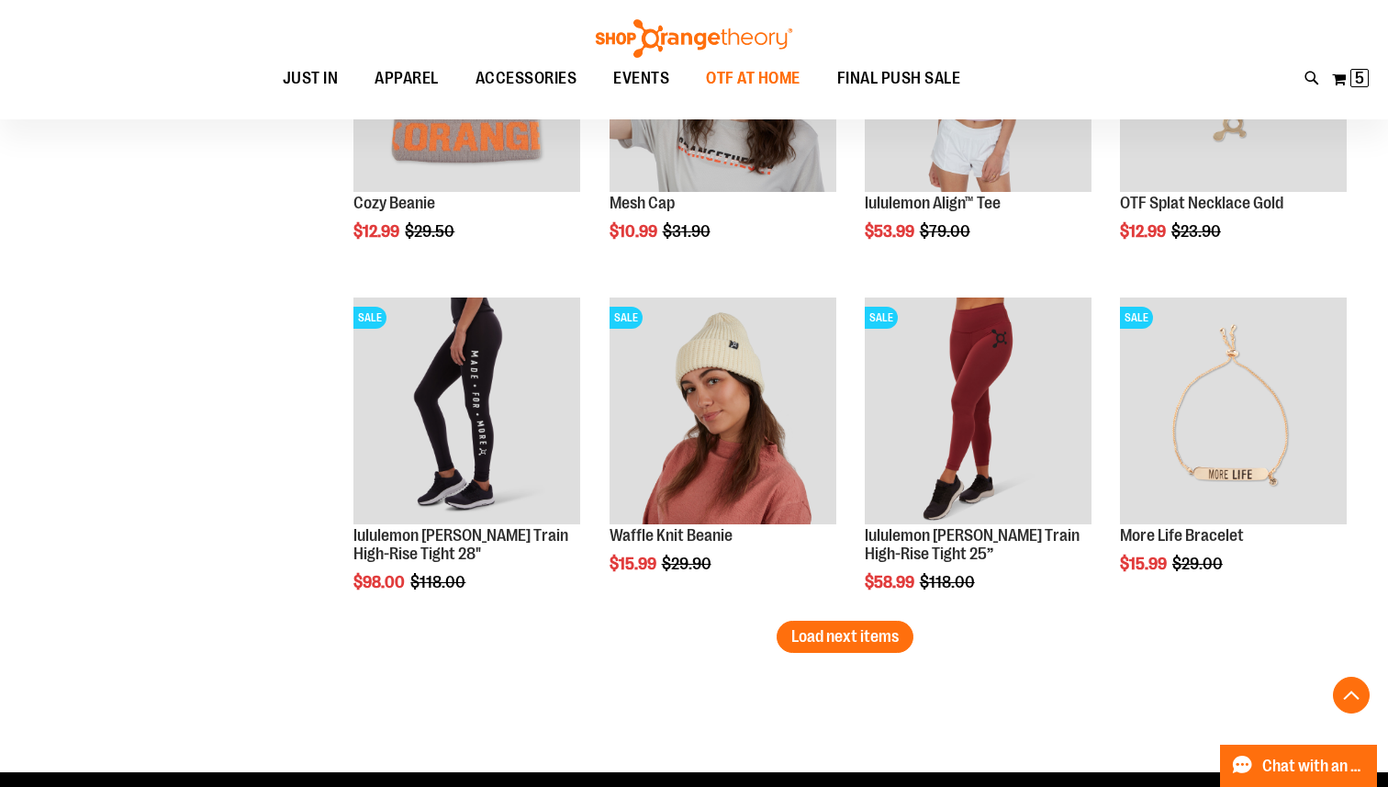
click at [747, 73] on span "OTF AT HOME" at bounding box center [753, 78] width 95 height 41
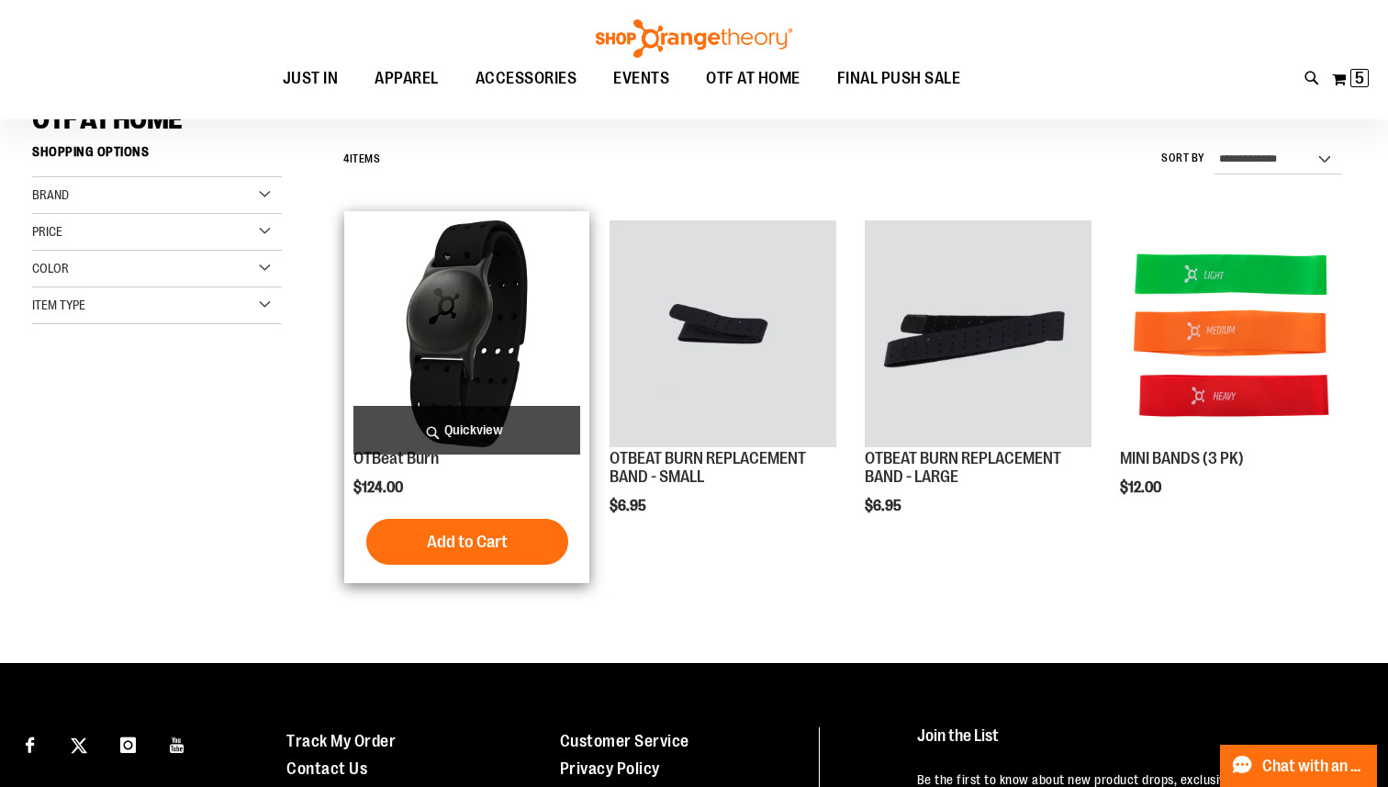
scroll to position [140, 0]
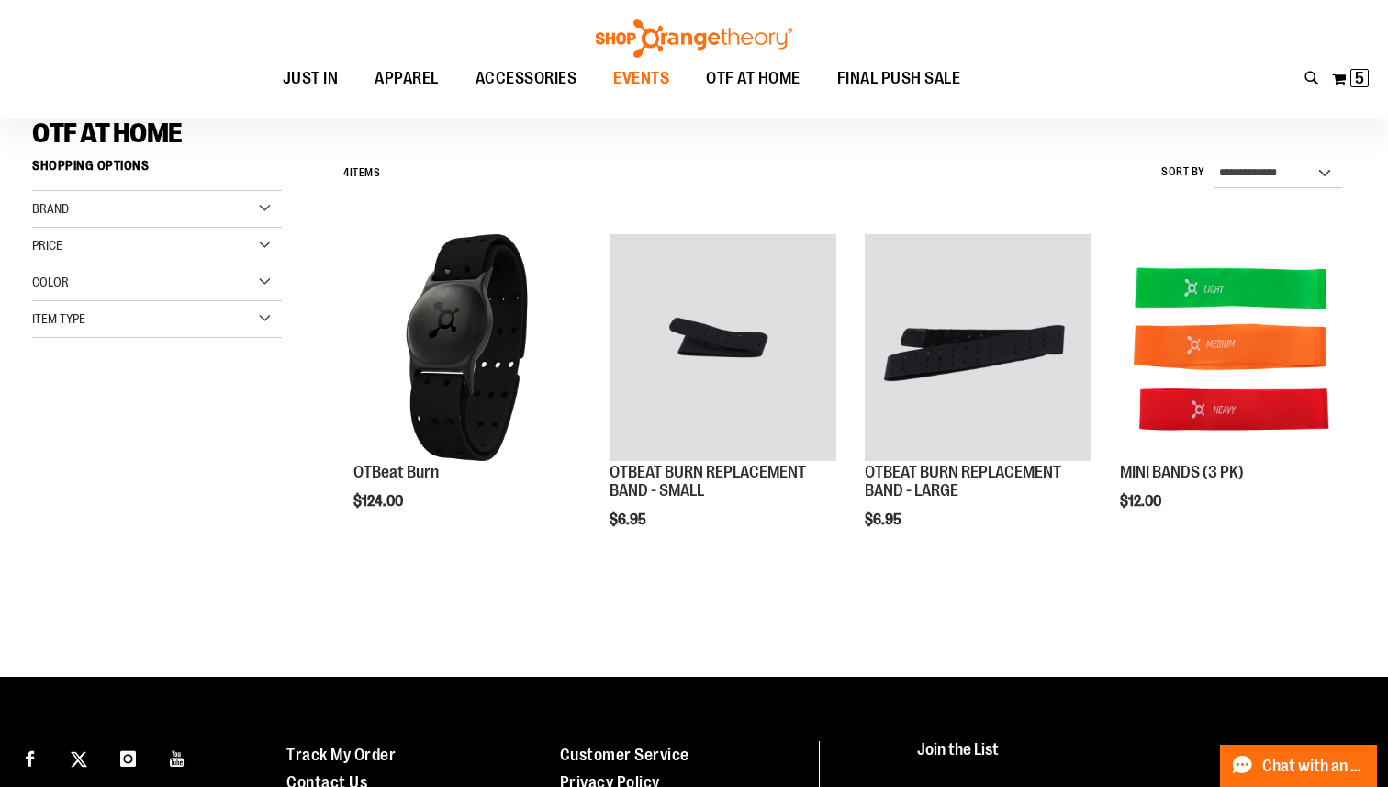
click at [651, 85] on span "EVENTS" at bounding box center [641, 78] width 56 height 41
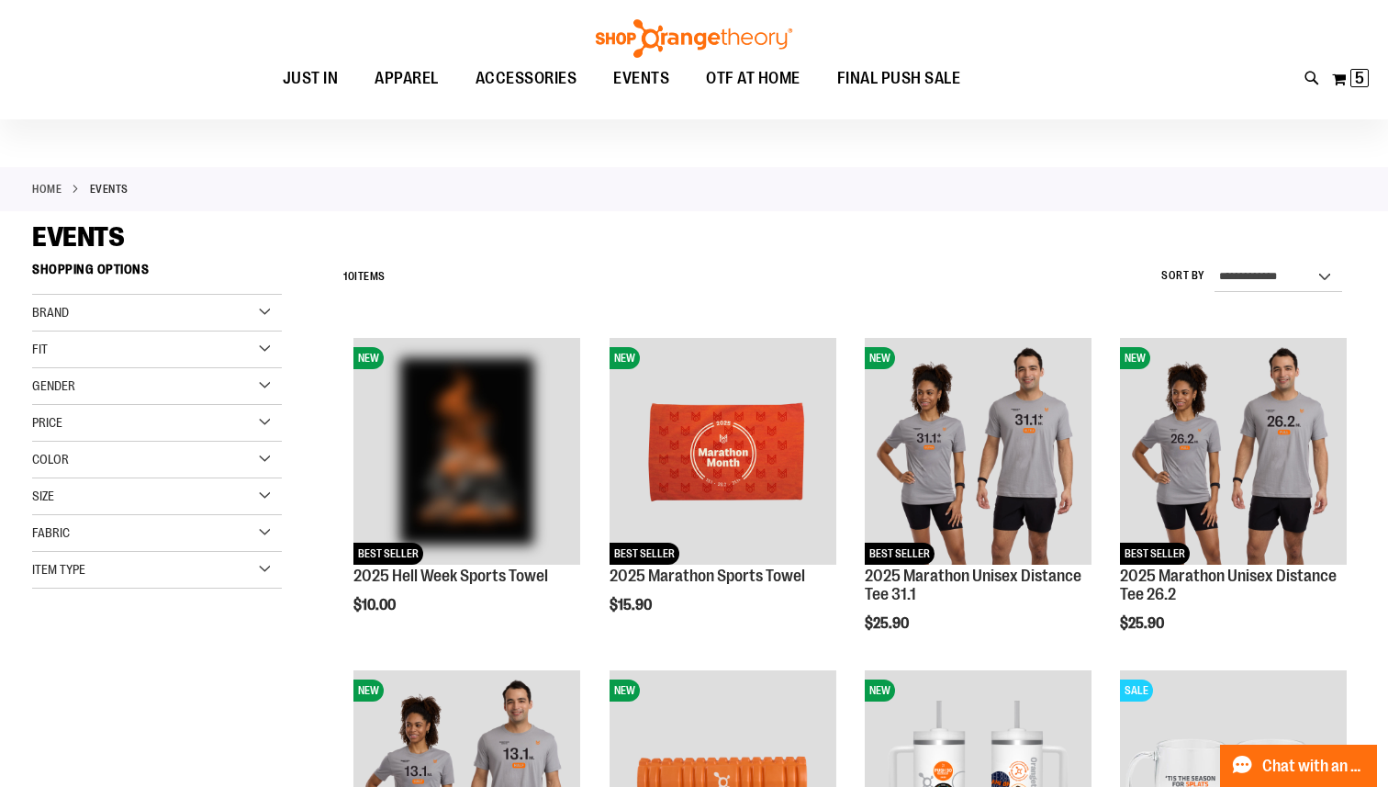
scroll to position [73, 0]
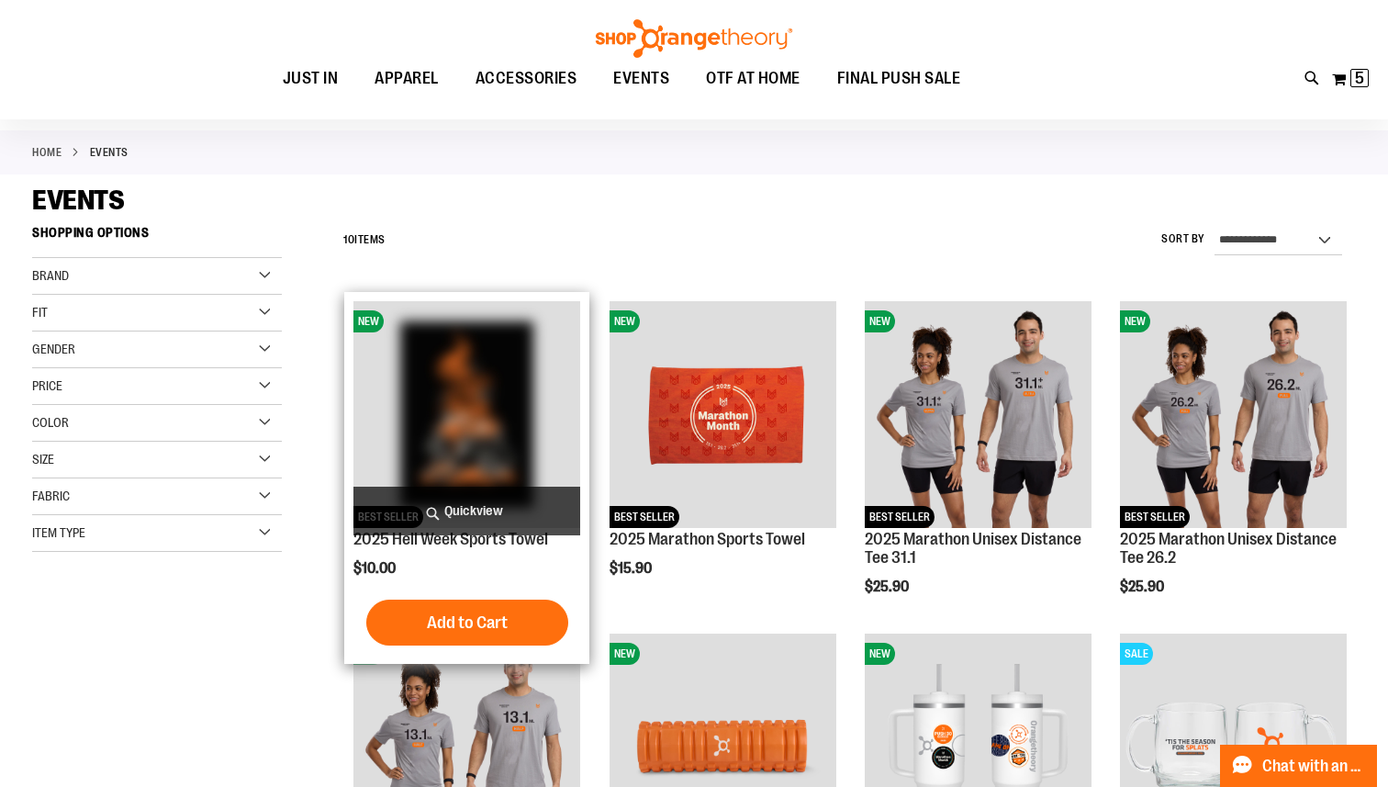
click at [479, 434] on img "product" at bounding box center [466, 414] width 227 height 227
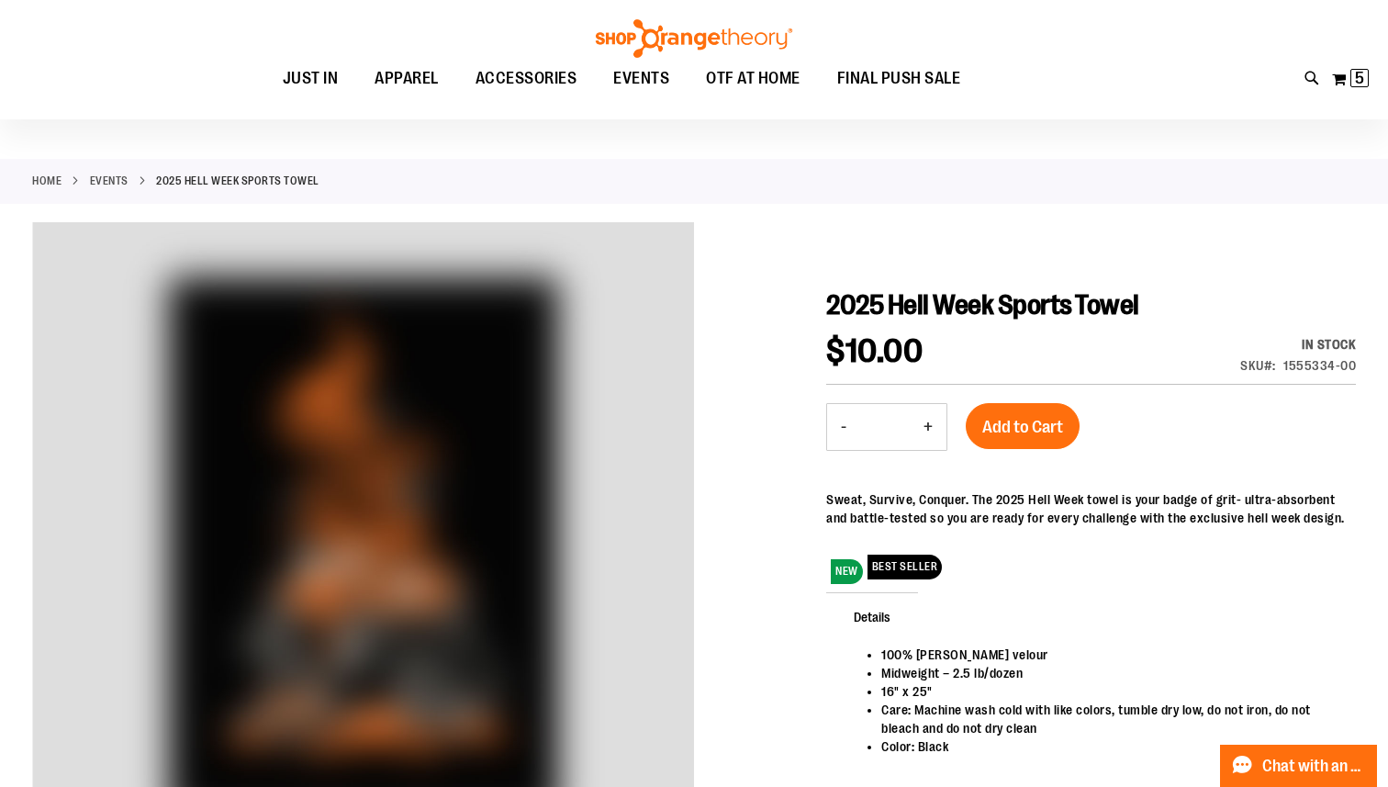
scroll to position [22, 0]
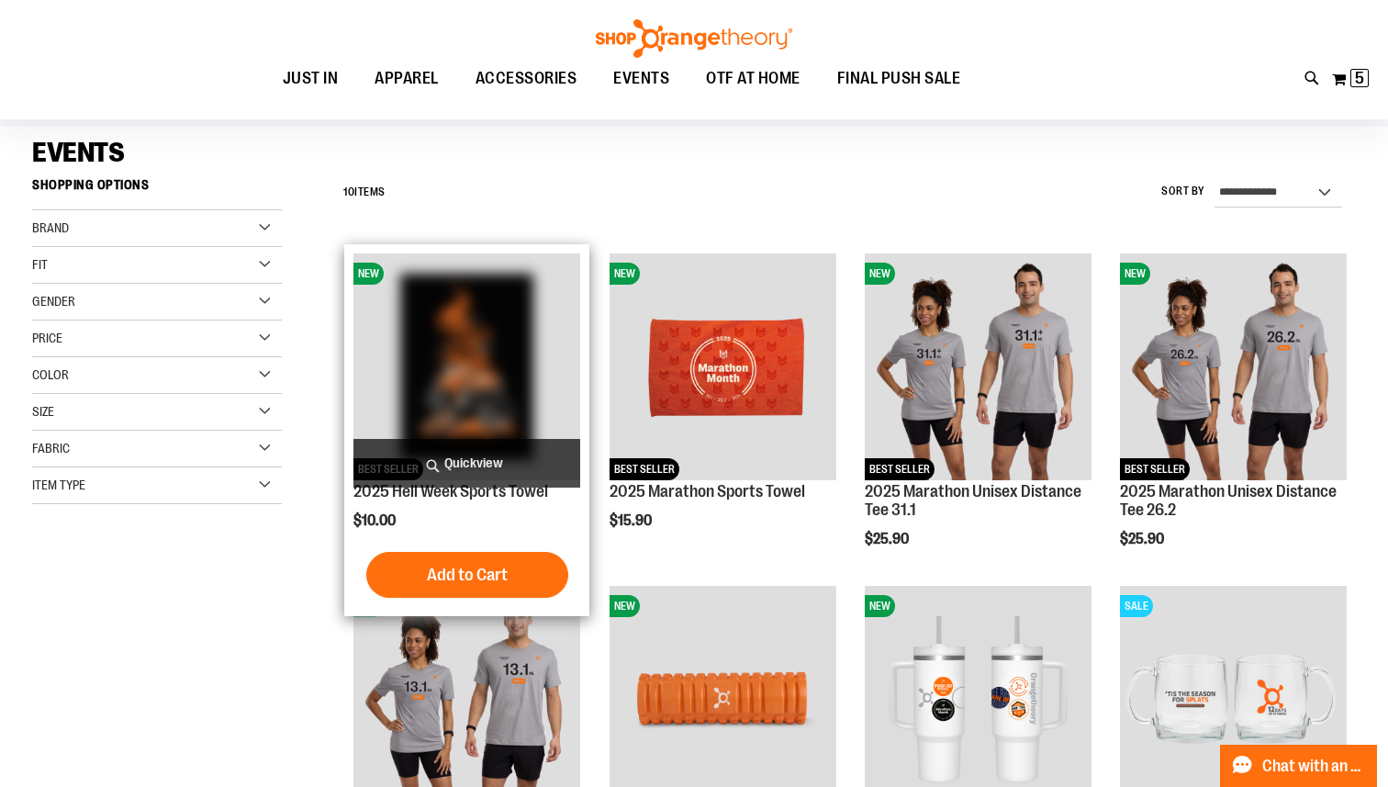
scroll to position [103, 0]
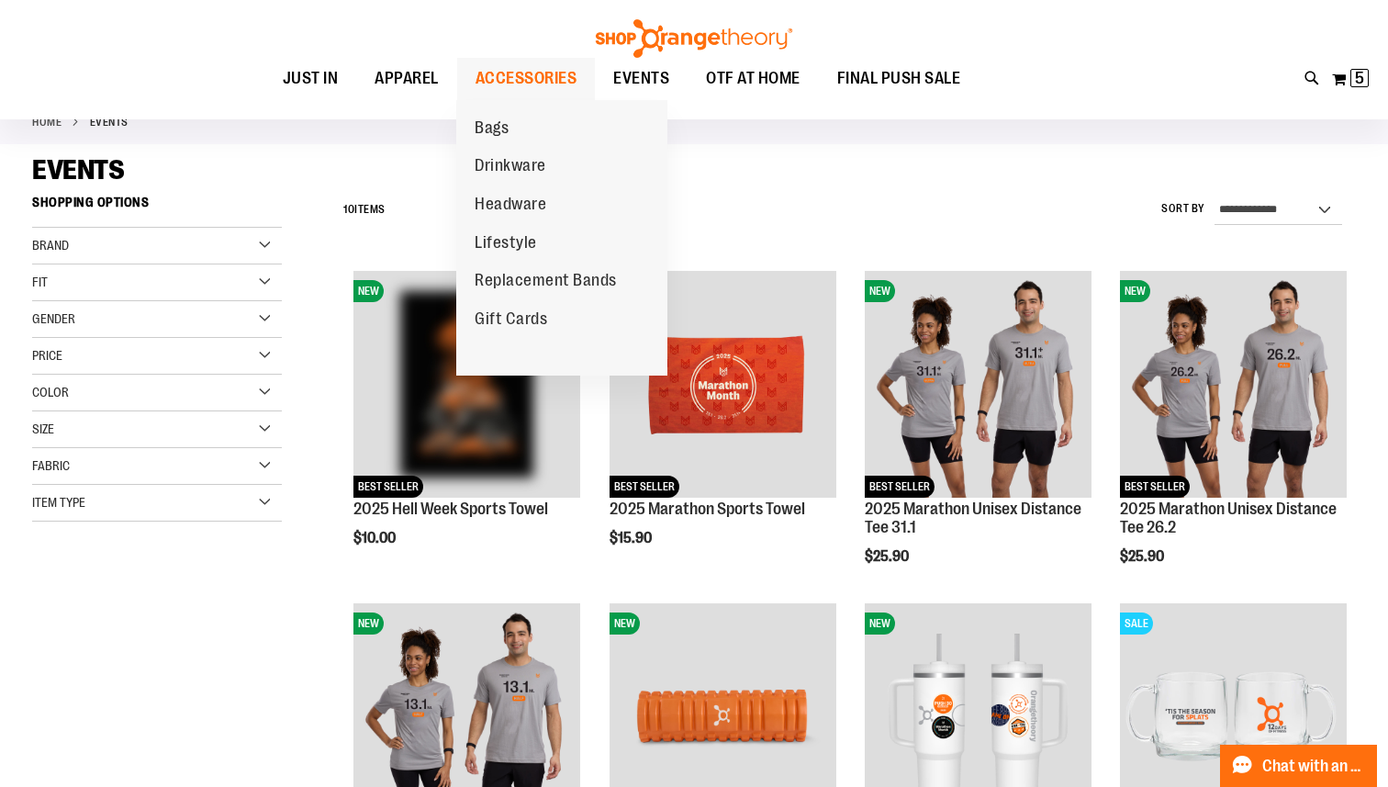
click at [545, 77] on span "ACCESSORIES" at bounding box center [527, 78] width 102 height 41
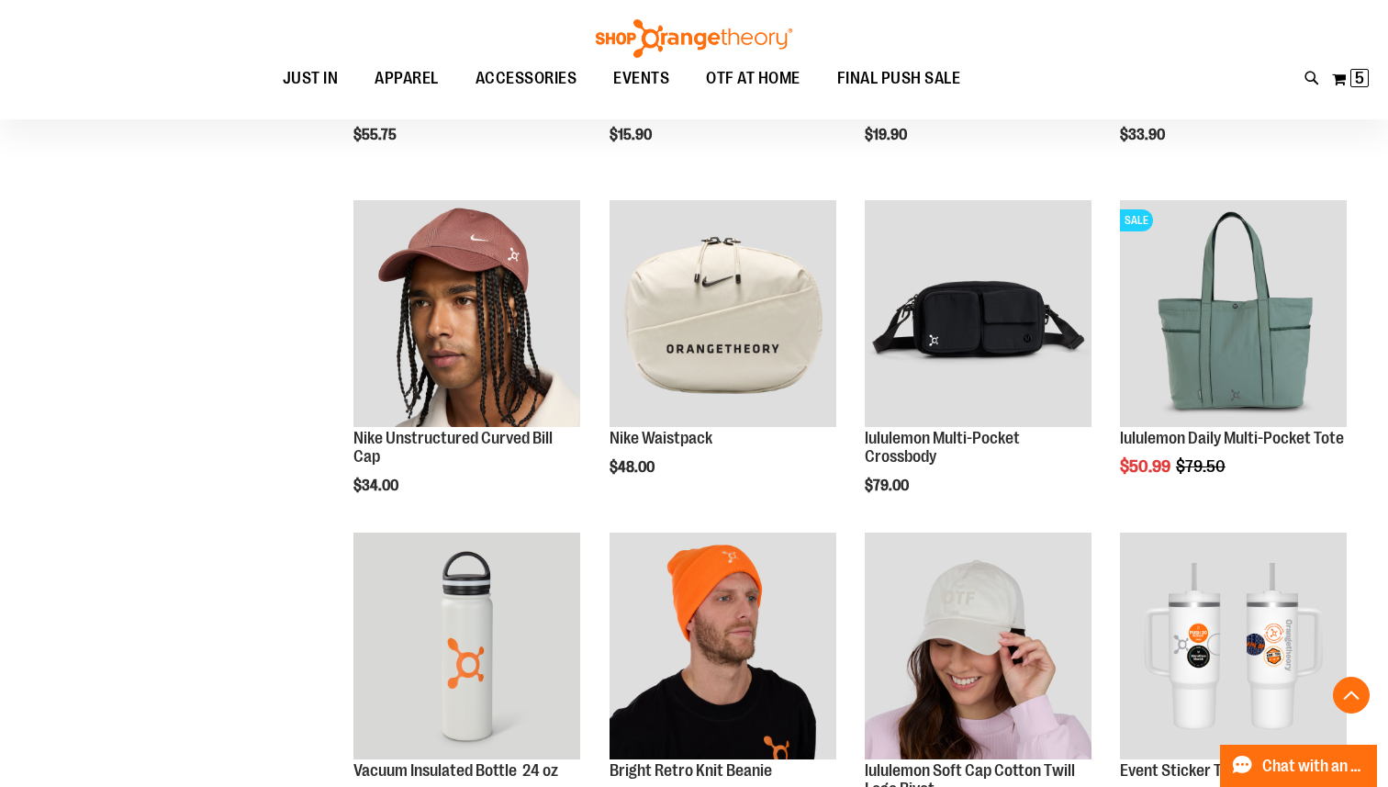
scroll to position [839, 0]
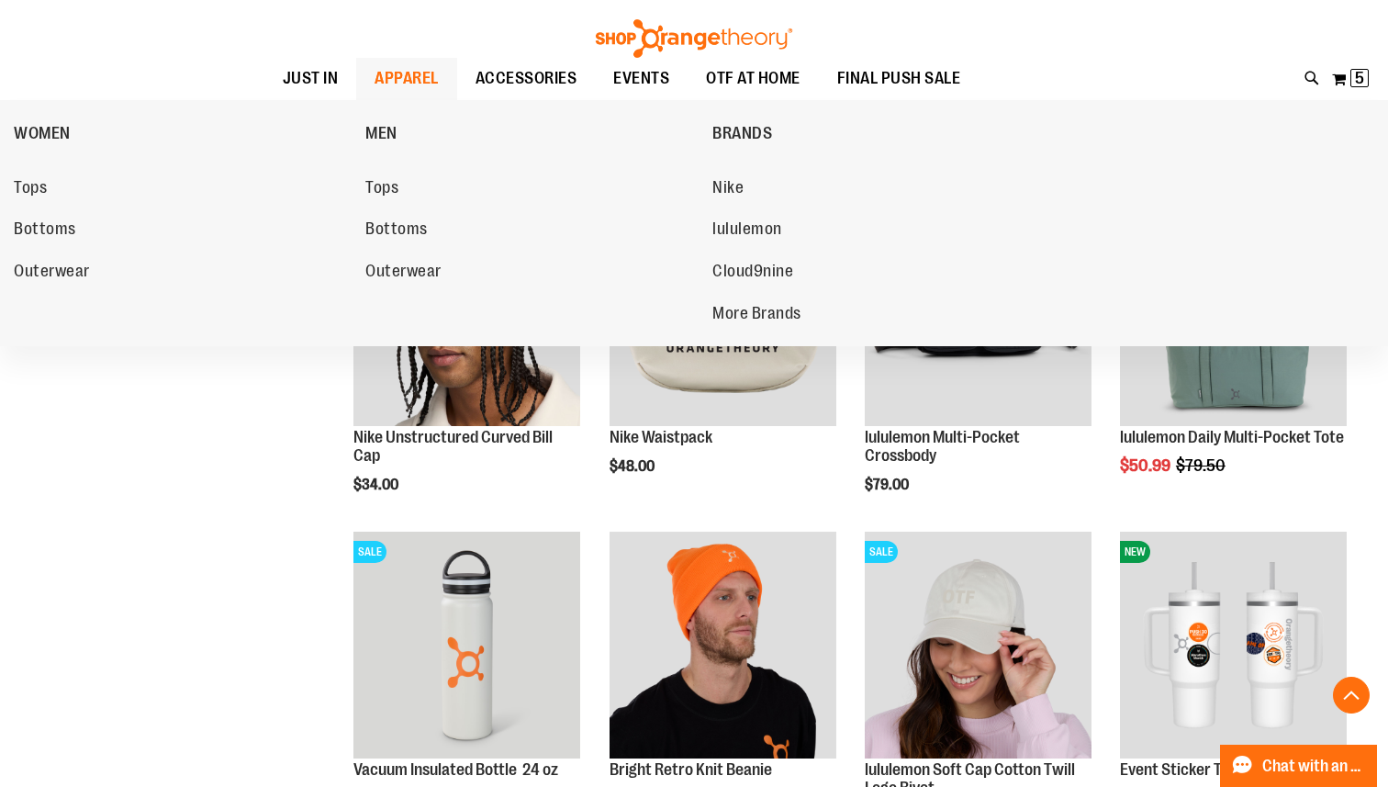
click at [392, 74] on span "APPAREL" at bounding box center [407, 78] width 64 height 41
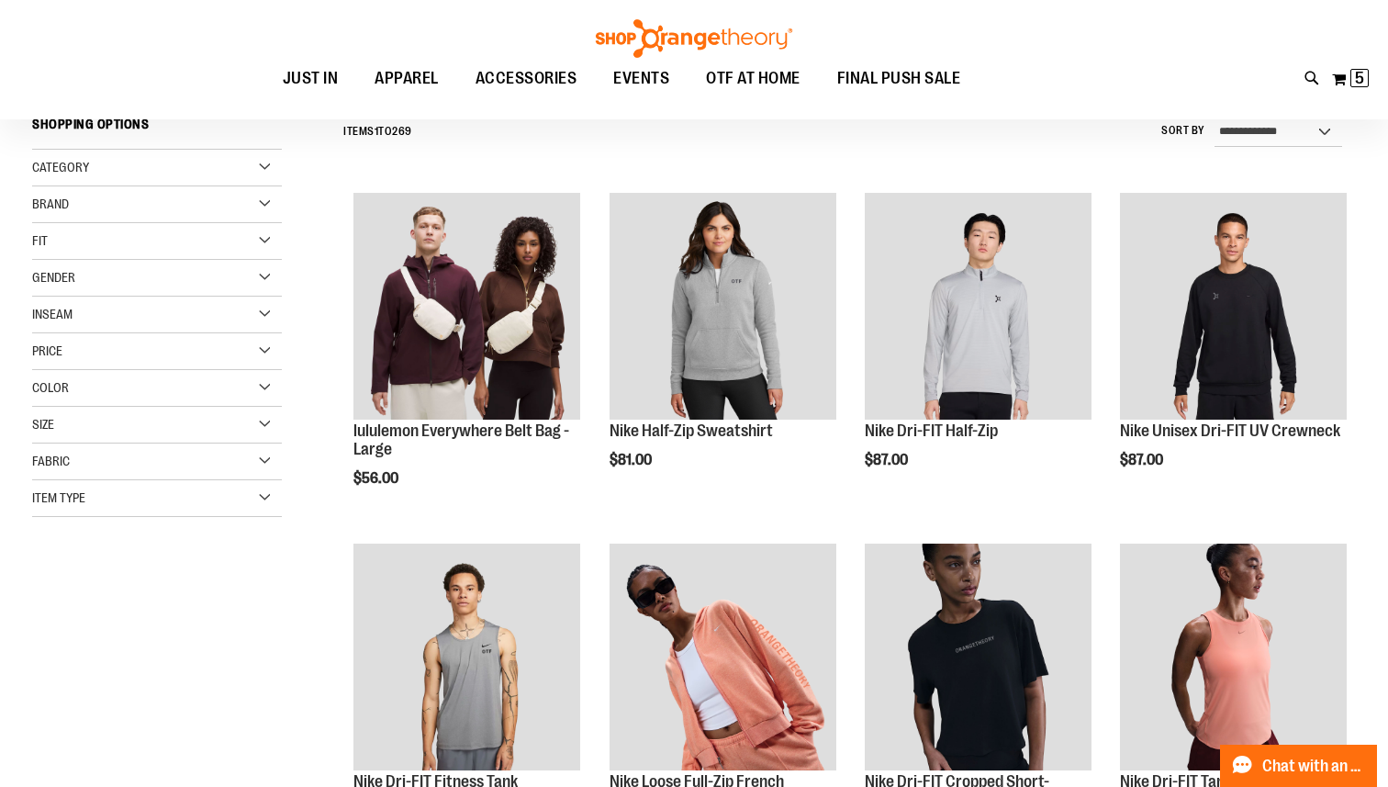
scroll to position [242, 0]
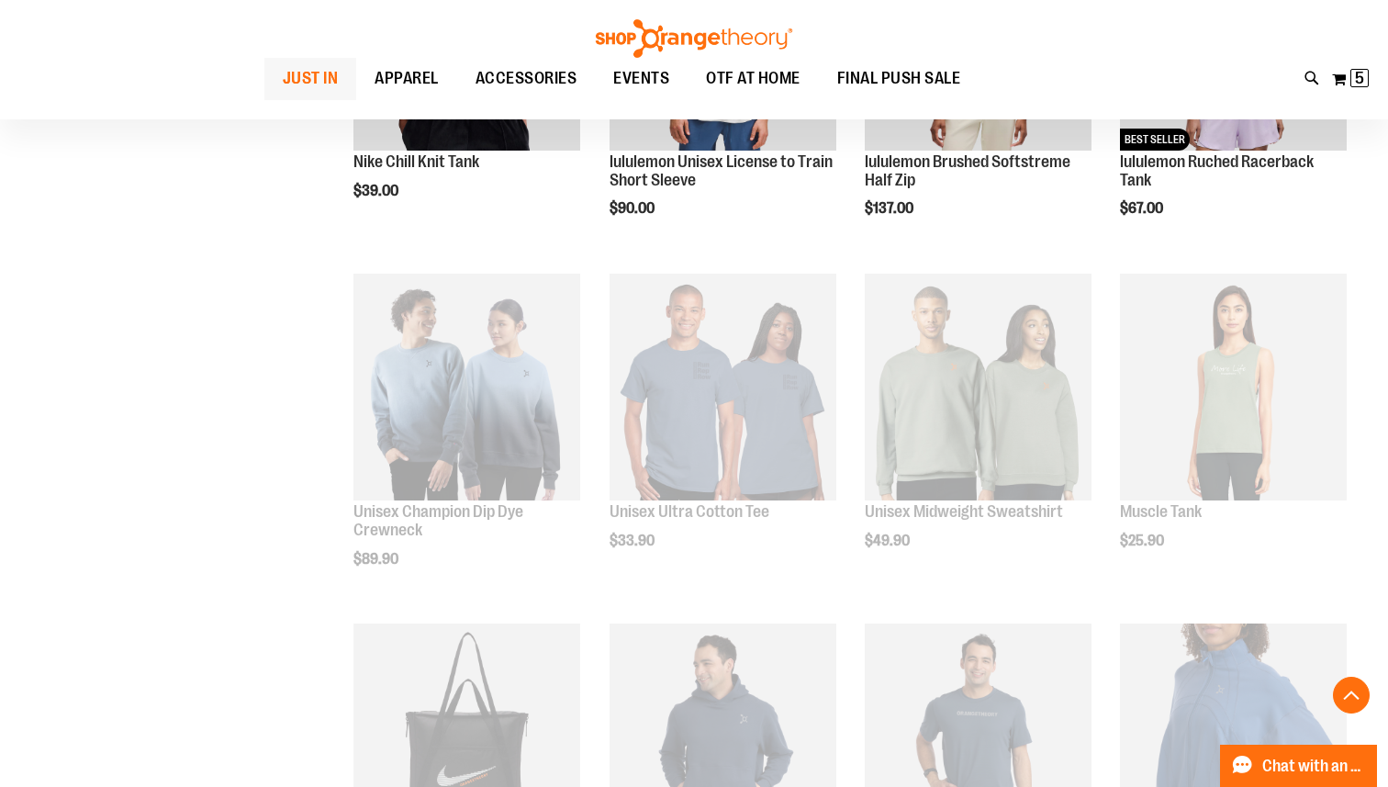
scroll to position [1153, 0]
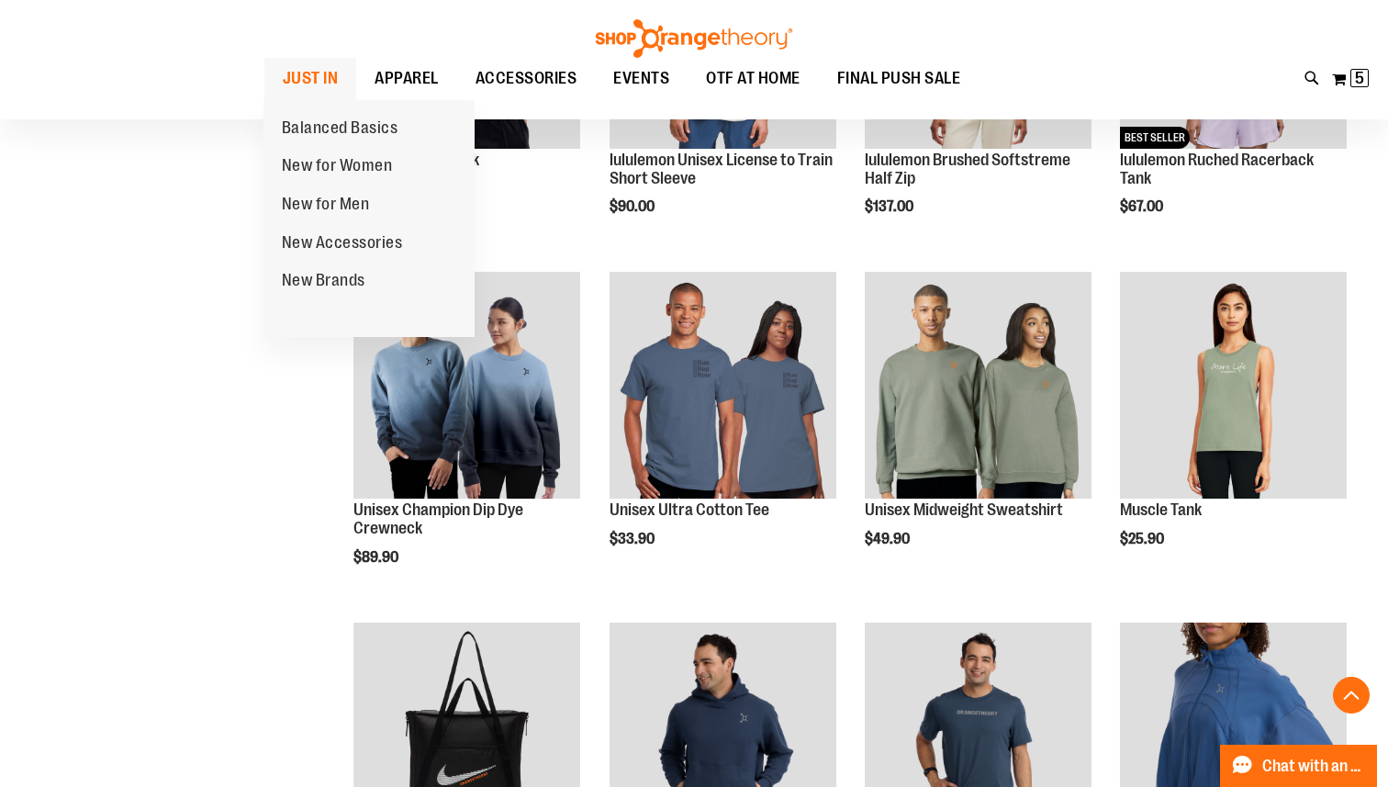
click at [329, 83] on span "JUST IN" at bounding box center [311, 78] width 56 height 41
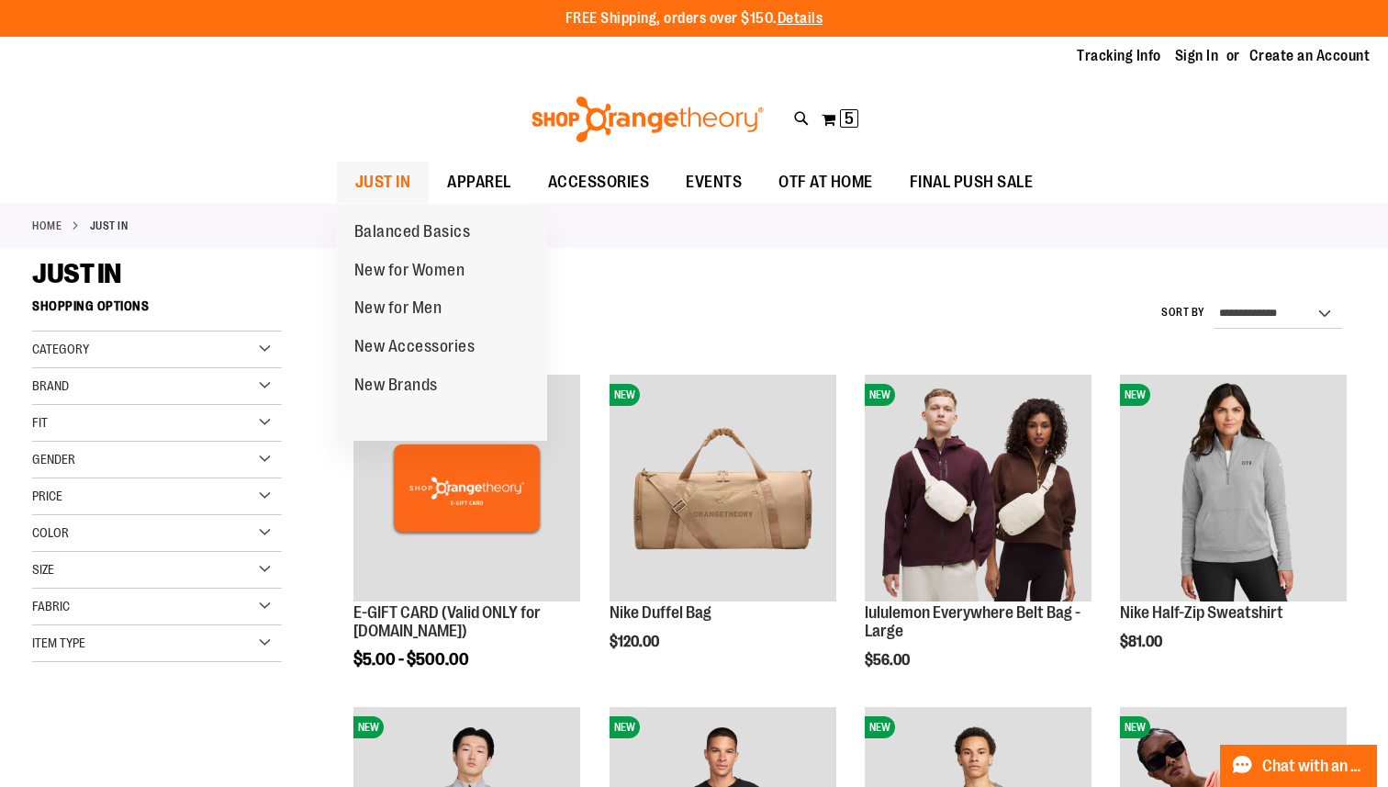
click at [387, 179] on span "JUST IN" at bounding box center [383, 182] width 56 height 41
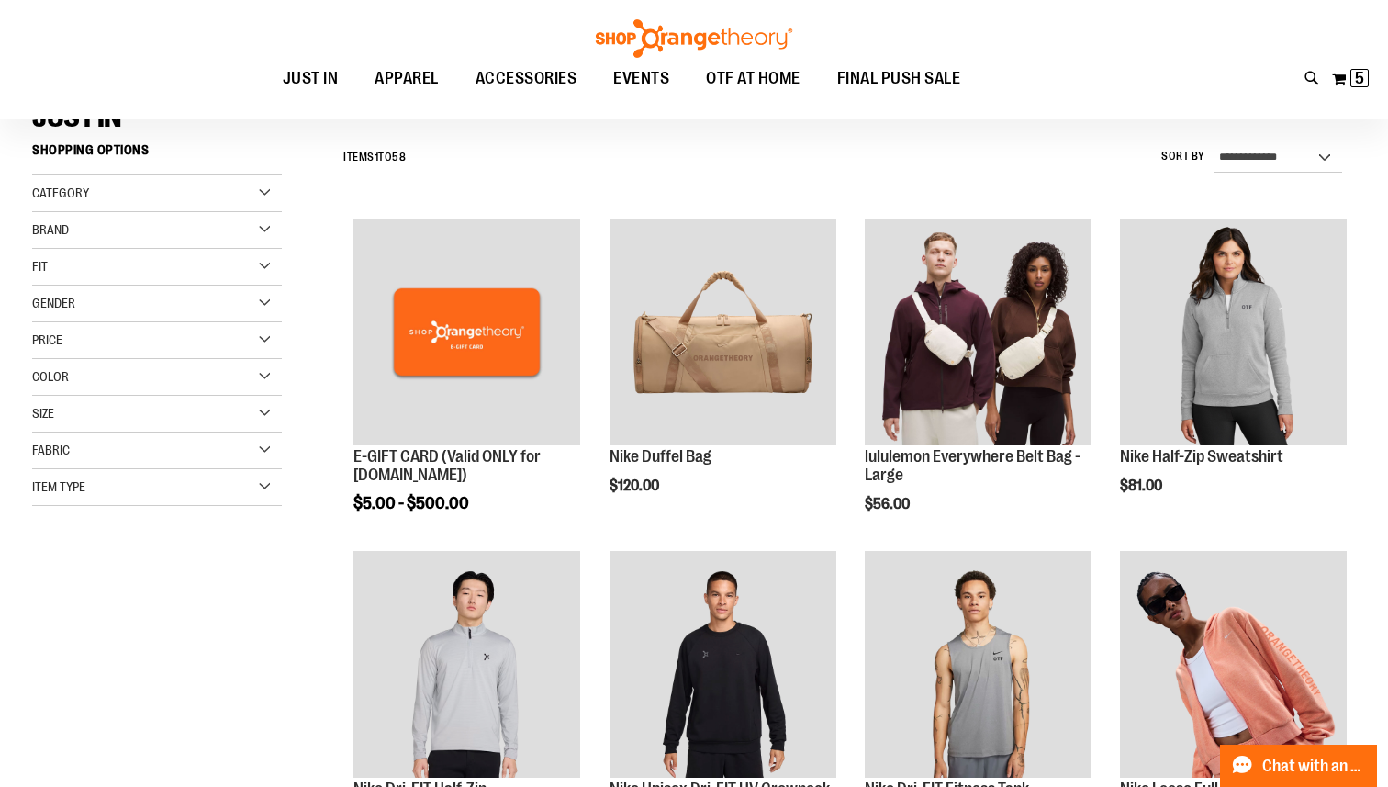
scroll to position [191, 0]
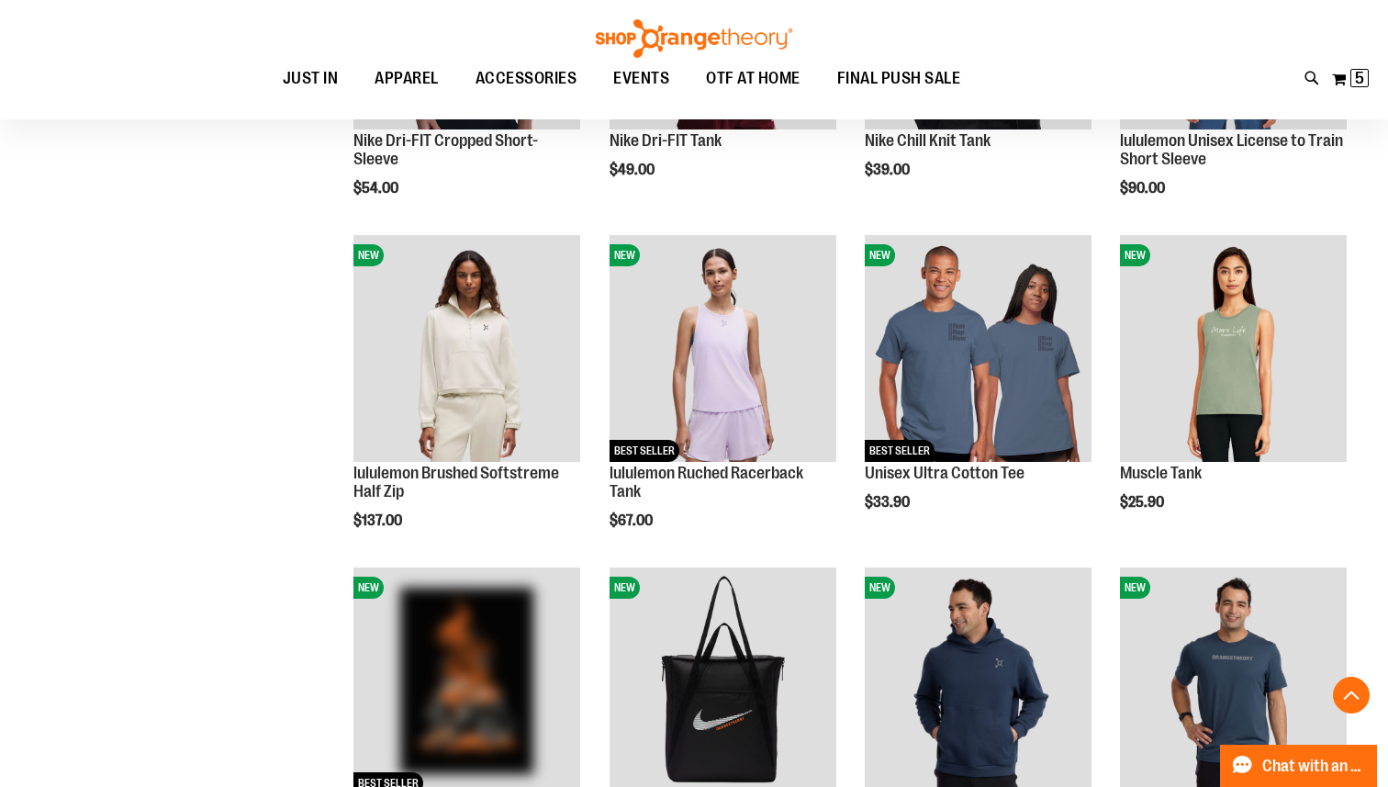
scroll to position [1182, 0]
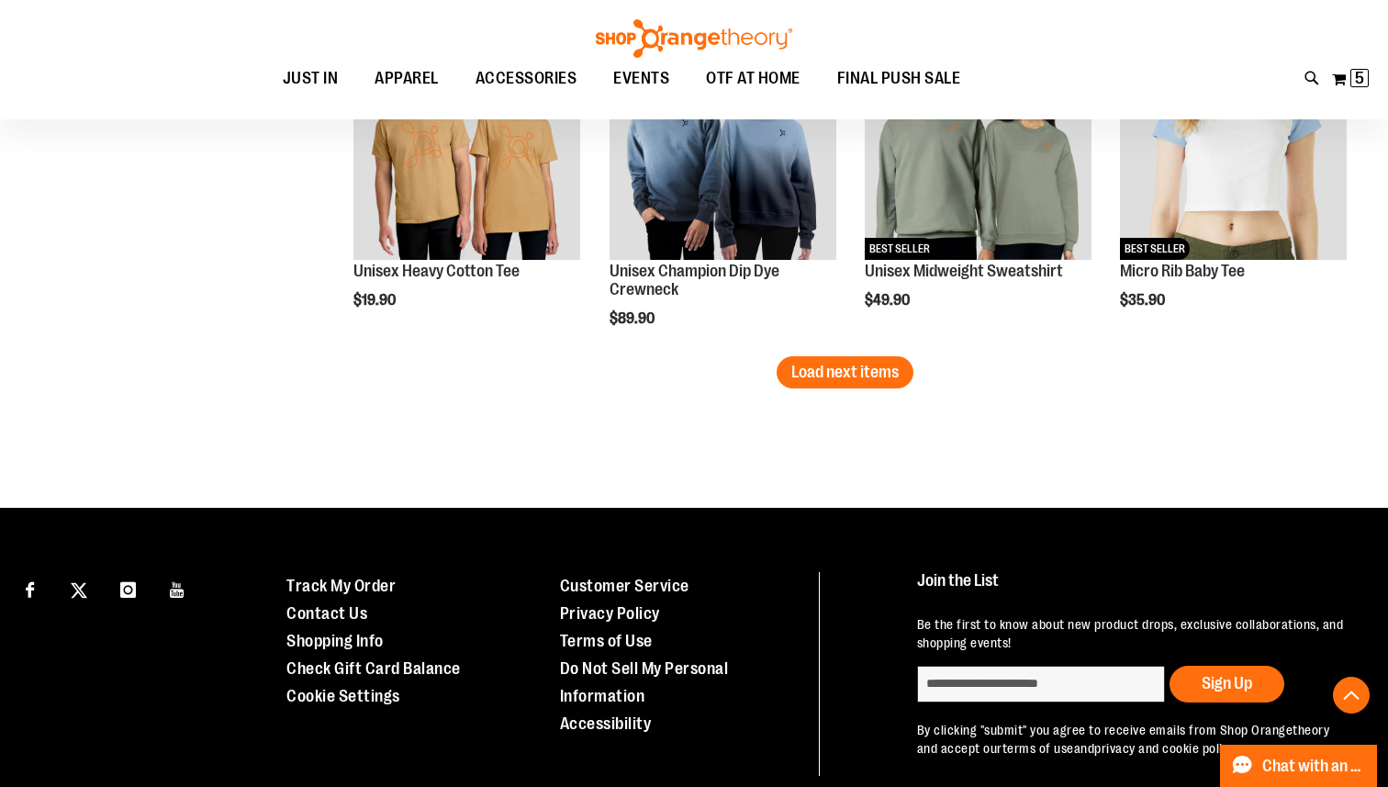
scroll to position [3019, 0]
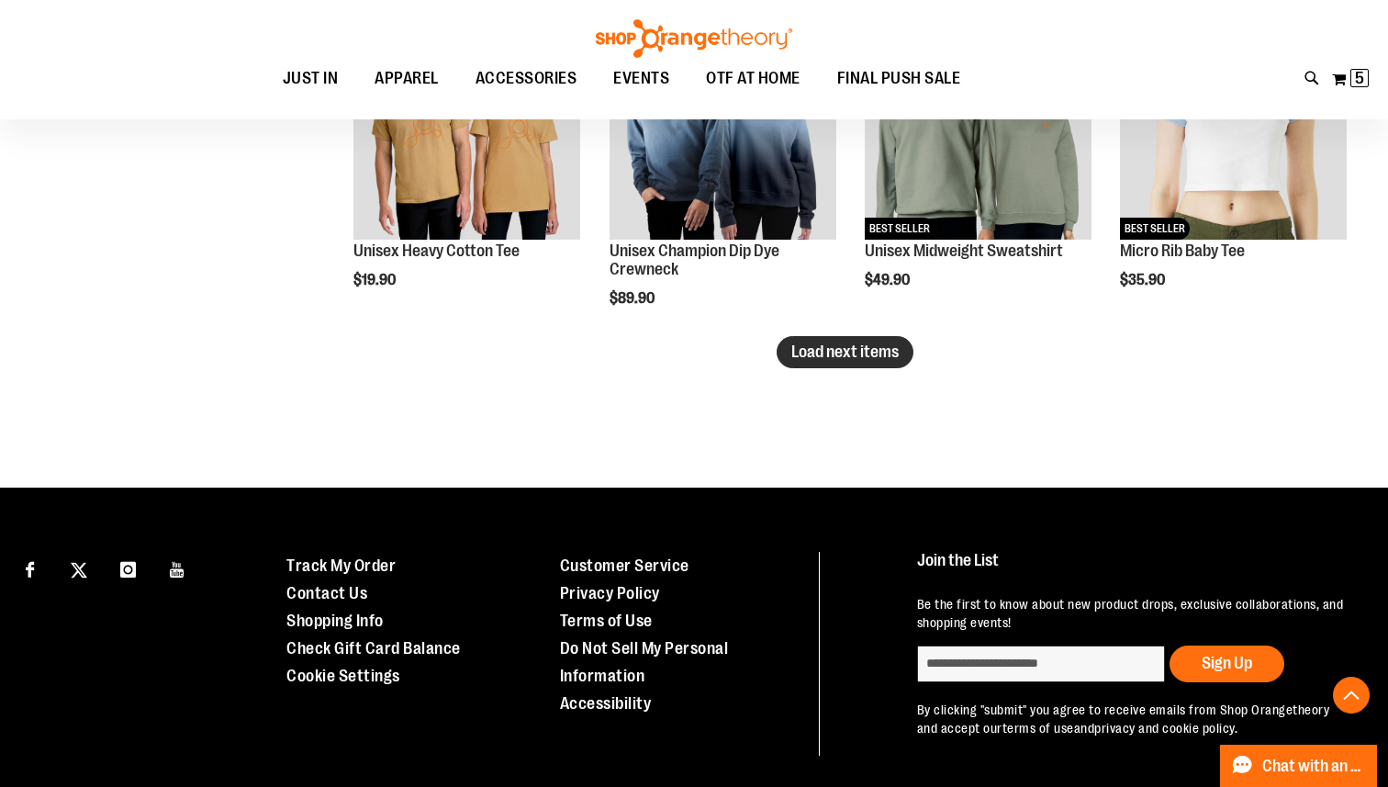
click at [812, 354] on span "Load next items" at bounding box center [844, 351] width 107 height 18
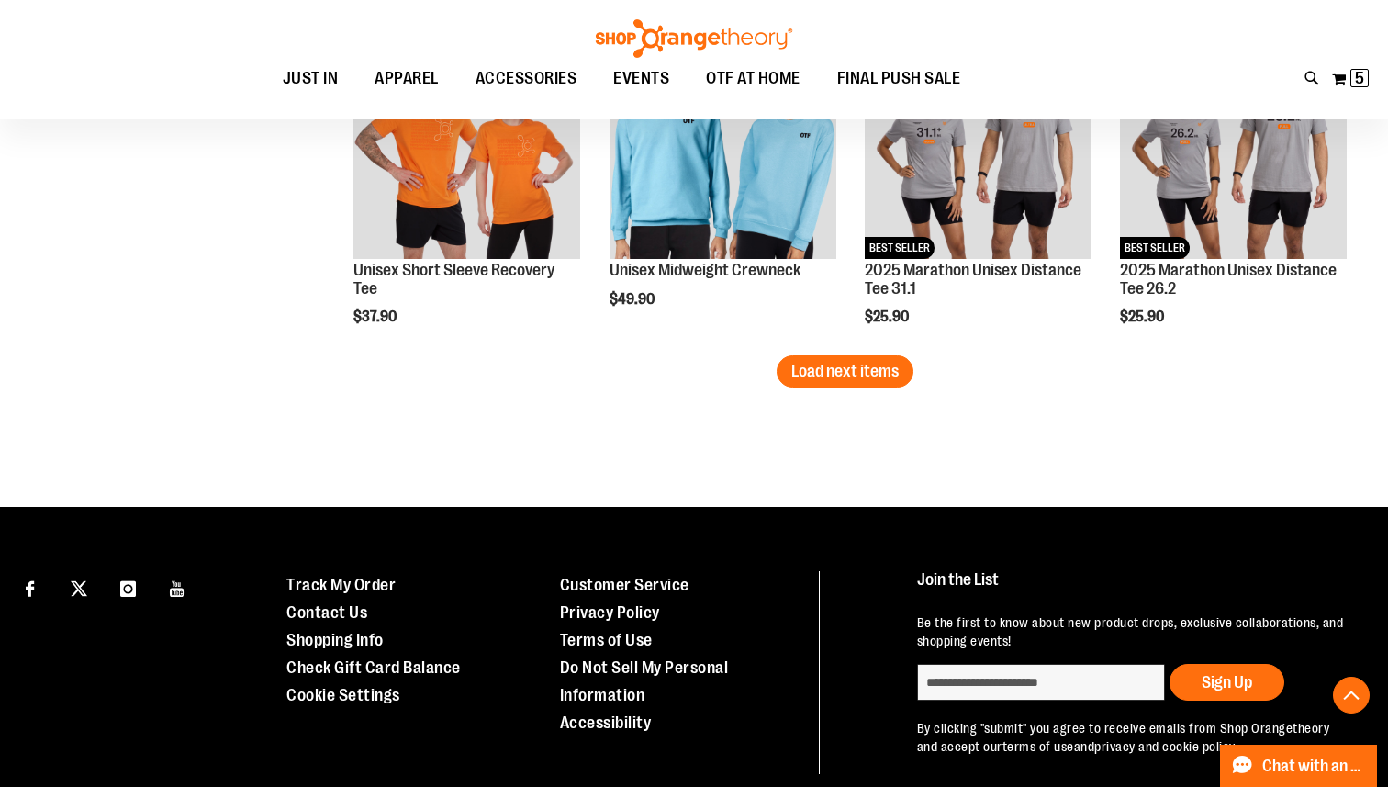
scroll to position [4010, 0]
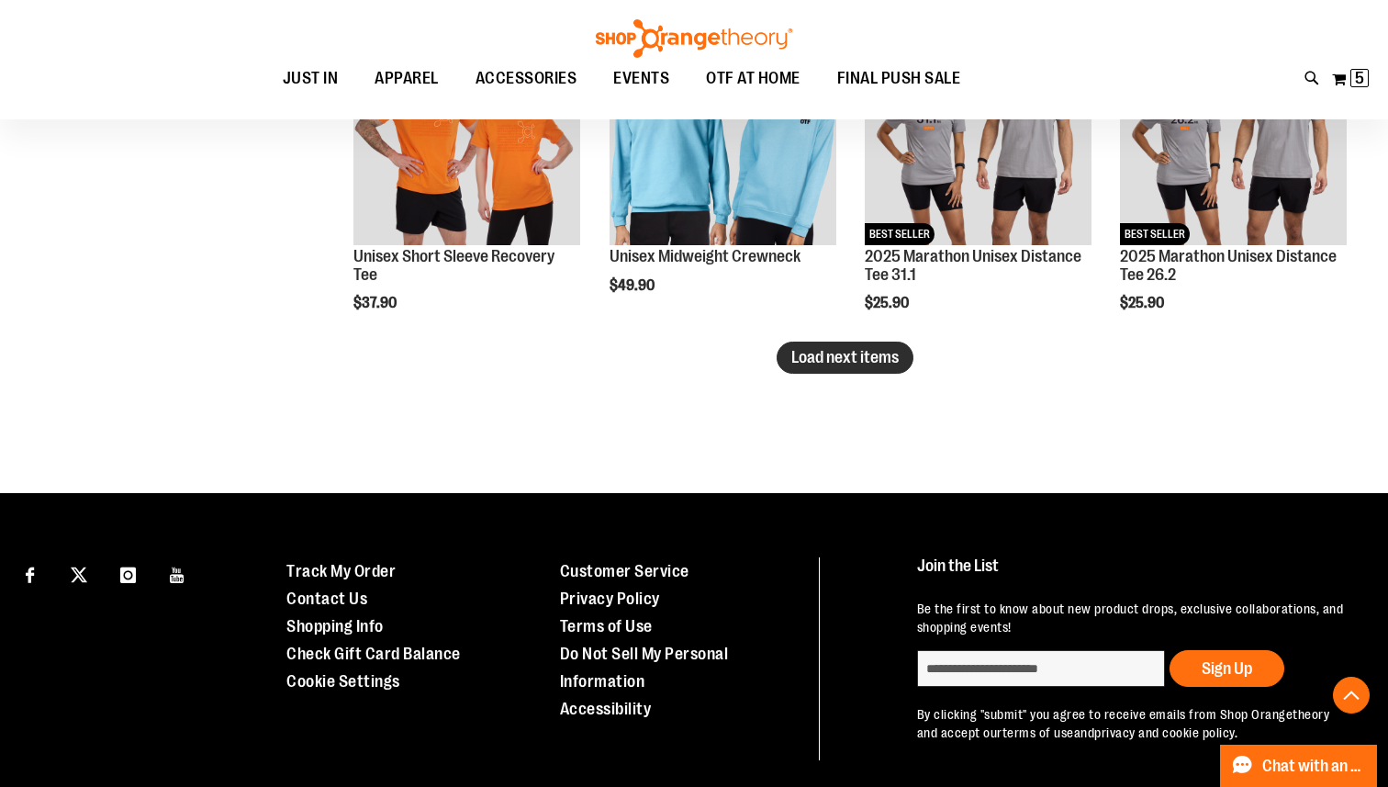
click at [890, 352] on span "Load next items" at bounding box center [844, 357] width 107 height 18
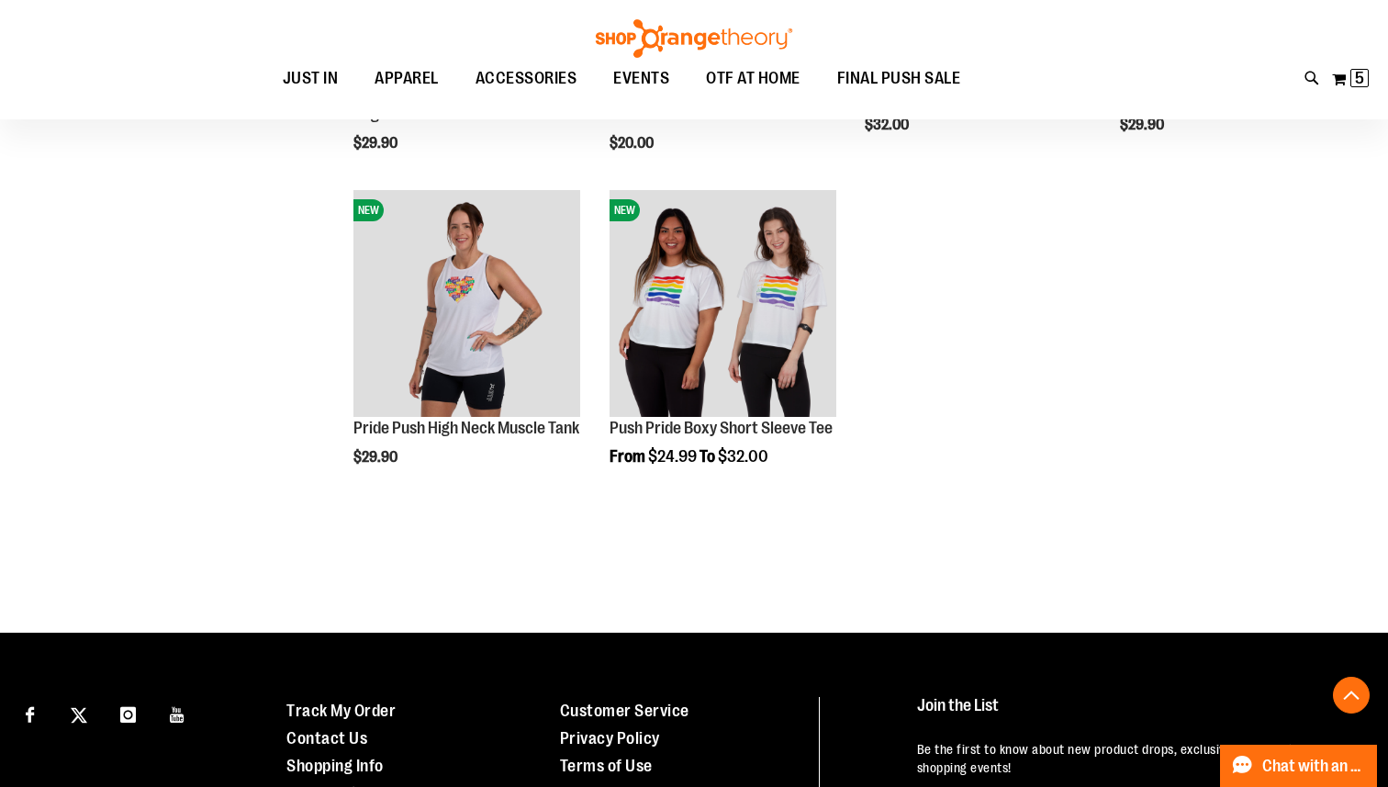
scroll to position [4855, 0]
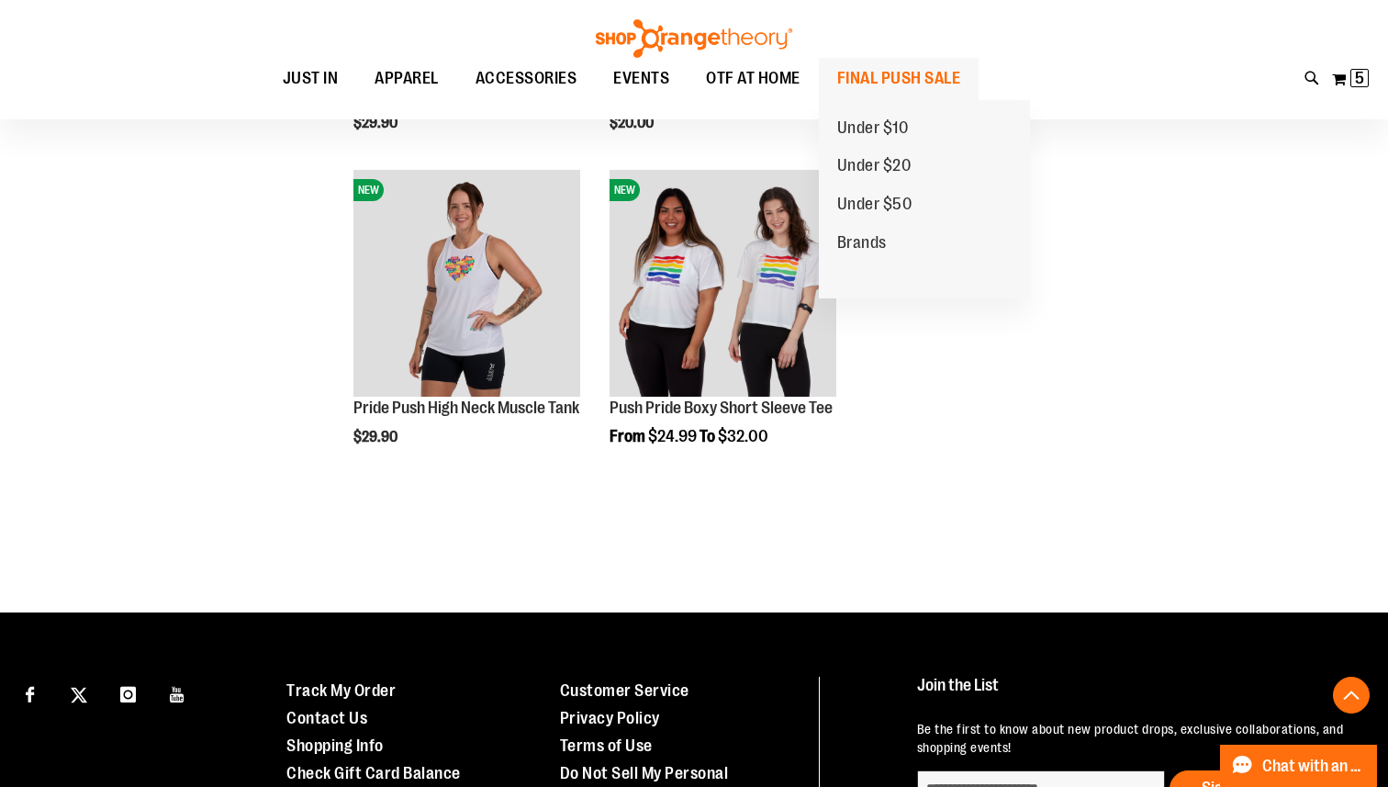
click at [895, 79] on span "FINAL PUSH SALE" at bounding box center [899, 78] width 124 height 41
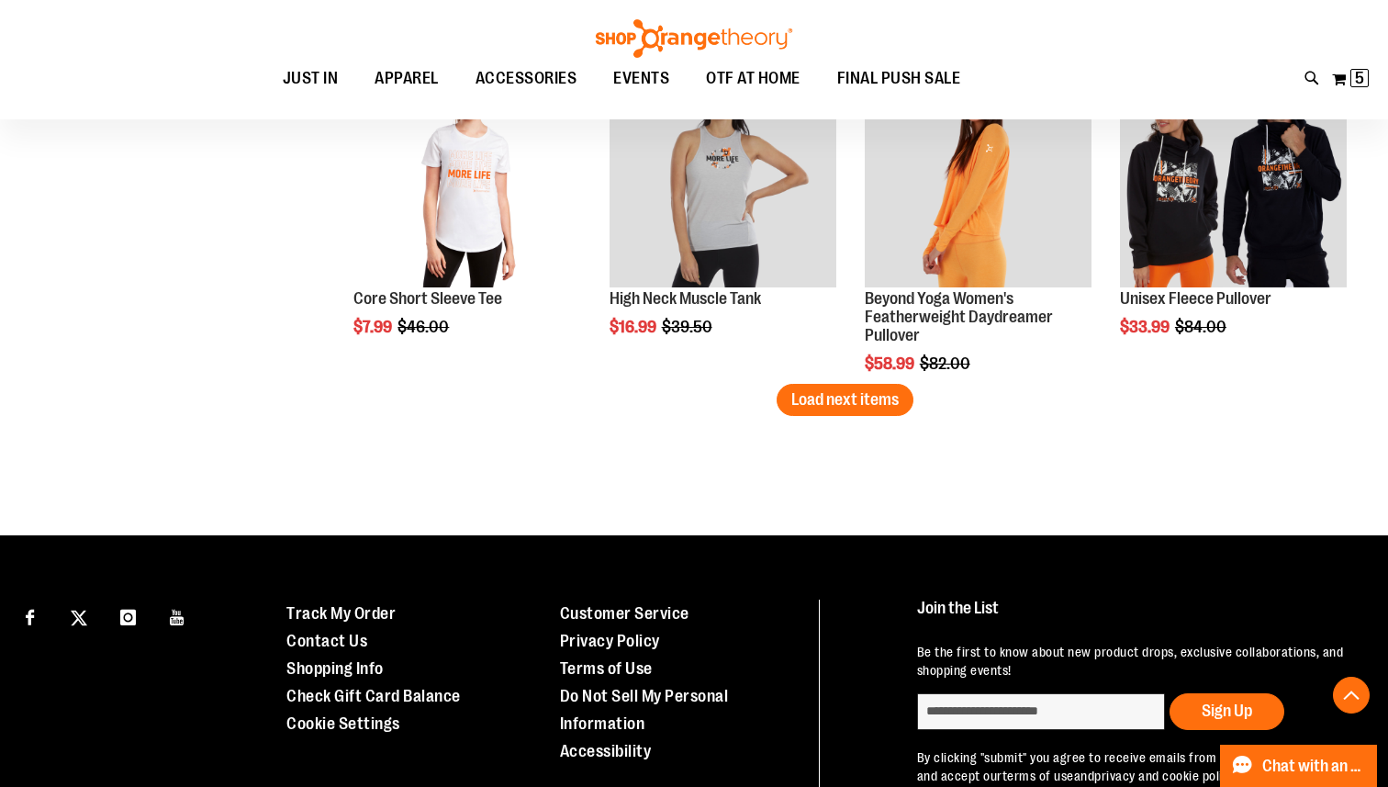
scroll to position [3099, 0]
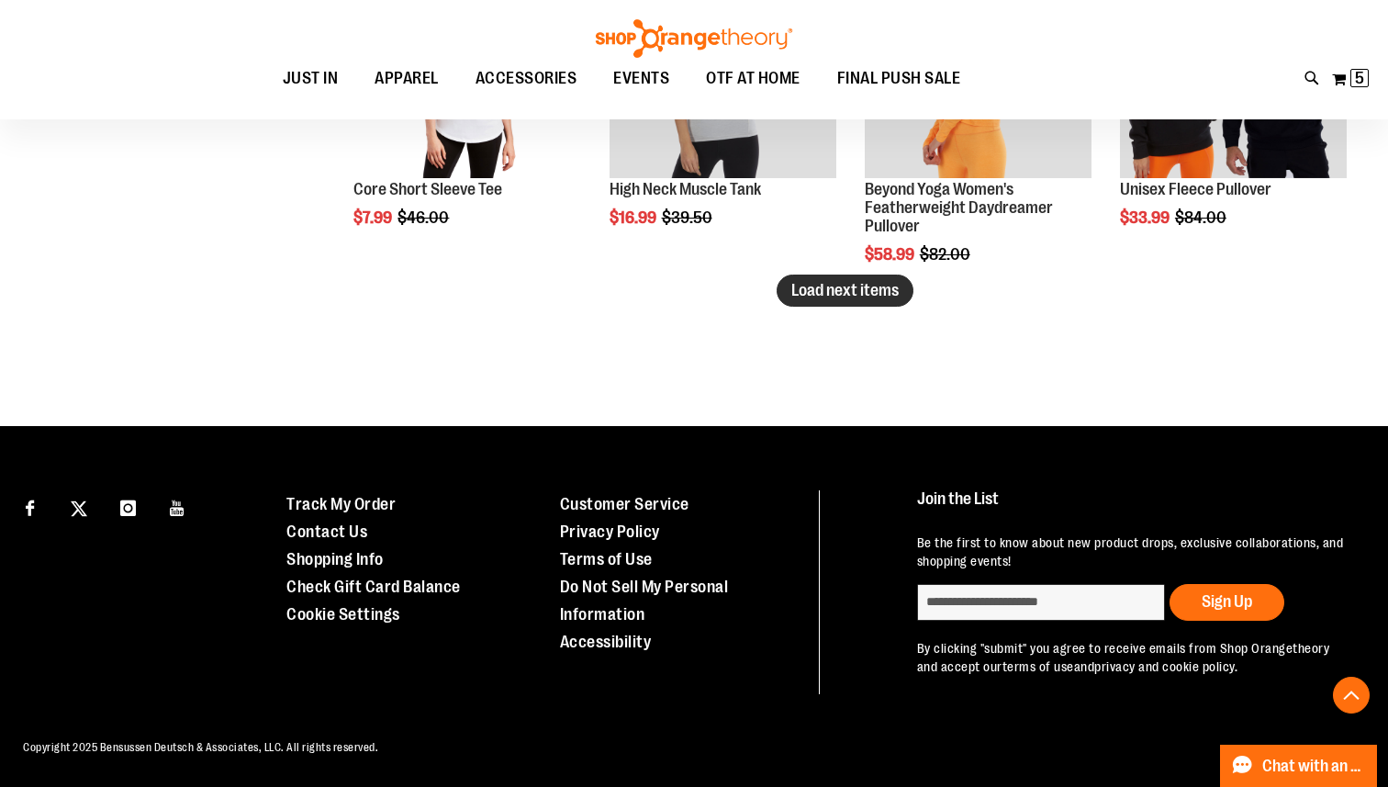
click at [831, 281] on span "Load next items" at bounding box center [844, 290] width 107 height 18
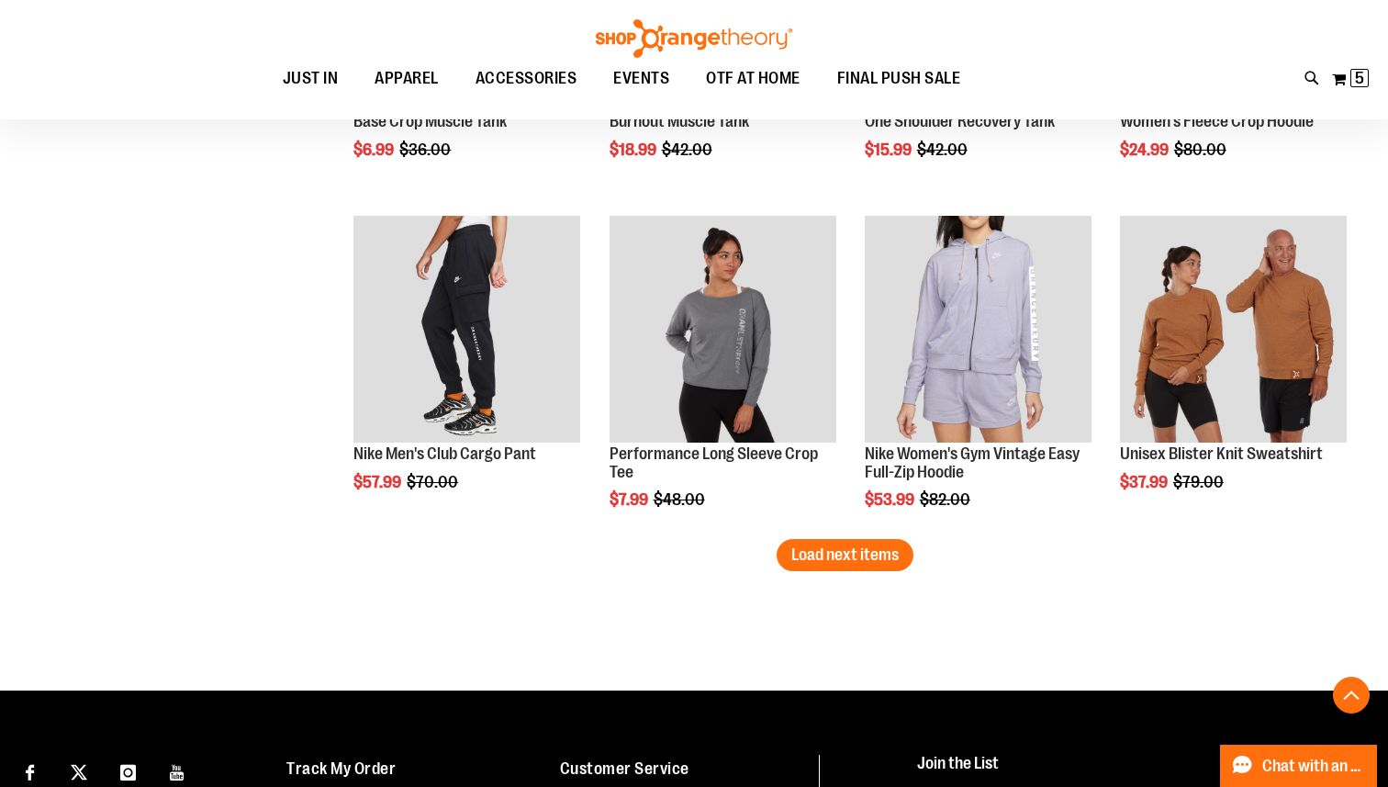
scroll to position [3816, 0]
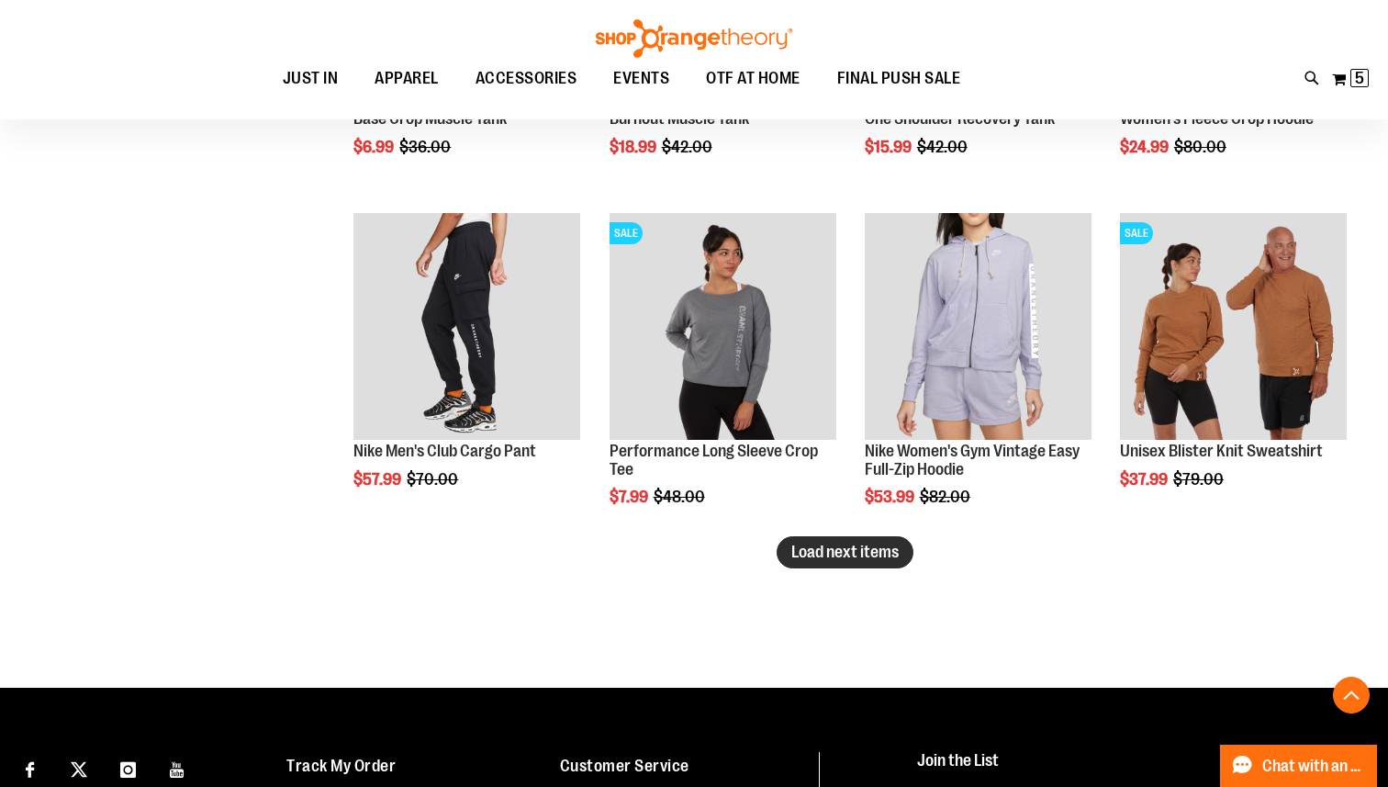
click at [879, 558] on span "Load next items" at bounding box center [844, 552] width 107 height 18
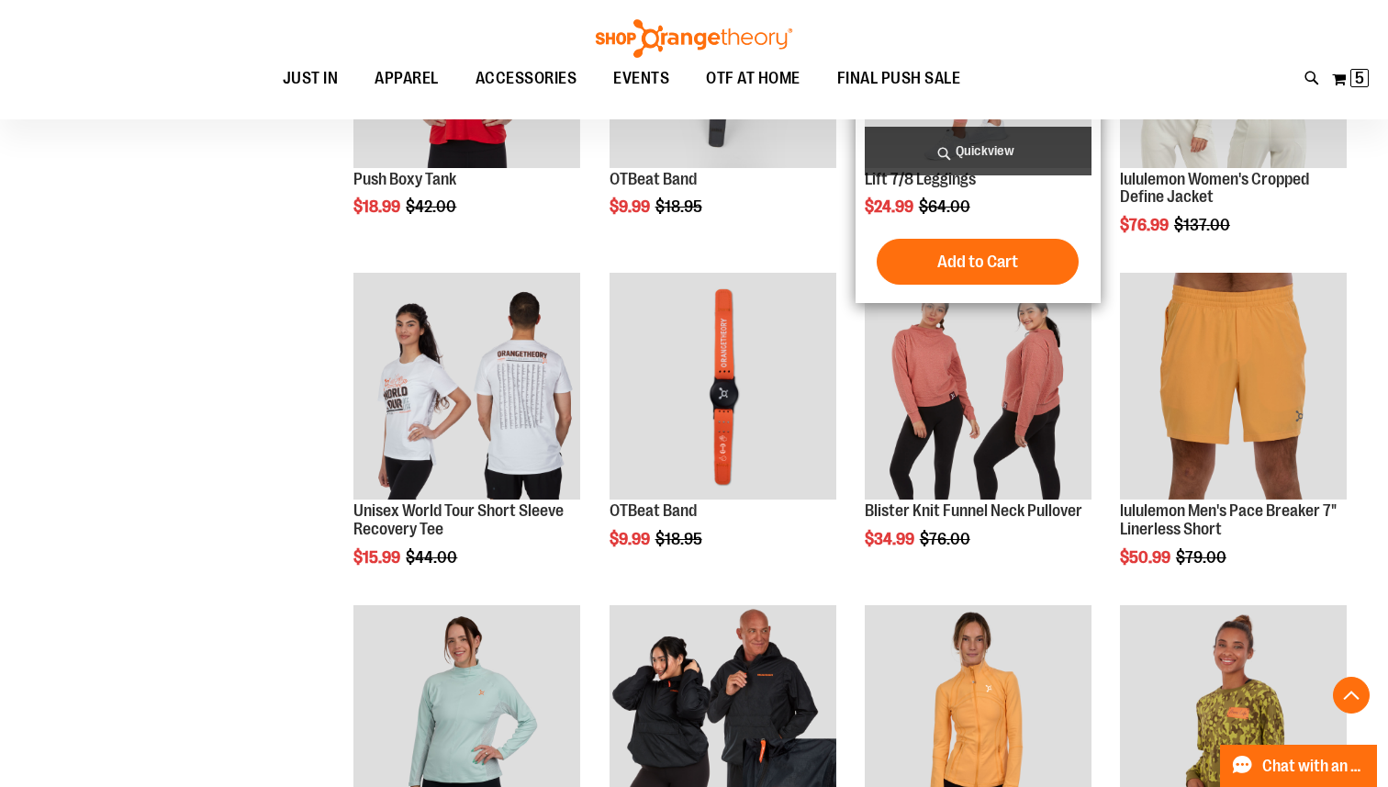
scroll to position [4940, 0]
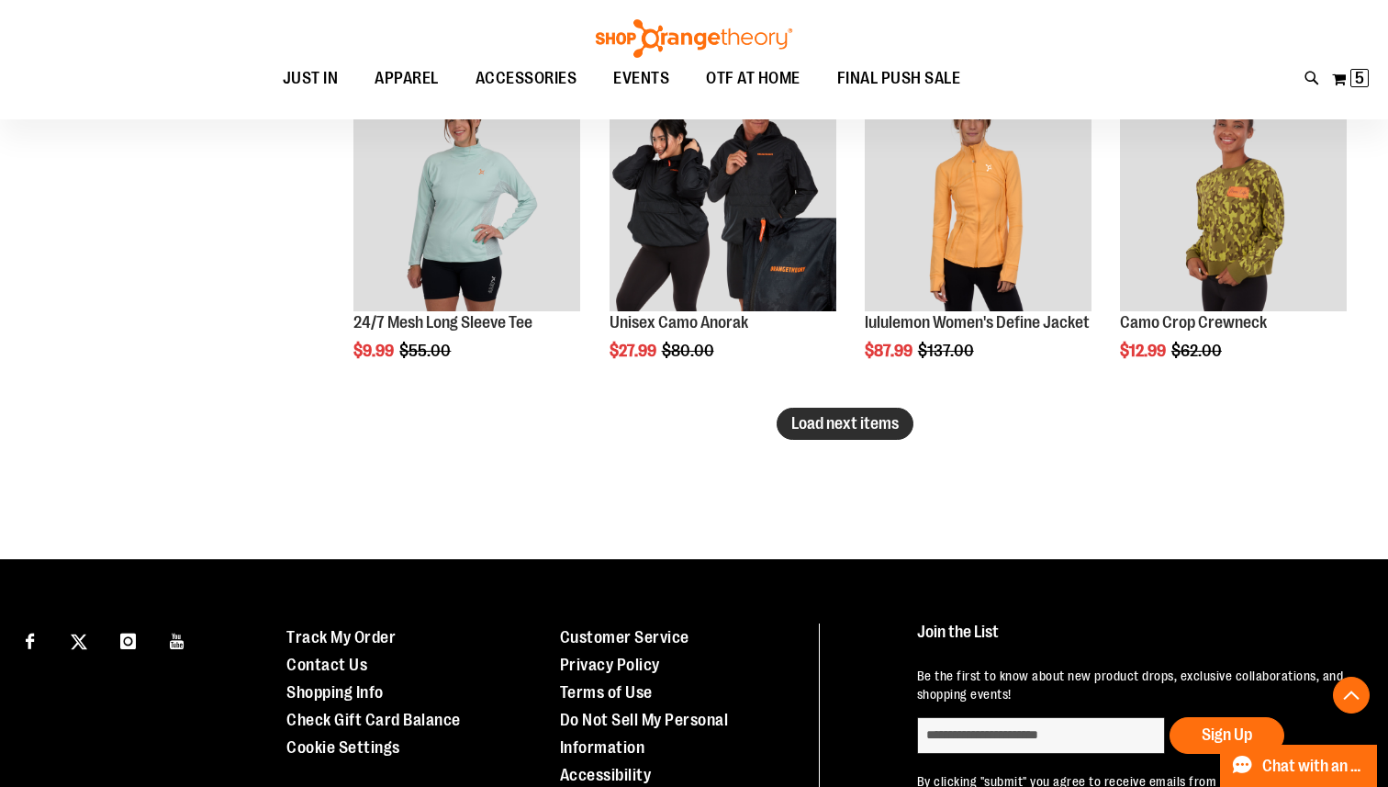
click at [849, 426] on span "Load next items" at bounding box center [844, 423] width 107 height 18
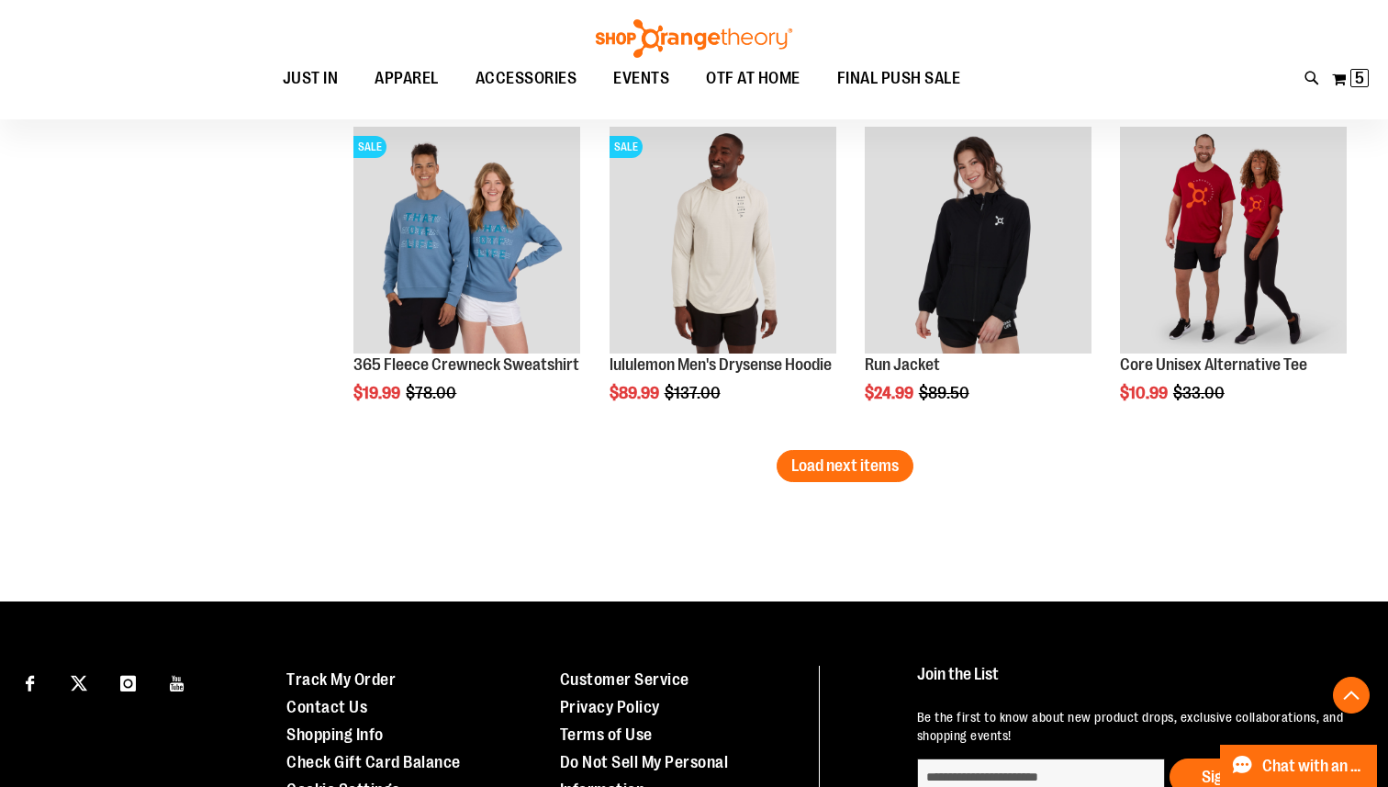
scroll to position [5905, 0]
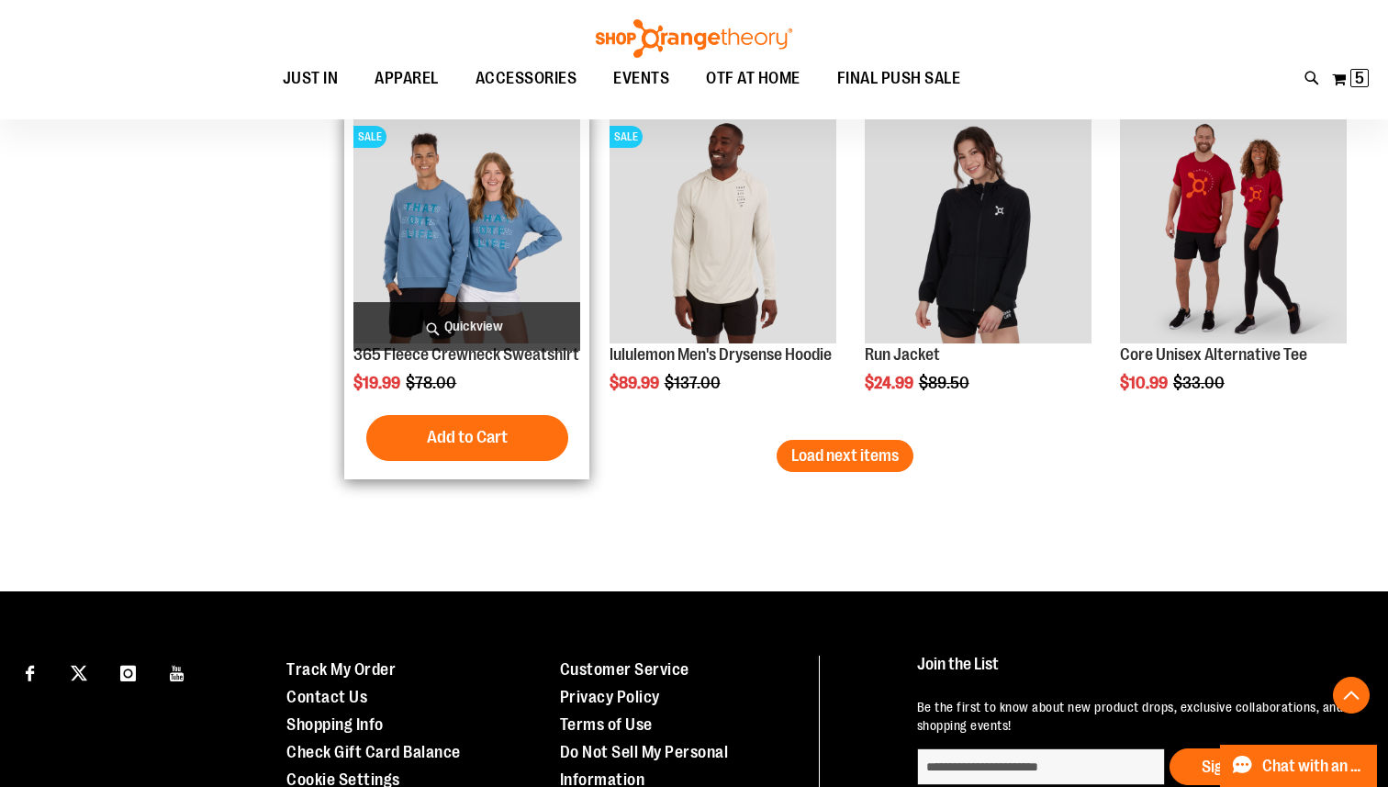
click at [473, 242] on img "product" at bounding box center [466, 230] width 227 height 227
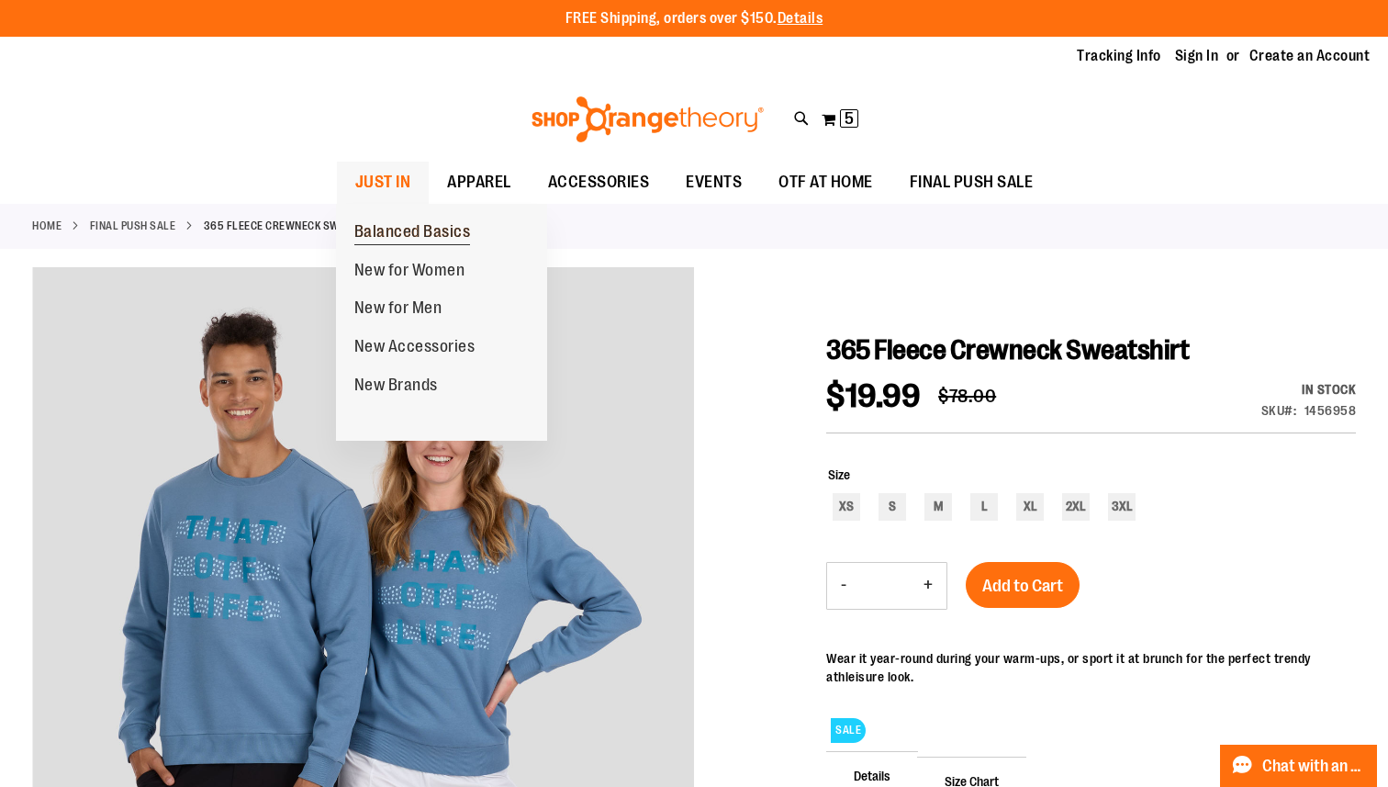
click at [411, 236] on span "Balanced Basics" at bounding box center [412, 233] width 117 height 23
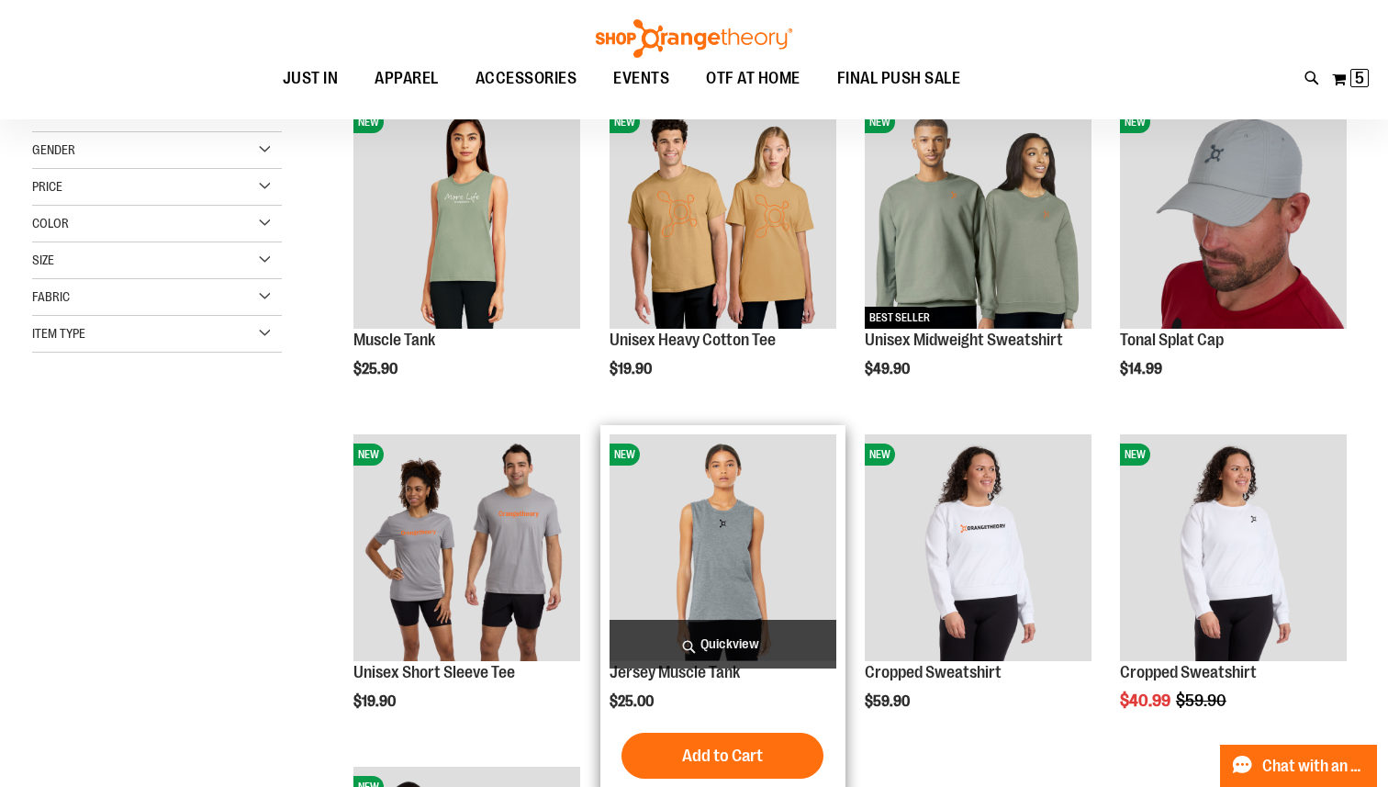
scroll to position [275, 0]
